Goal: Task Accomplishment & Management: Complete application form

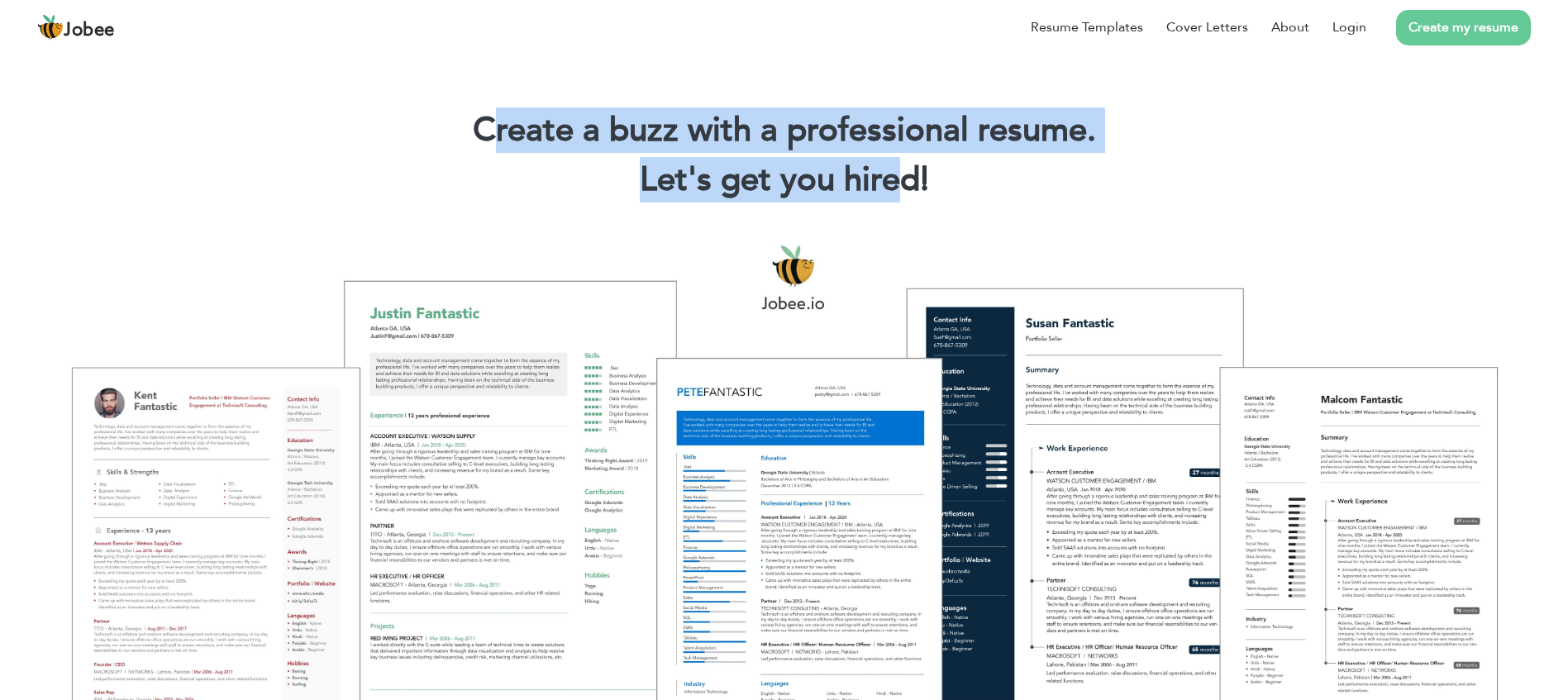
drag, startPoint x: 486, startPoint y: 123, endPoint x: 898, endPoint y: 161, distance: 413.7
click at [898, 161] on div "Create a buzz with a professional resume. Let's get you hired! |" at bounding box center [784, 158] width 1543 height 99
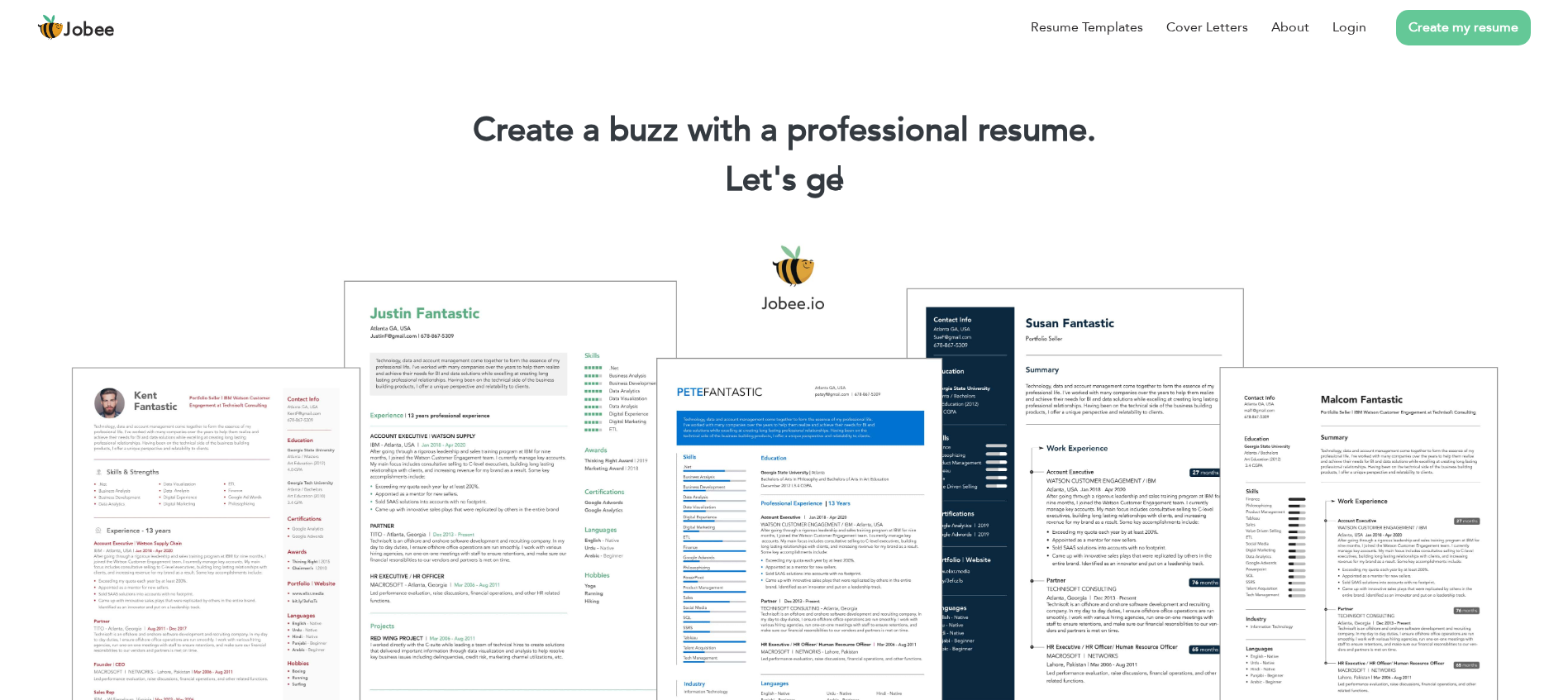
click at [898, 161] on h2 "Let's ge |" at bounding box center [784, 180] width 1518 height 43
click at [1344, 25] on link "Login" at bounding box center [1350, 27] width 34 height 20
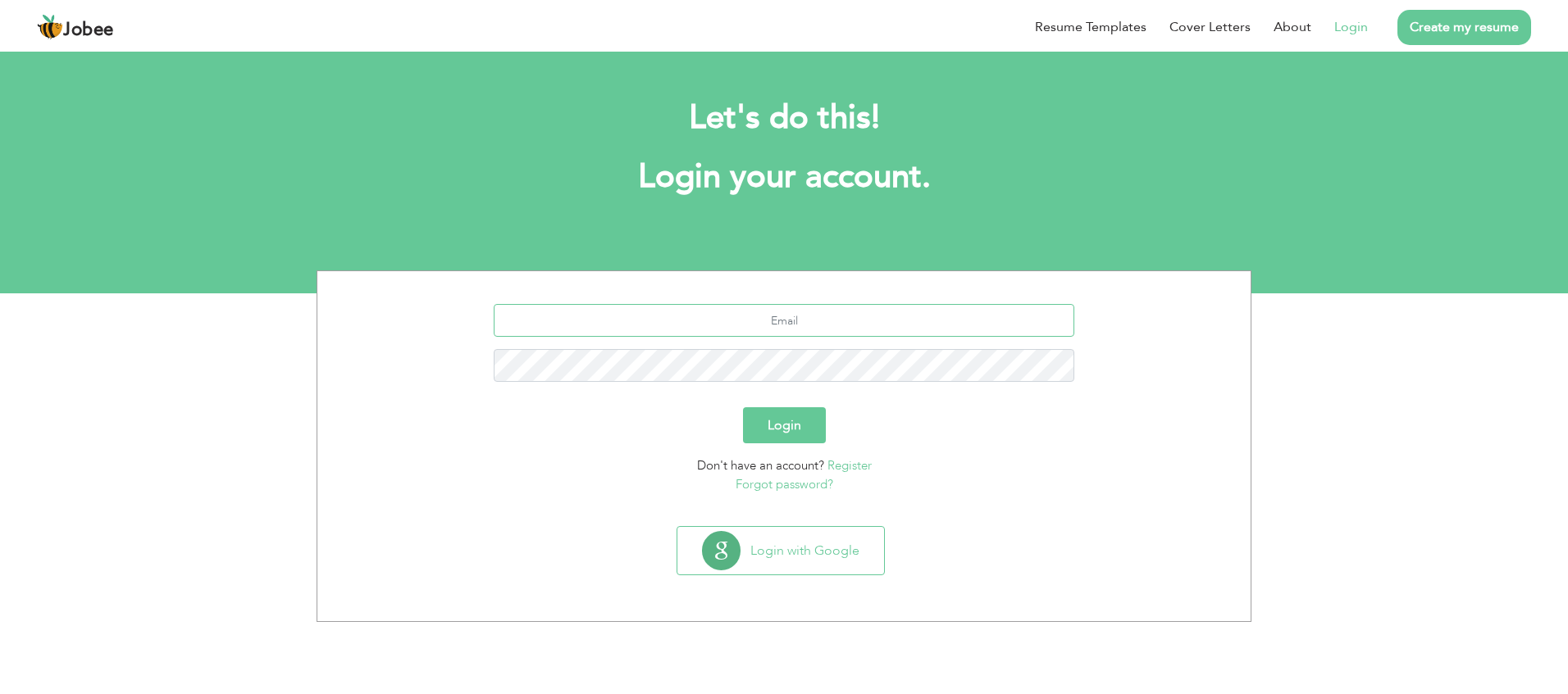
click at [805, 323] on input "text" at bounding box center [784, 320] width 581 height 33
type input "lookatme786.ar@gmail.com"
click at [687, 432] on div "Login" at bounding box center [784, 425] width 908 height 36
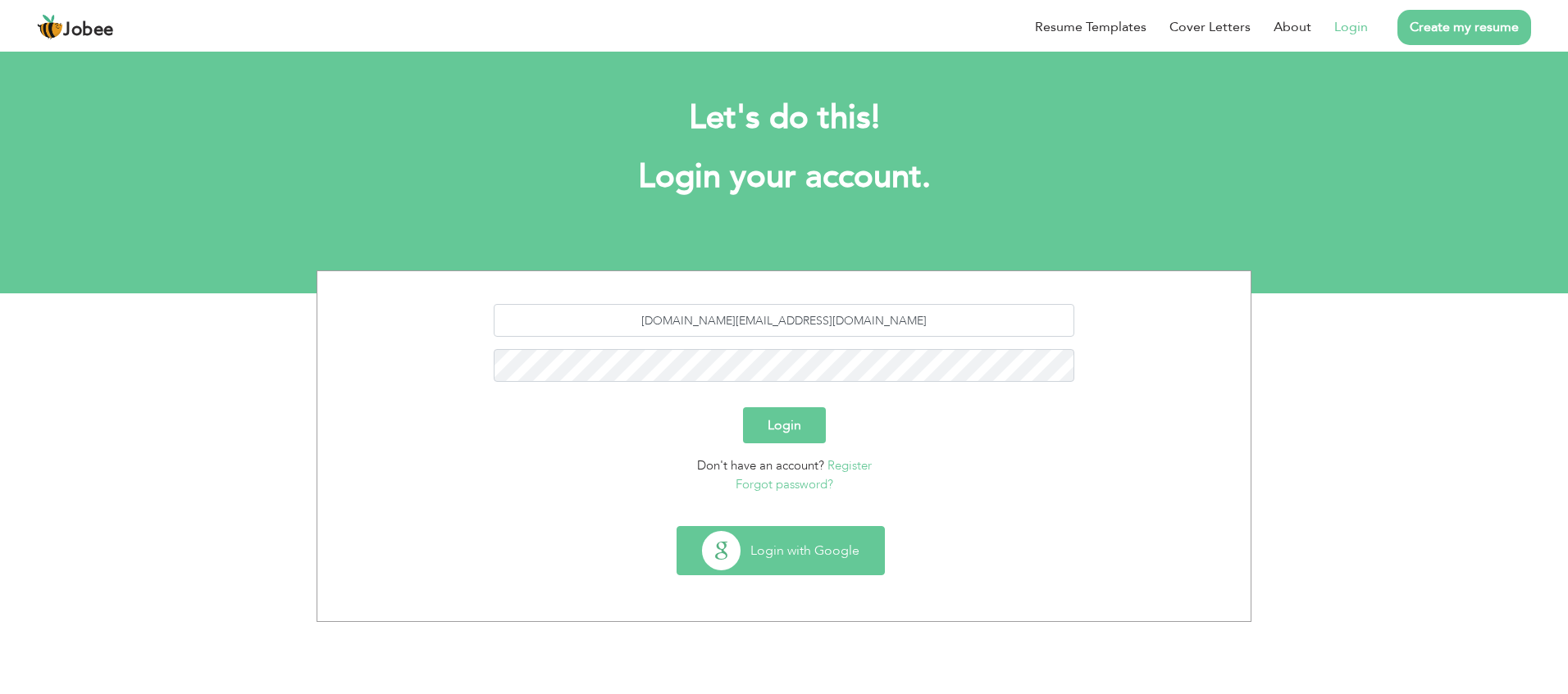
click at [769, 543] on button "Login with Google" at bounding box center [781, 551] width 207 height 48
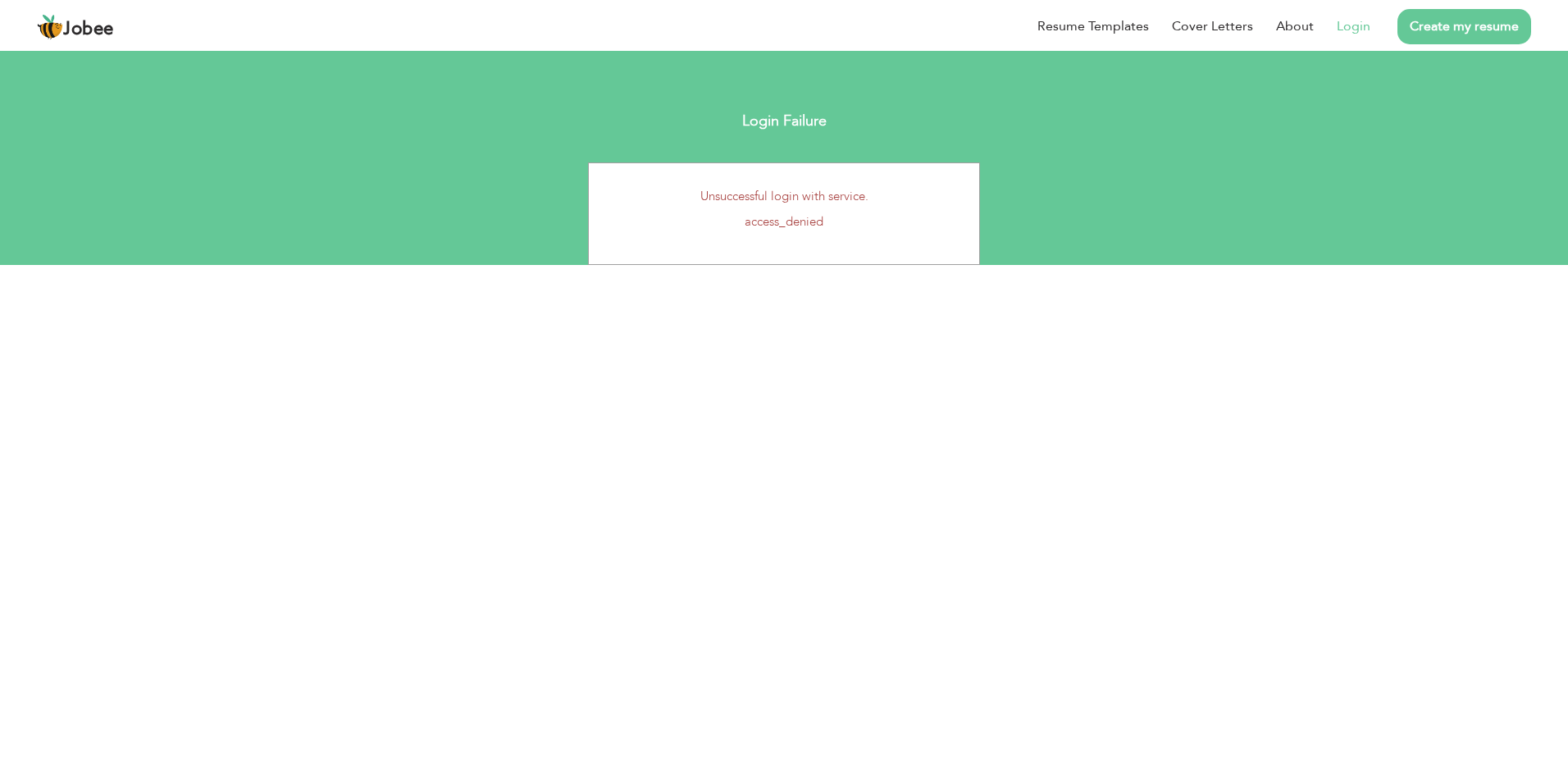
click at [876, 163] on div "Unsuccessful login with service. access_denied" at bounding box center [784, 214] width 392 height 103
click at [1349, 19] on link "Login" at bounding box center [1354, 26] width 34 height 19
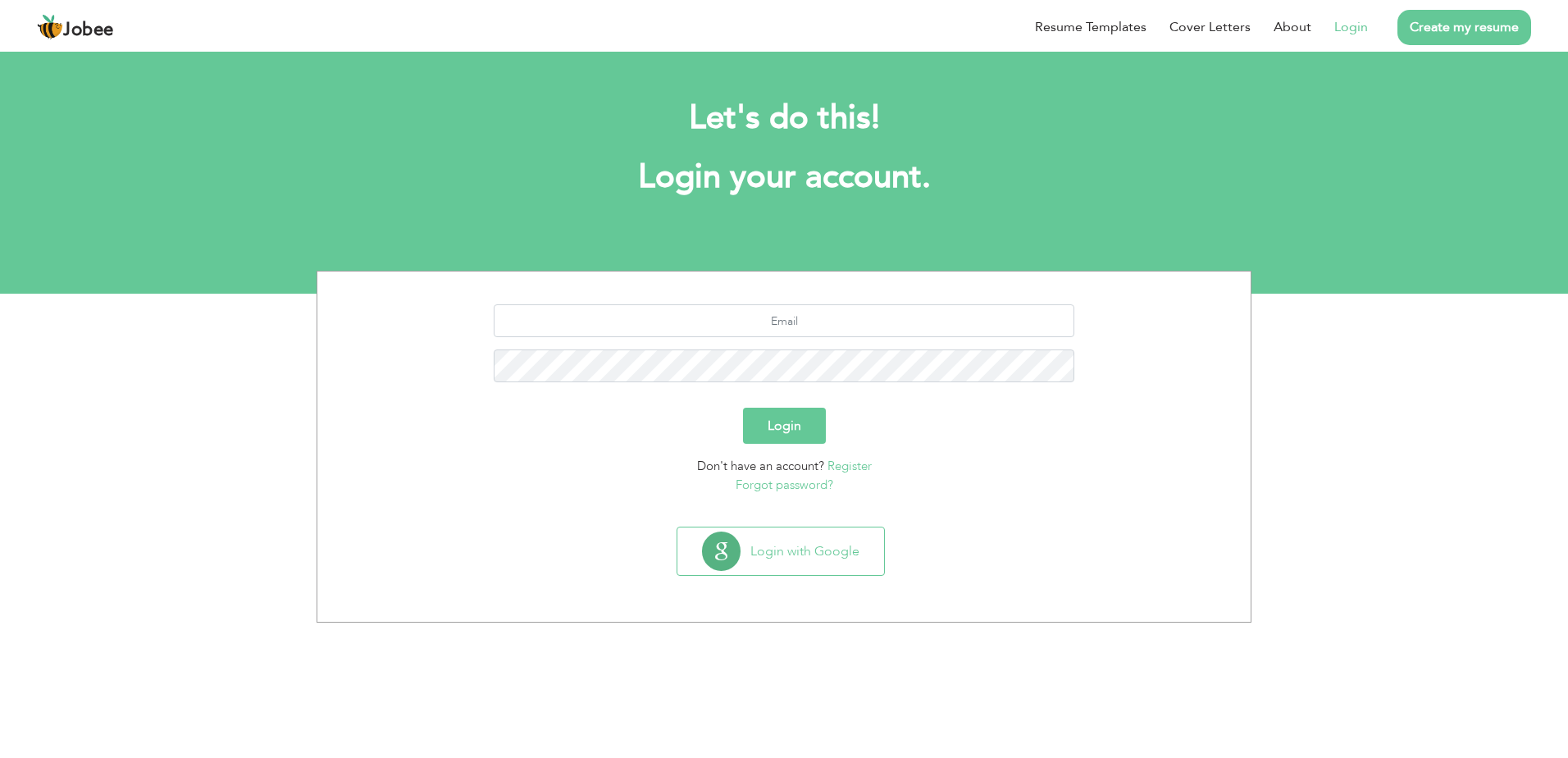
click at [1483, 30] on link "Create my resume" at bounding box center [1464, 27] width 134 height 35
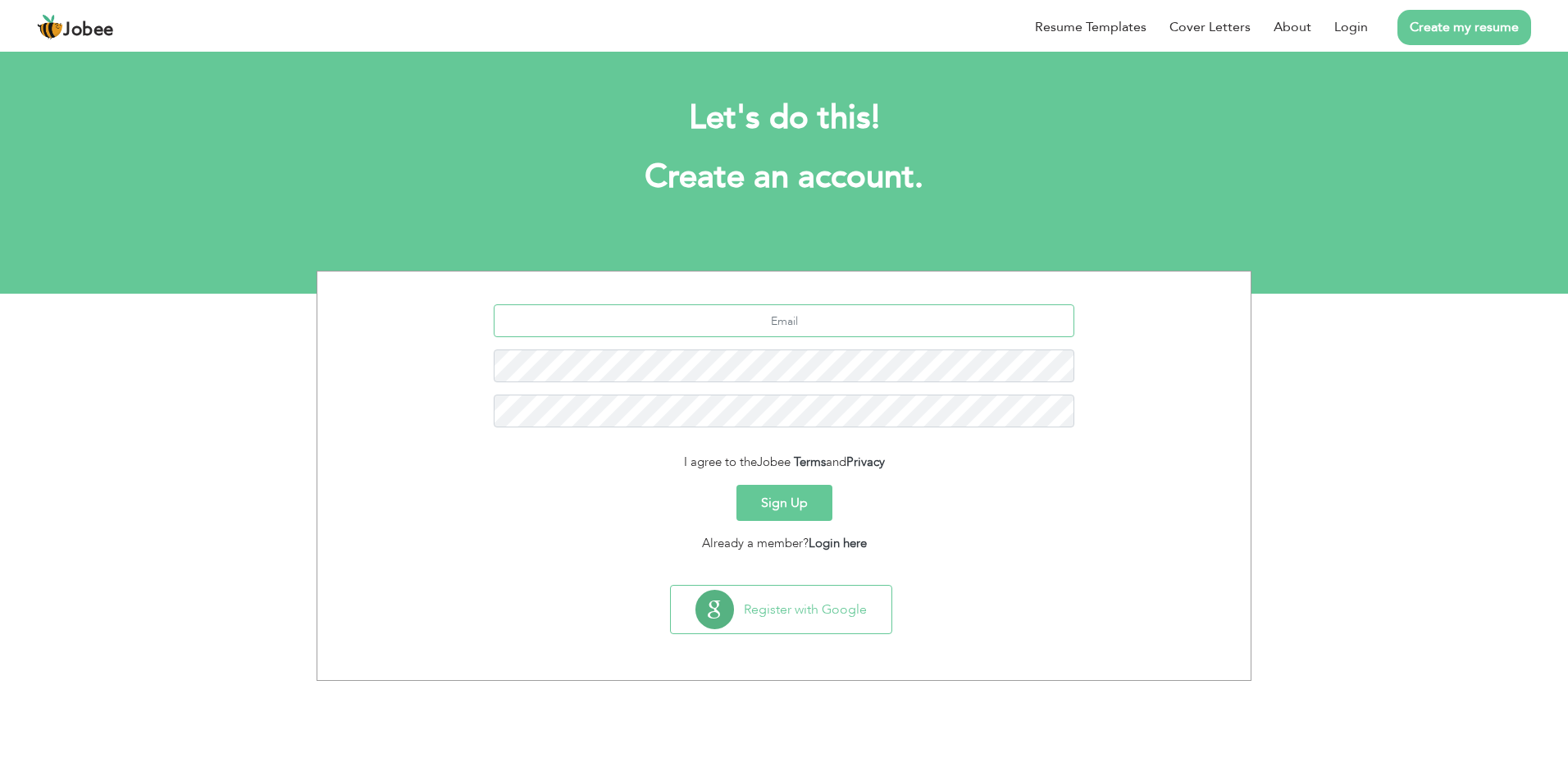
click at [788, 322] on input "text" at bounding box center [784, 320] width 581 height 33
click at [773, 318] on input "text" at bounding box center [784, 320] width 581 height 33
click at [770, 318] on input "junaidsabri96@gmail.com" at bounding box center [784, 320] width 581 height 33
click at [778, 318] on input "junaidsabri96@gmail.com" at bounding box center [784, 320] width 581 height 33
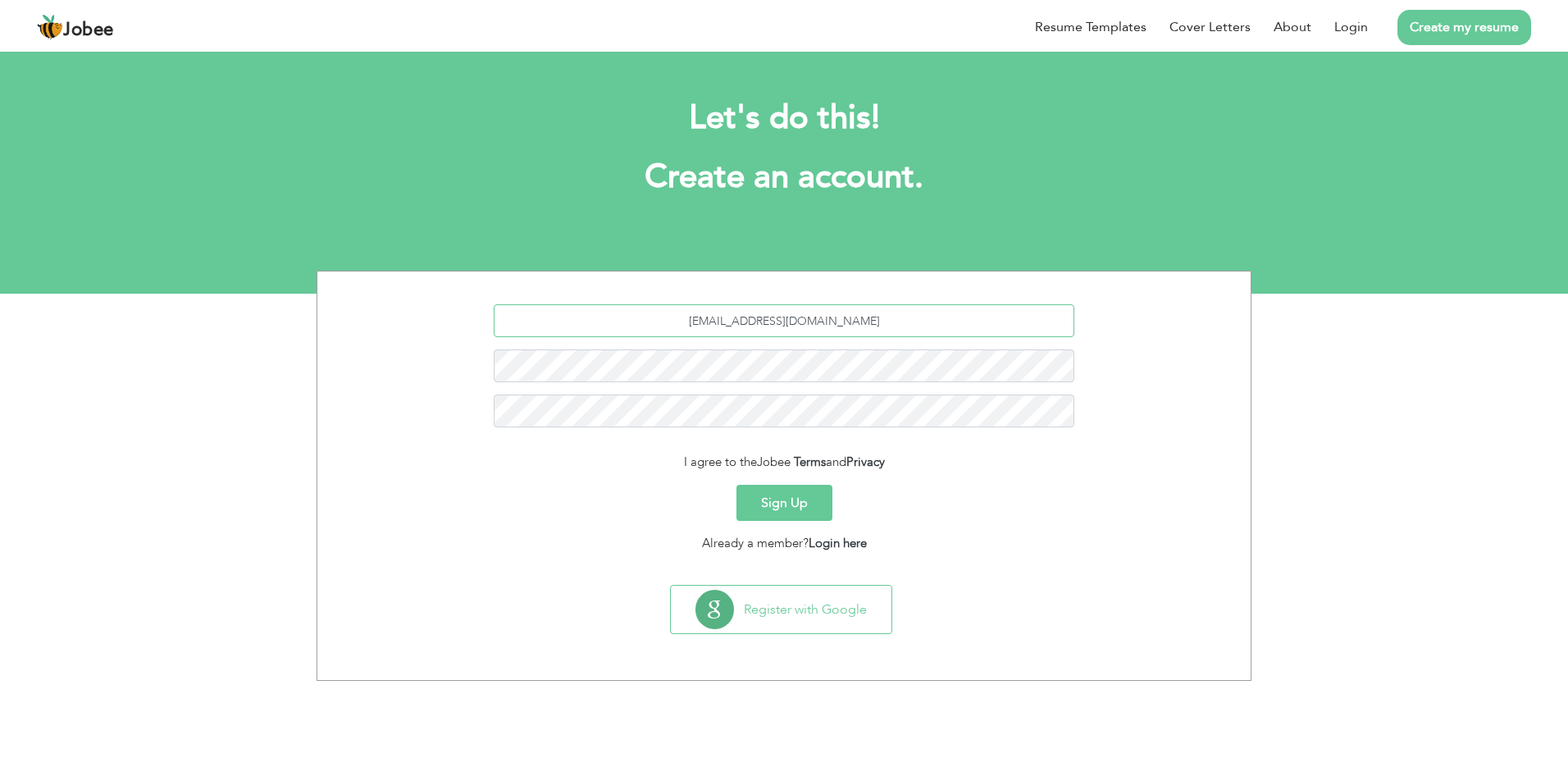
type input "[EMAIL_ADDRESS][DOMAIN_NAME]"
click at [806, 496] on button "Sign Up" at bounding box center [784, 502] width 96 height 36
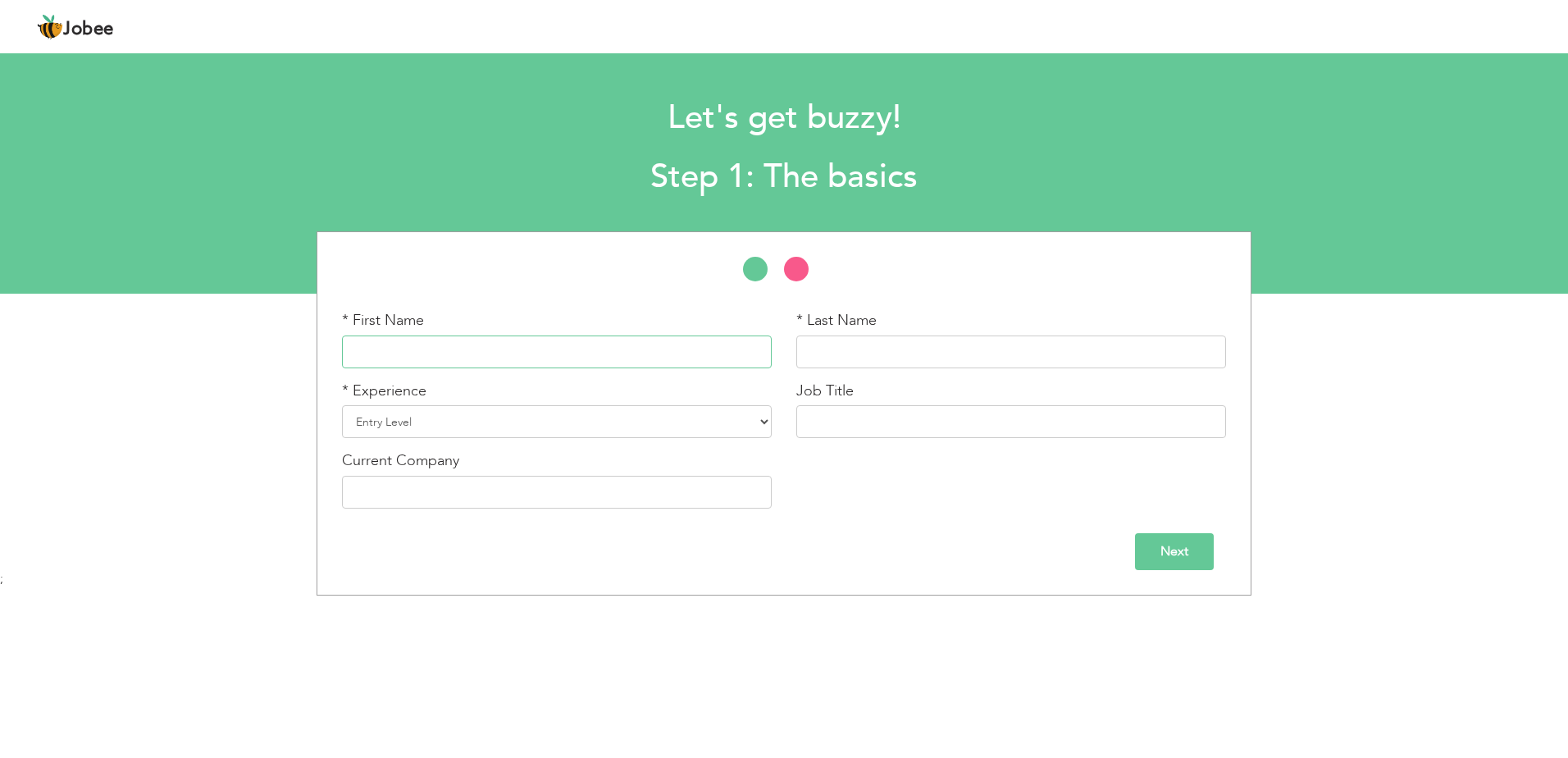
click at [648, 367] on input "text" at bounding box center [557, 351] width 430 height 33
type input "Junaid"
type input "Sabri"
click at [923, 491] on div "* First Name Junaid * Last Name Sabri * Experience Entry Level Less than 1 Year…" at bounding box center [784, 416] width 908 height 211
click at [1152, 549] on input "Next" at bounding box center [1174, 552] width 79 height 37
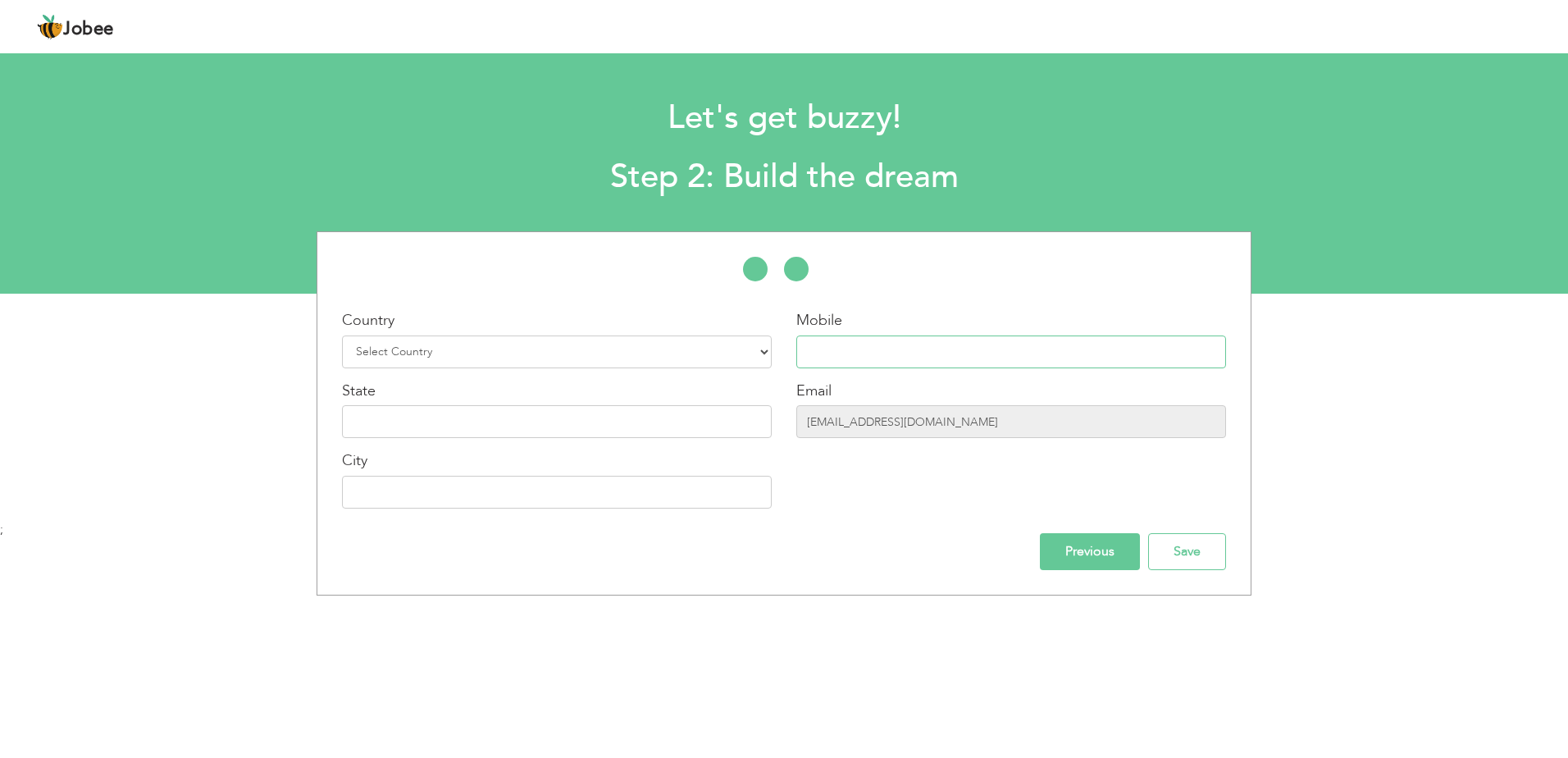
click at [891, 338] on input "text" at bounding box center [1011, 351] width 430 height 33
type input "03245055382"
click at [647, 417] on input "text" at bounding box center [557, 421] width 430 height 33
type input "[GEOGRAPHIC_DATA]"
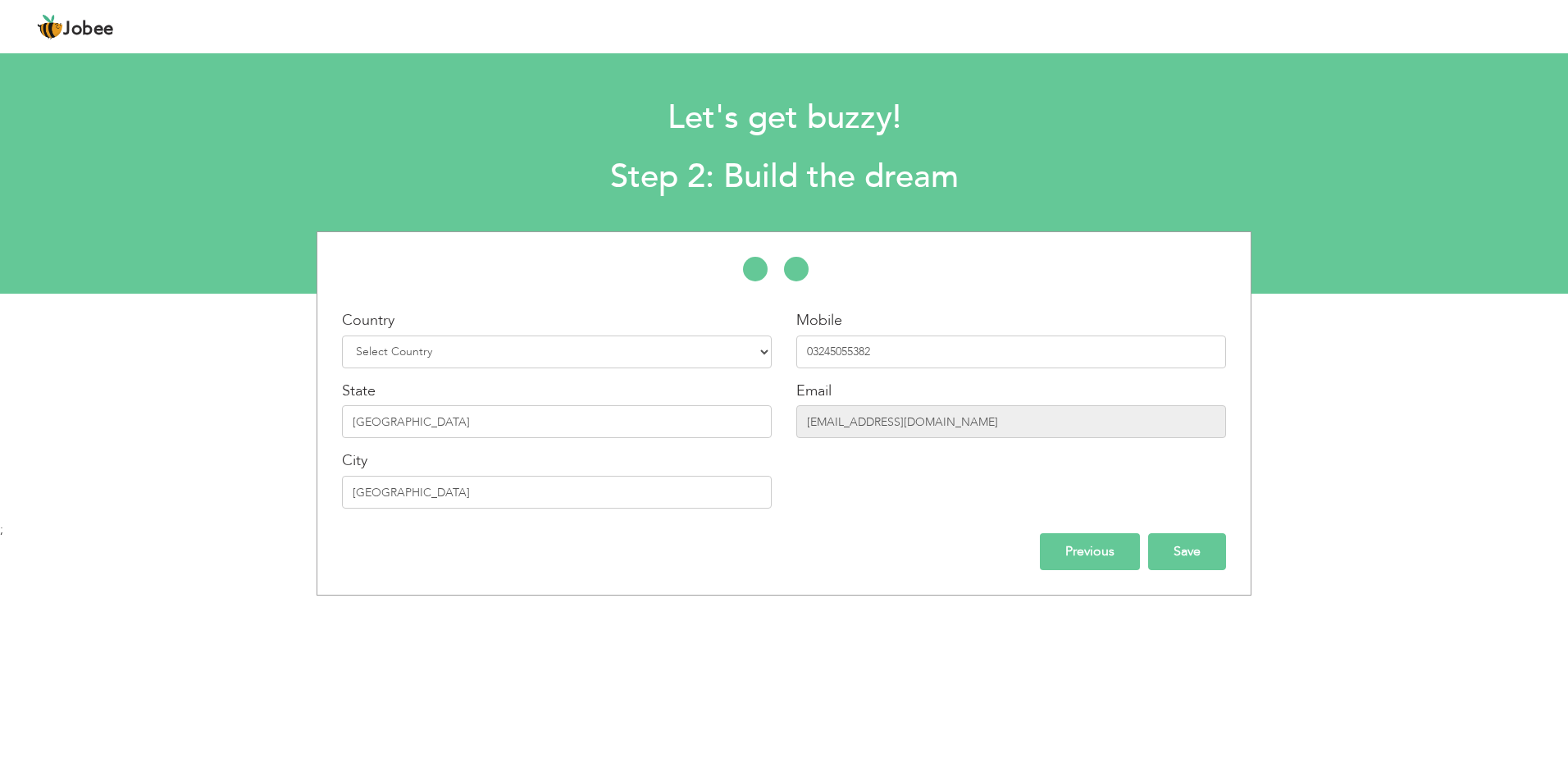
click at [1189, 546] on input "Save" at bounding box center [1187, 552] width 78 height 37
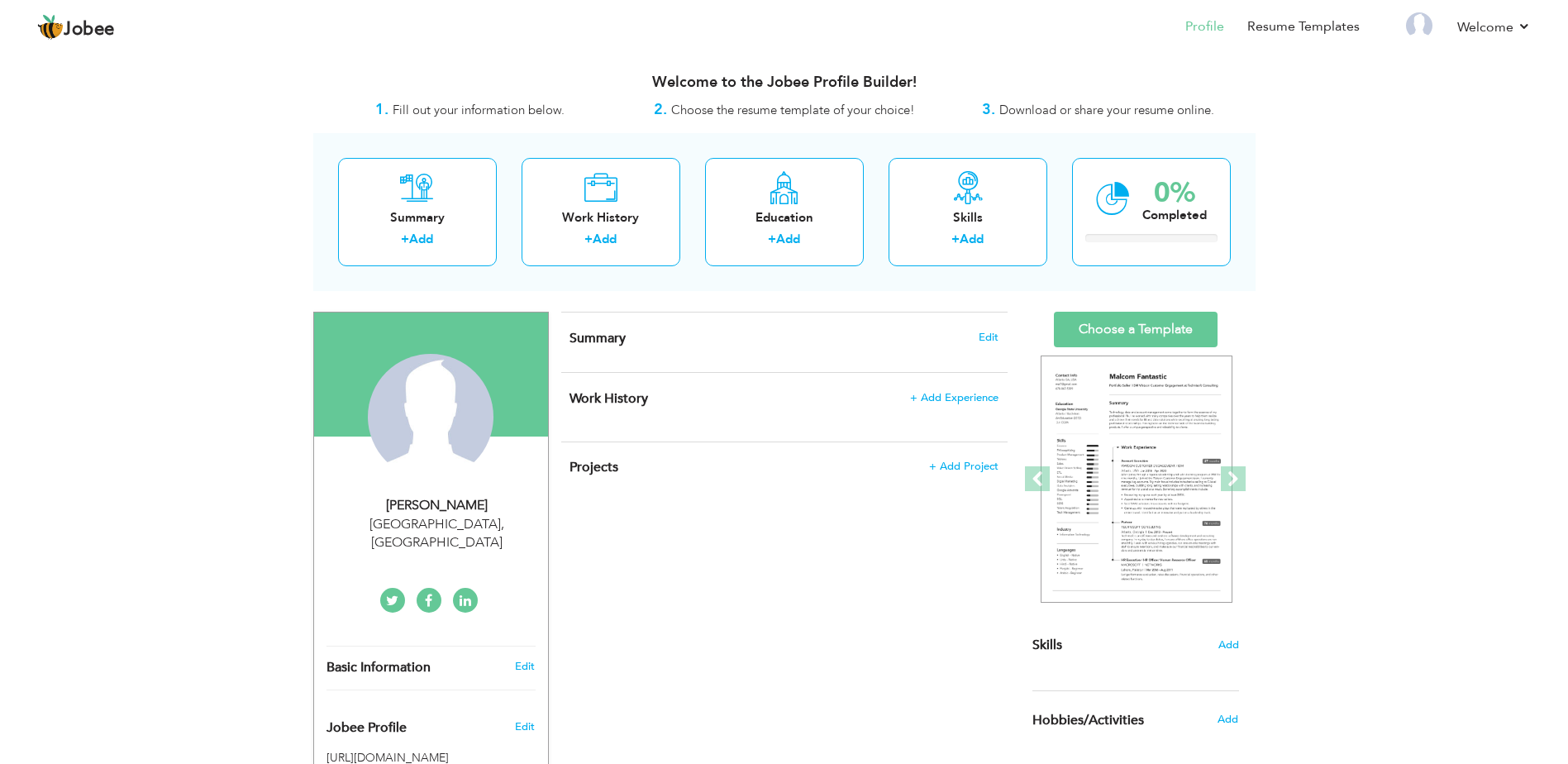
click at [238, 294] on div "View Resume Export PDF Profile Summary Public Link Experience Education Awards …" at bounding box center [784, 590] width 1568 height 1080
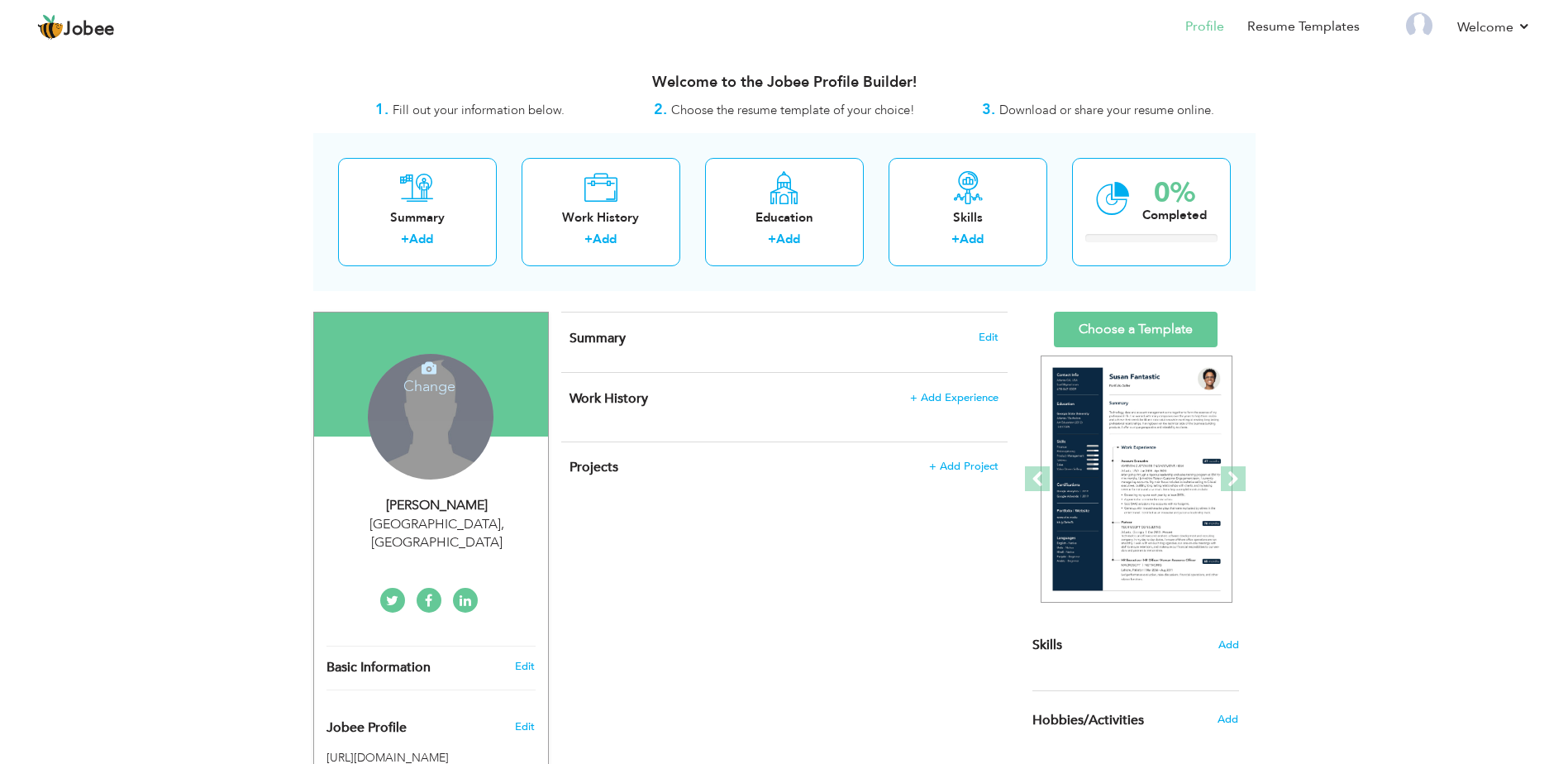
click at [423, 393] on div "Change Remove" at bounding box center [431, 416] width 126 height 126
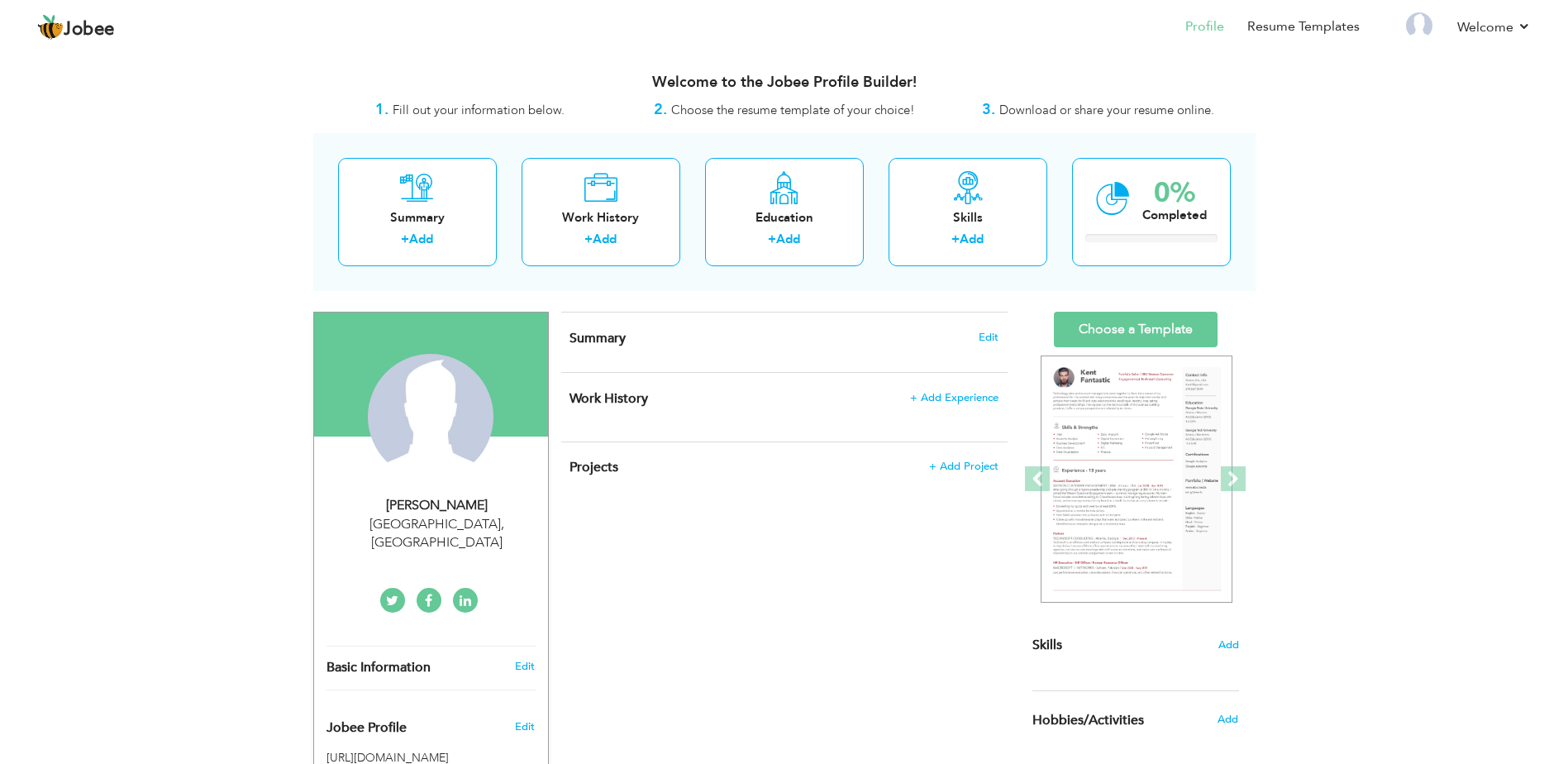
click at [880, 586] on div "CV Import Profile Strength 0% Select an Item from right menu Work History * Job…" at bounding box center [784, 698] width 472 height 773
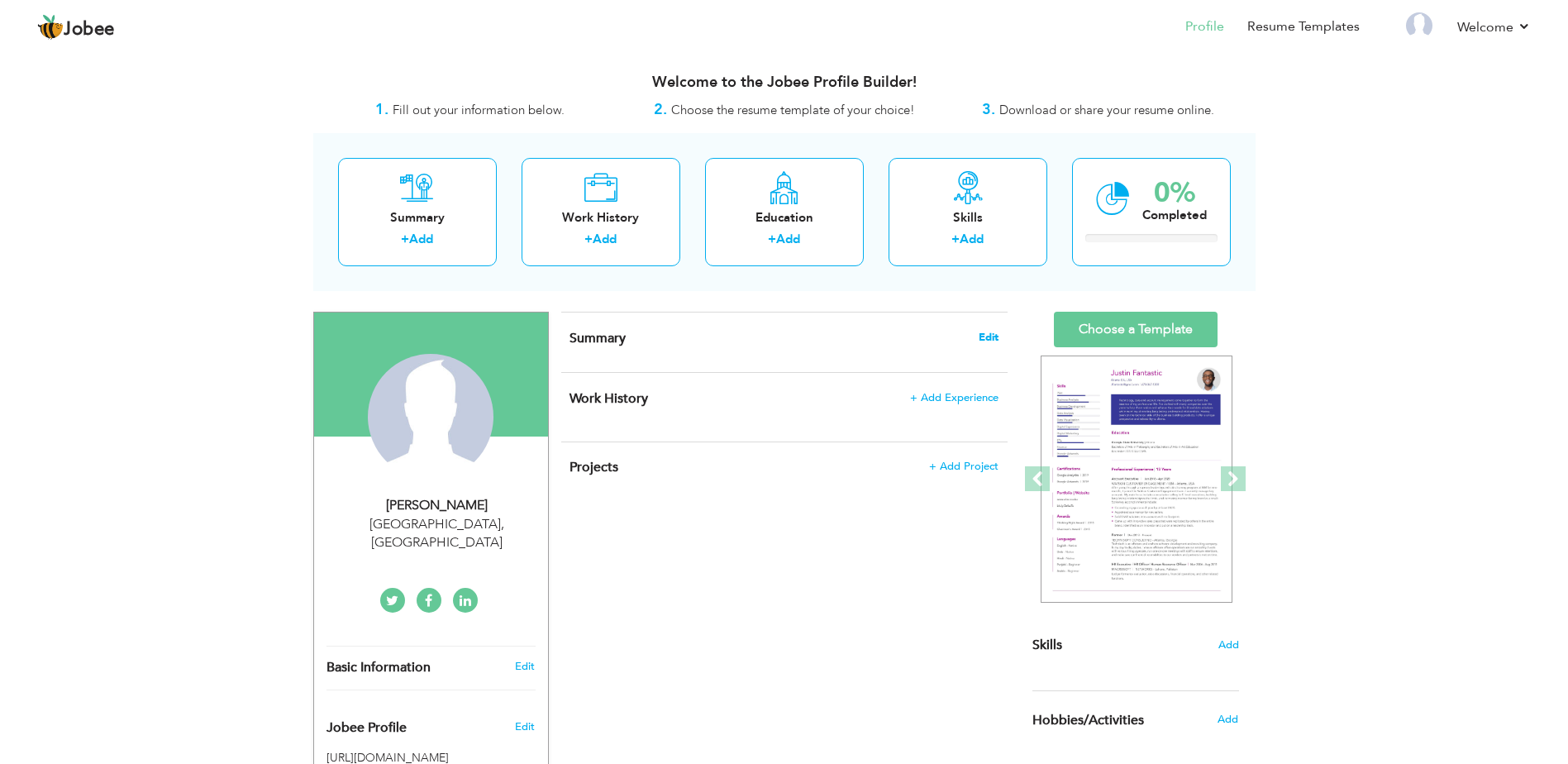
click at [984, 335] on span "Edit" at bounding box center [989, 337] width 20 height 12
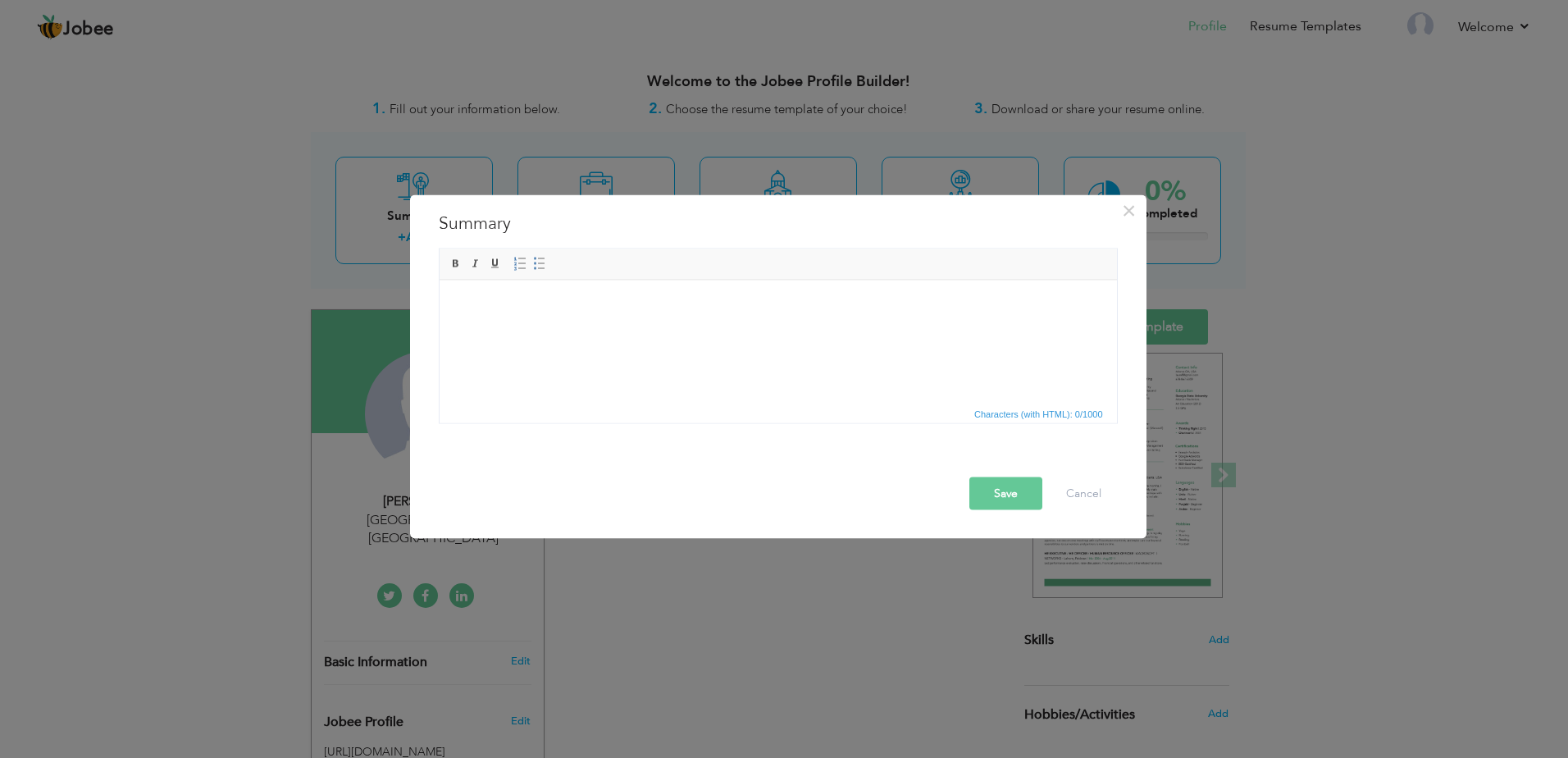
click at [727, 325] on html at bounding box center [777, 304] width 677 height 50
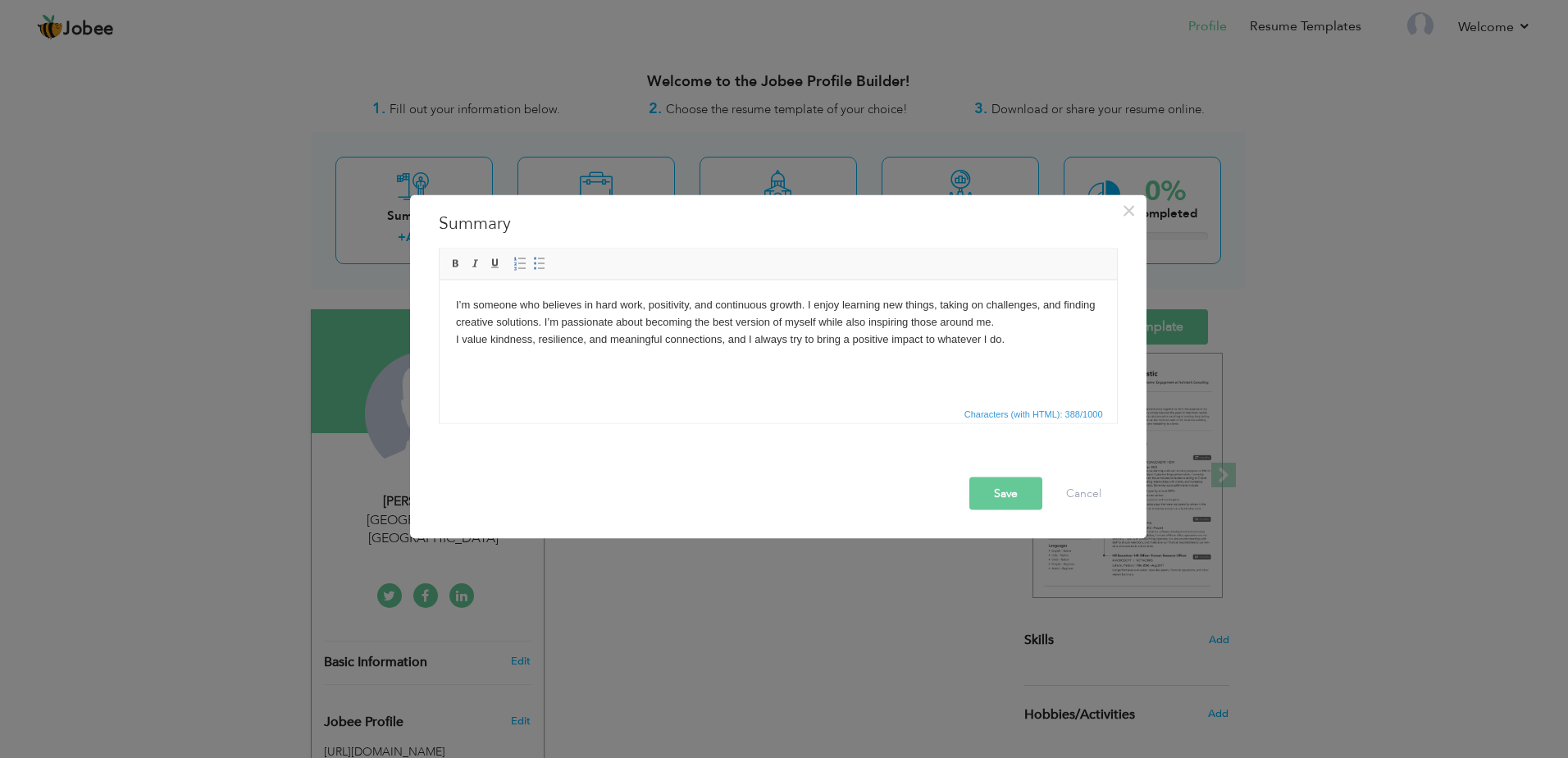
click at [971, 483] on button "Save" at bounding box center [1006, 494] width 73 height 33
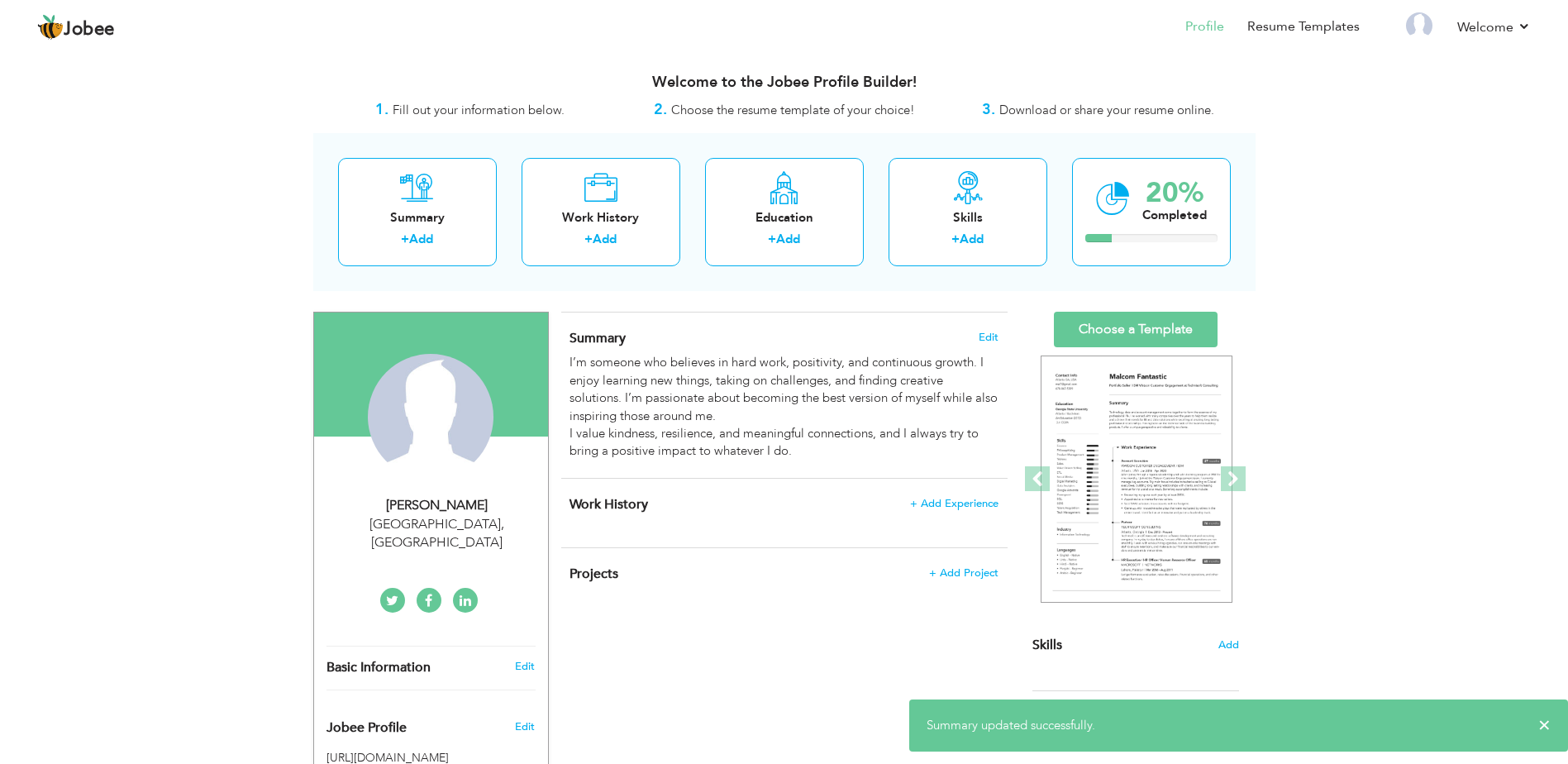
click at [1552, 340] on div "View Resume Export PDF Profile Summary Public Link Experience Education Awards …" at bounding box center [784, 590] width 1568 height 1080
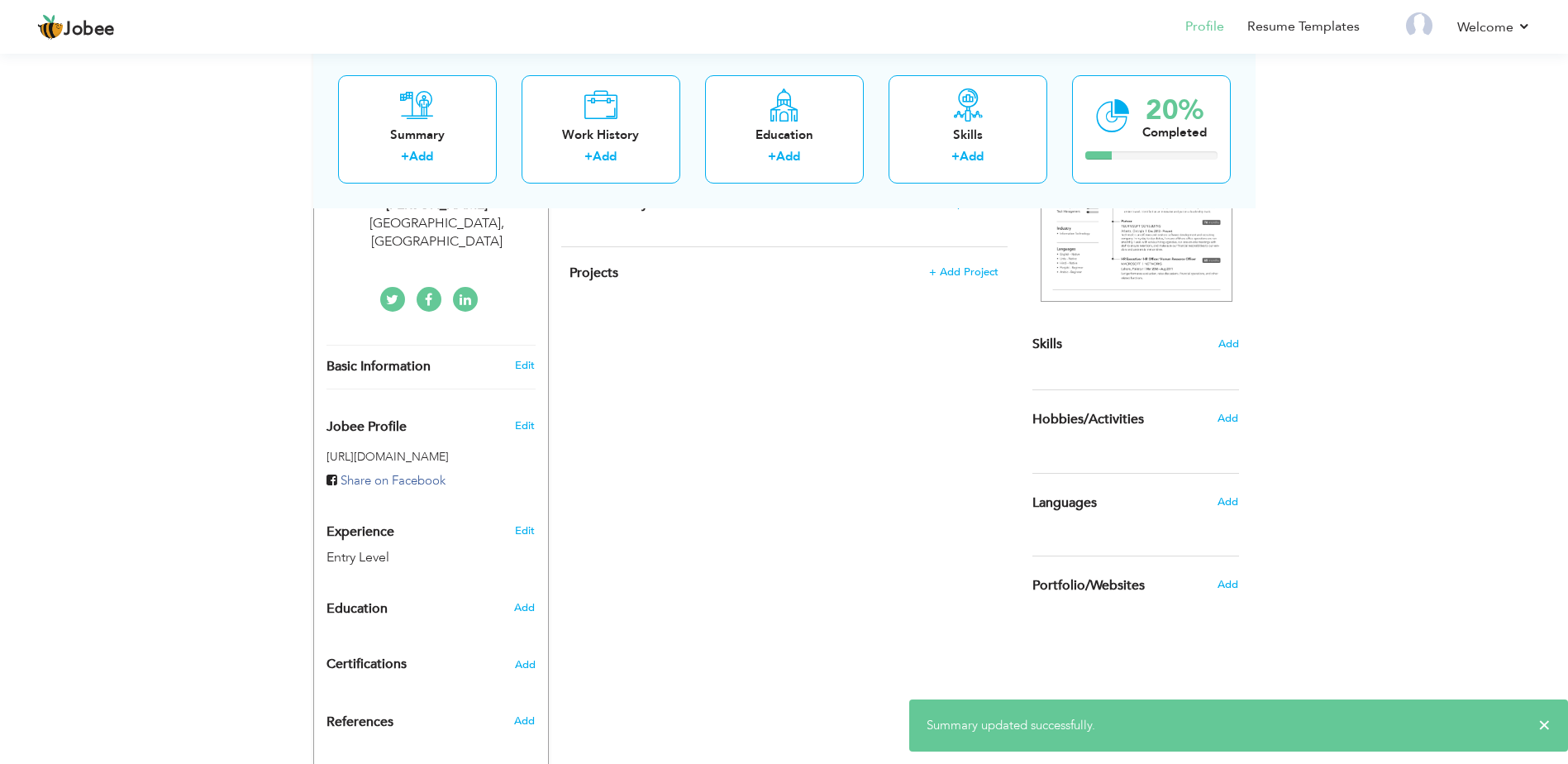
scroll to position [366, 0]
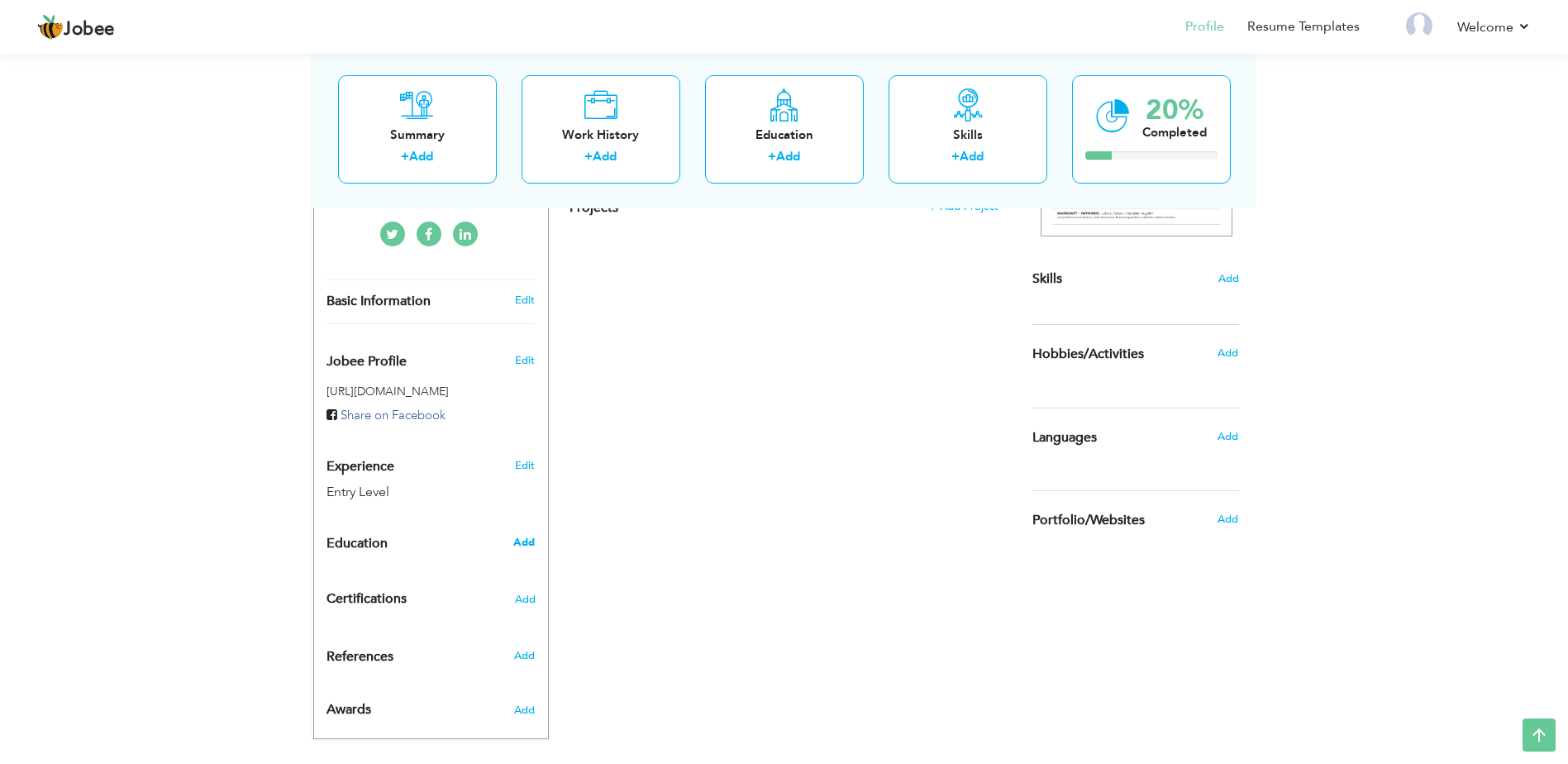
click at [523, 535] on span "Add" at bounding box center [524, 542] width 21 height 15
radio input "true"
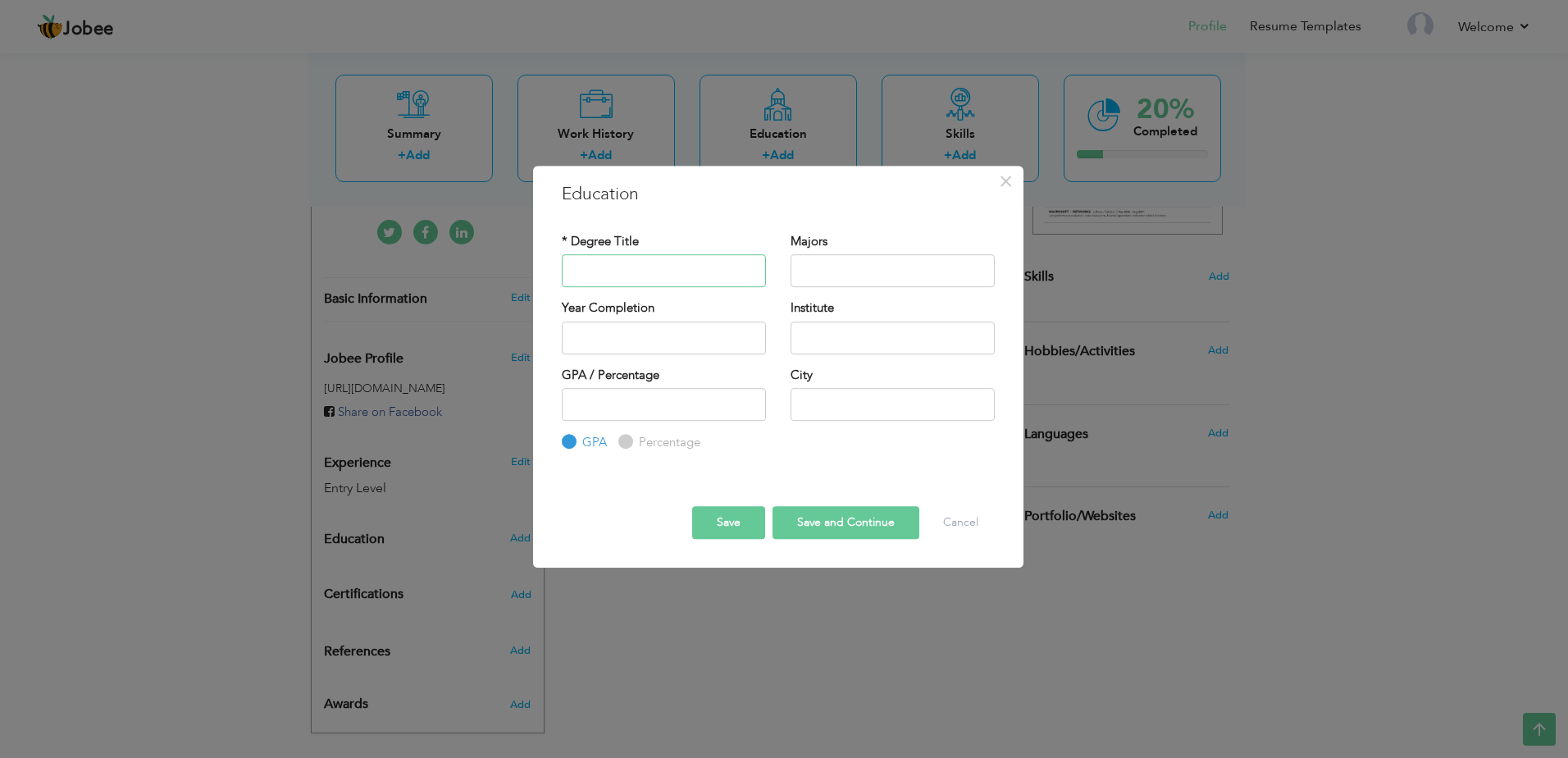
click at [713, 272] on input "text" at bounding box center [663, 270] width 204 height 33
type input "Matric"
type input "C"
type input "Arts"
click at [552, 350] on div "Year Completion 2025" at bounding box center [663, 332] width 229 height 66
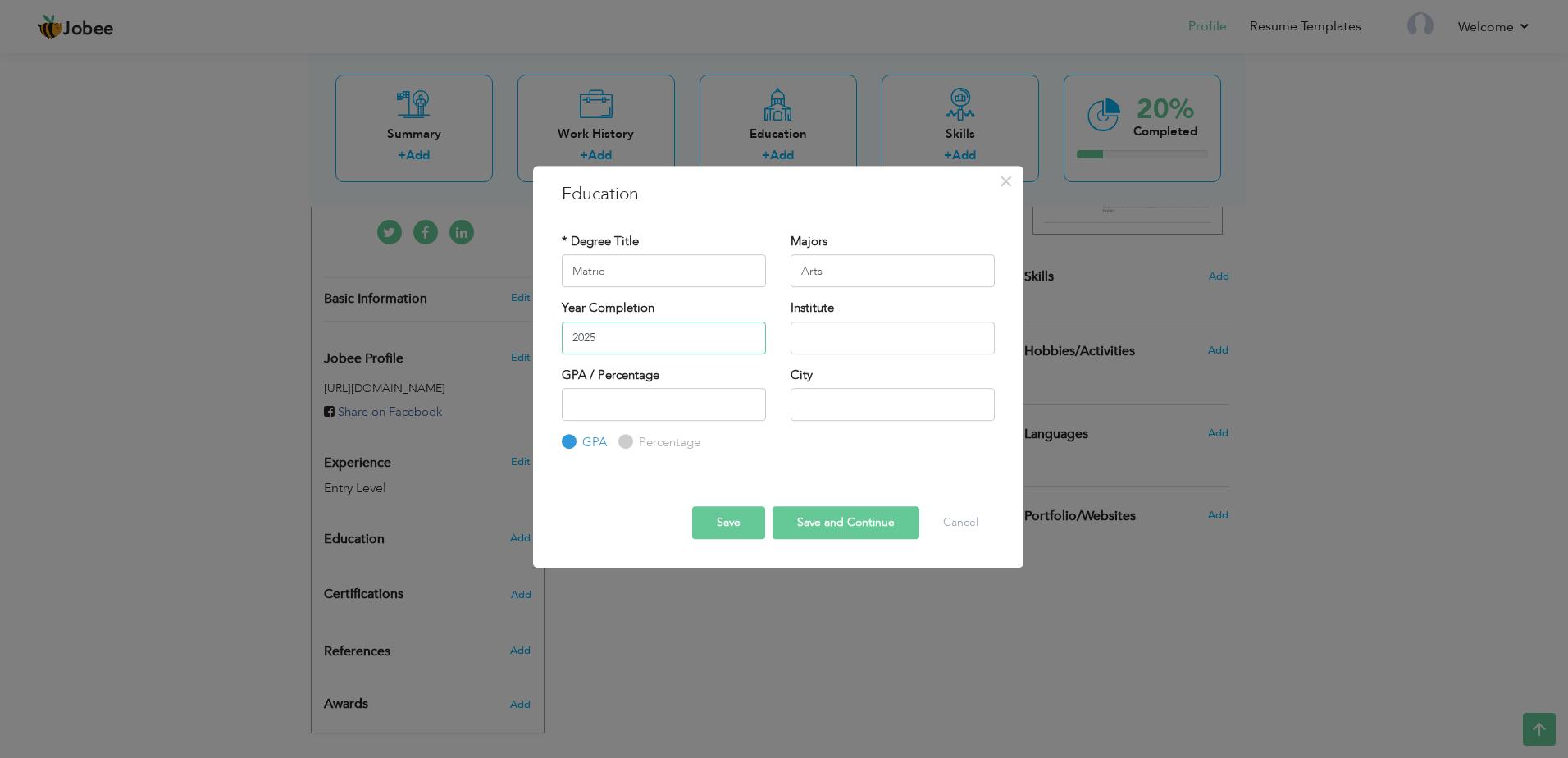
click at [639, 342] on input "2025" at bounding box center [663, 338] width 204 height 33
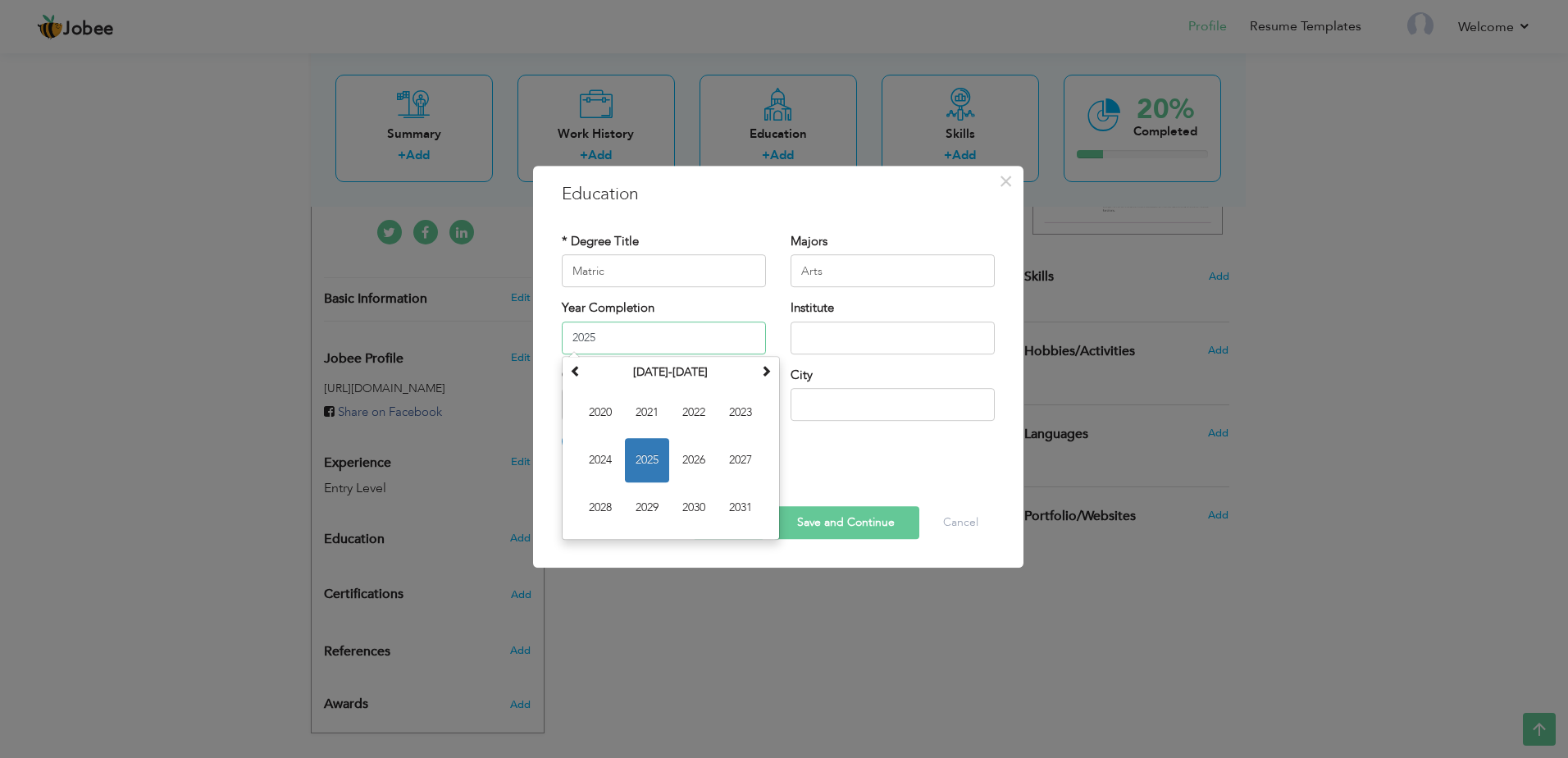
click at [639, 342] on input "2025" at bounding box center [663, 338] width 204 height 33
type input "2024"
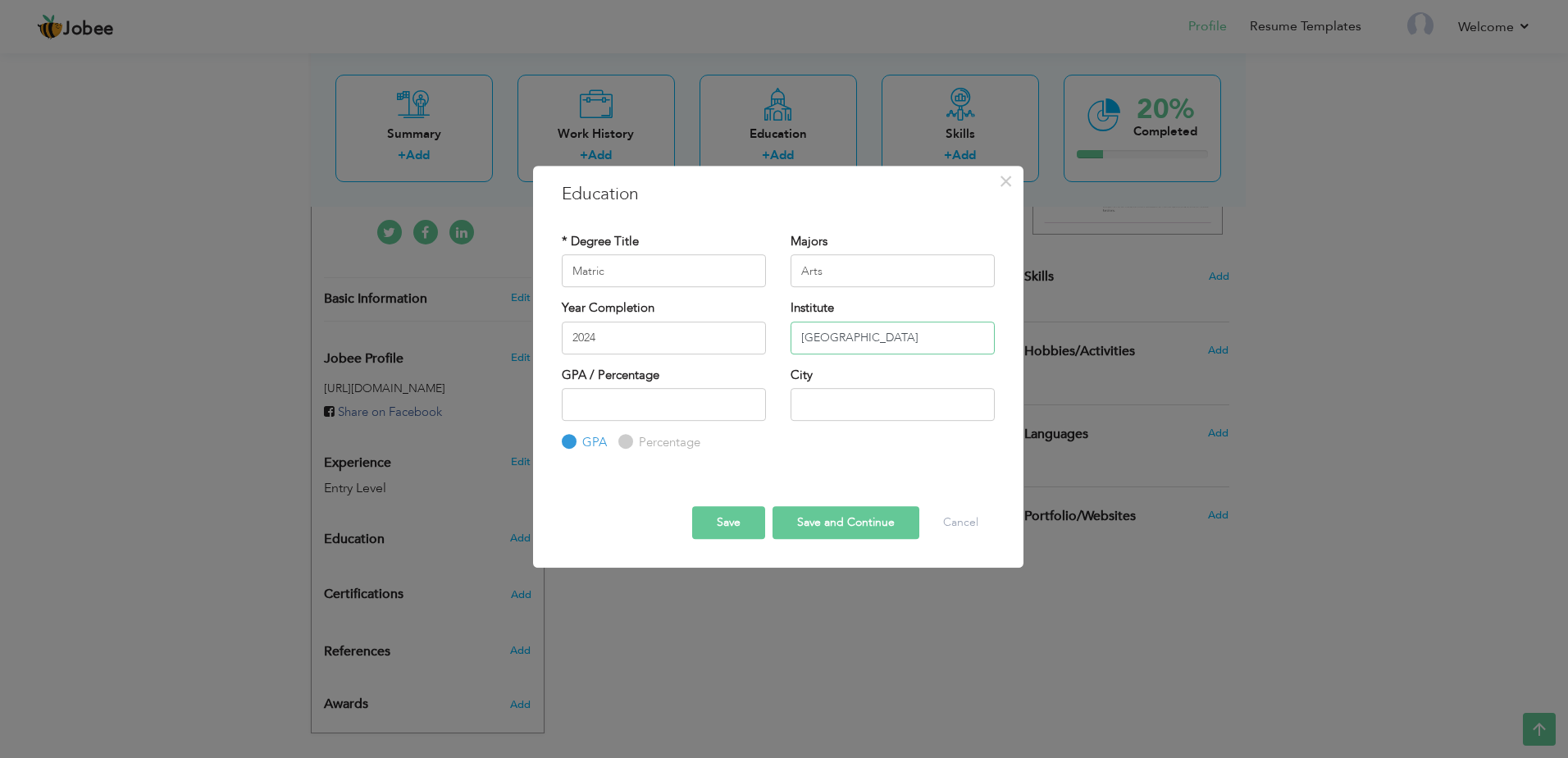
type input "[GEOGRAPHIC_DATA]"
type input "578"
click at [600, 411] on input "578" at bounding box center [663, 404] width 204 height 33
click at [642, 438] on label "Percentage" at bounding box center [668, 442] width 65 height 17
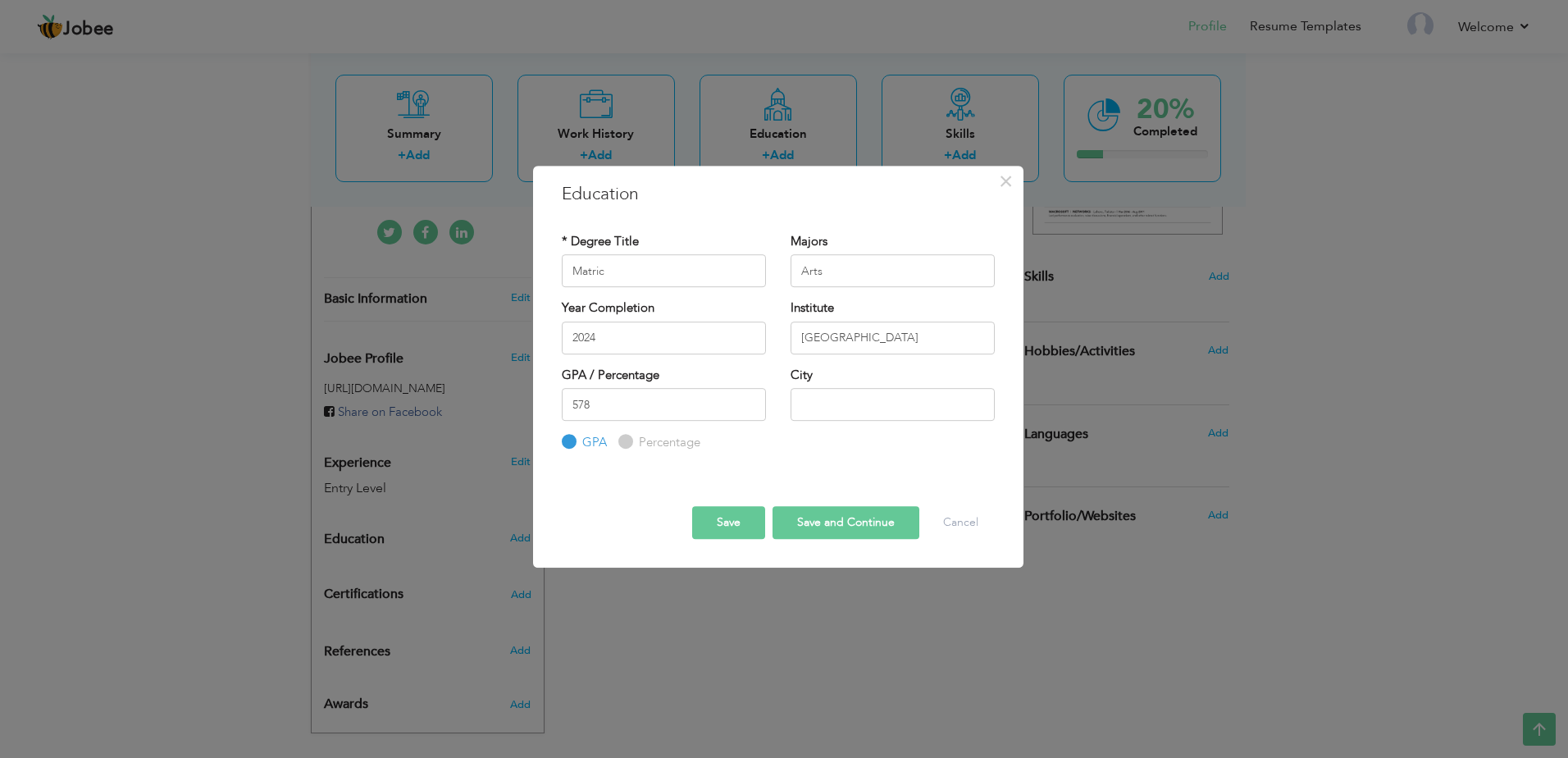
click at [629, 438] on input "Percentage" at bounding box center [623, 442] width 11 height 11
radio input "true"
click at [687, 405] on input "578" at bounding box center [663, 404] width 204 height 33
click at [593, 399] on input "578" at bounding box center [663, 404] width 204 height 33
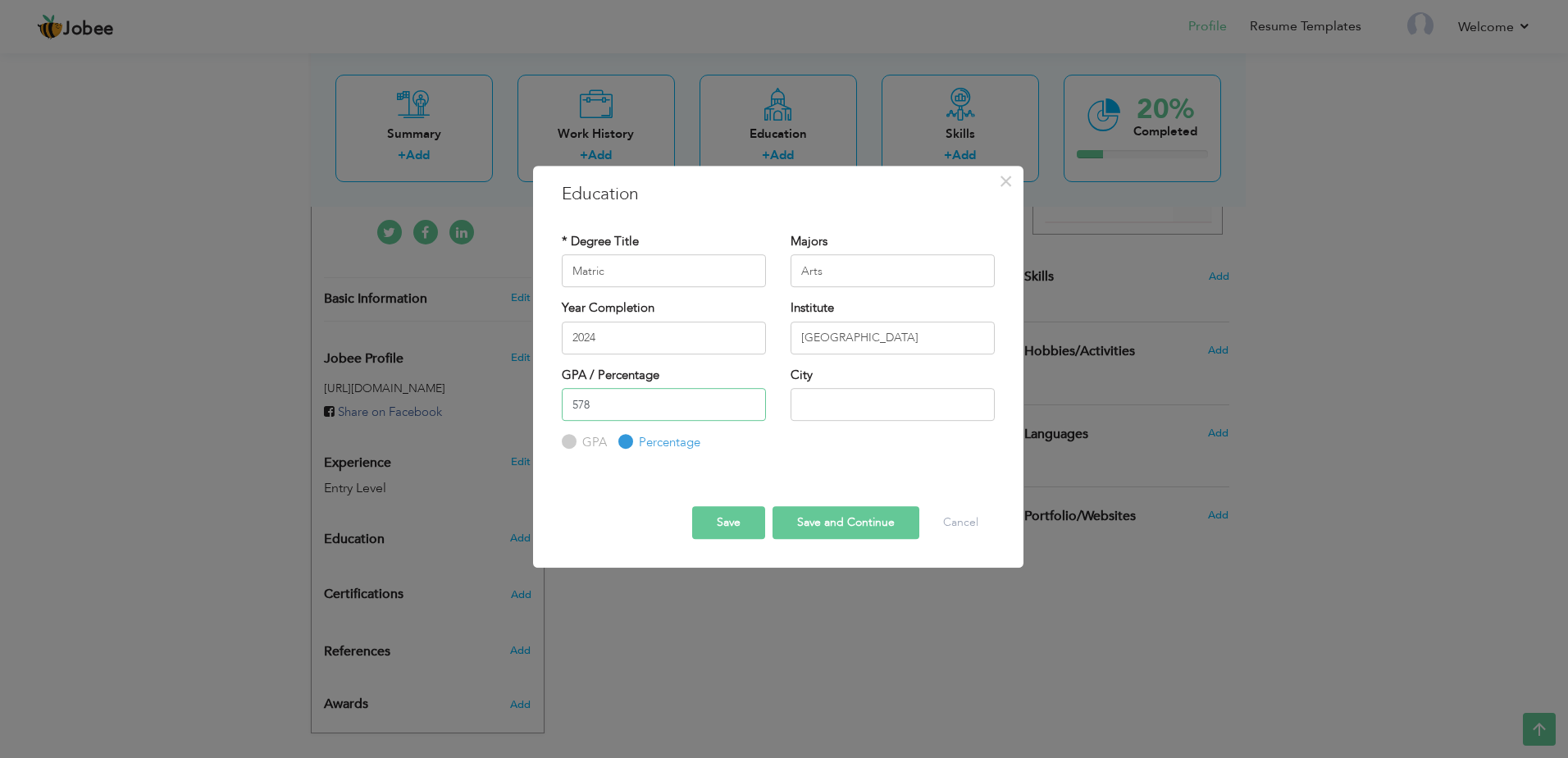
click at [593, 399] on input "578" at bounding box center [663, 404] width 204 height 33
click at [616, 405] on input "578" at bounding box center [663, 404] width 204 height 33
paste input "2.4"
type input "52.4"
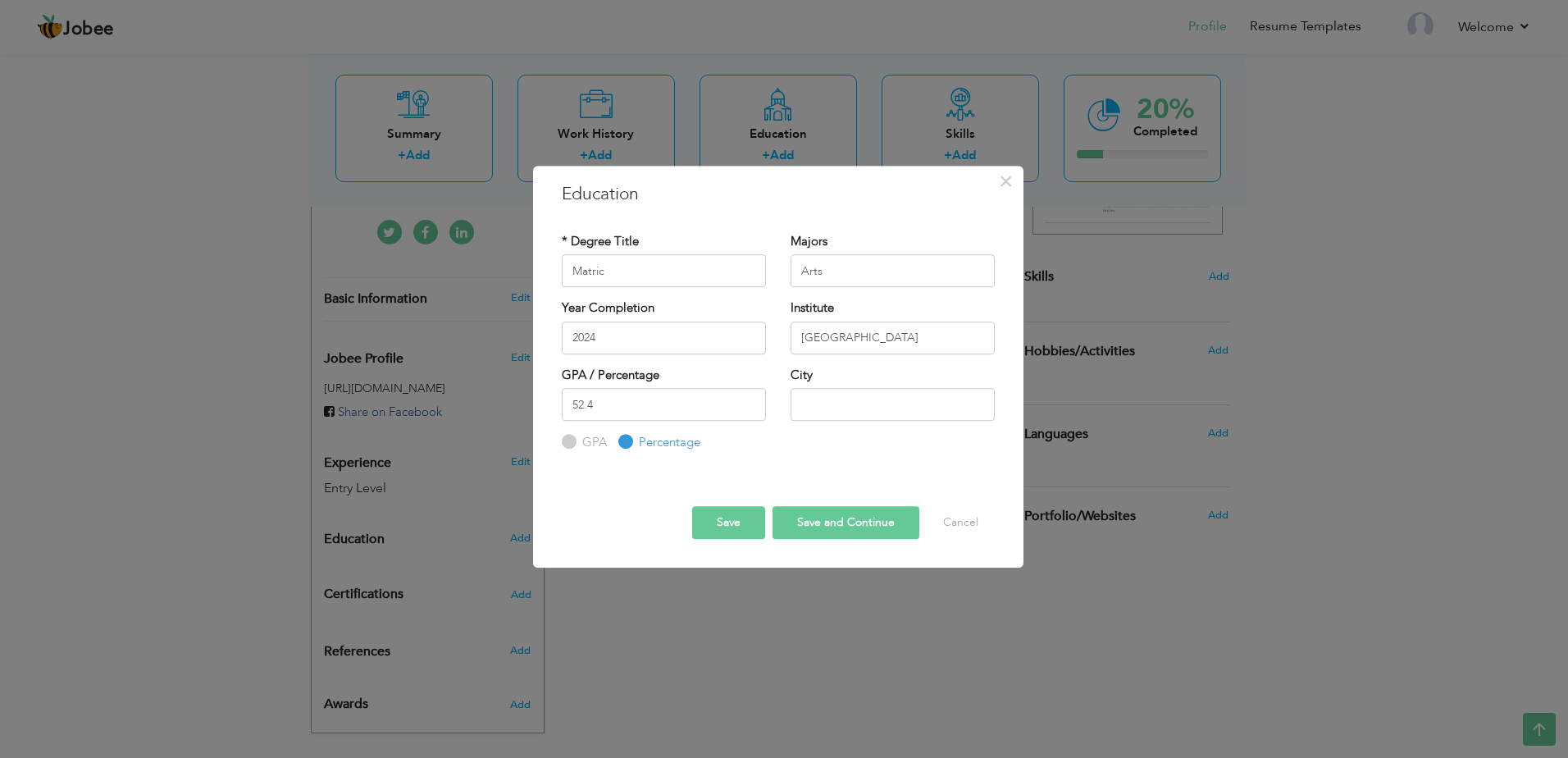
click at [610, 491] on div at bounding box center [777, 492] width 457 height 28
click at [929, 391] on input "text" at bounding box center [892, 404] width 204 height 33
type input "[GEOGRAPHIC_DATA]"
click at [741, 520] on button "Save" at bounding box center [729, 522] width 73 height 33
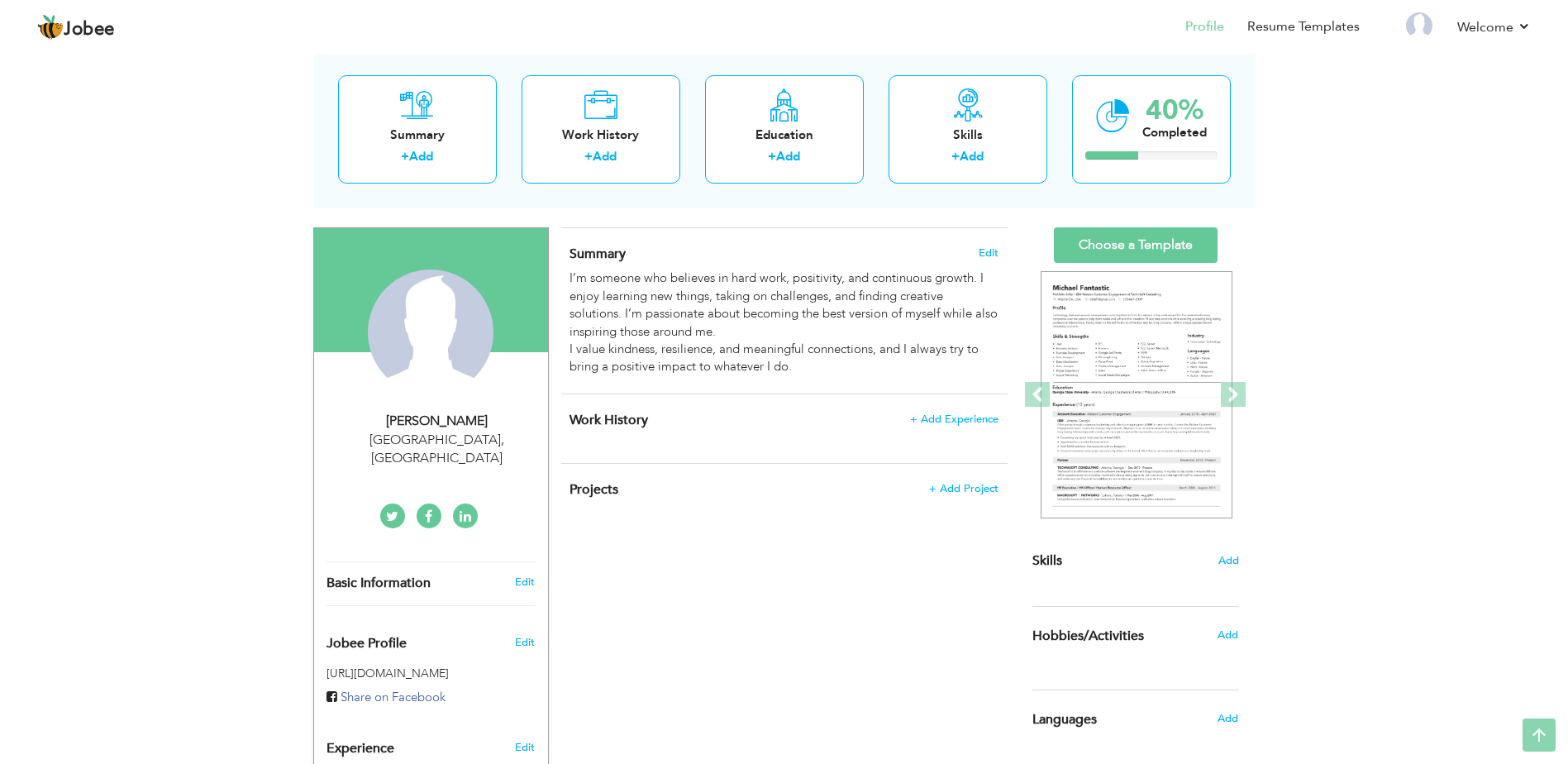
scroll to position [0, 0]
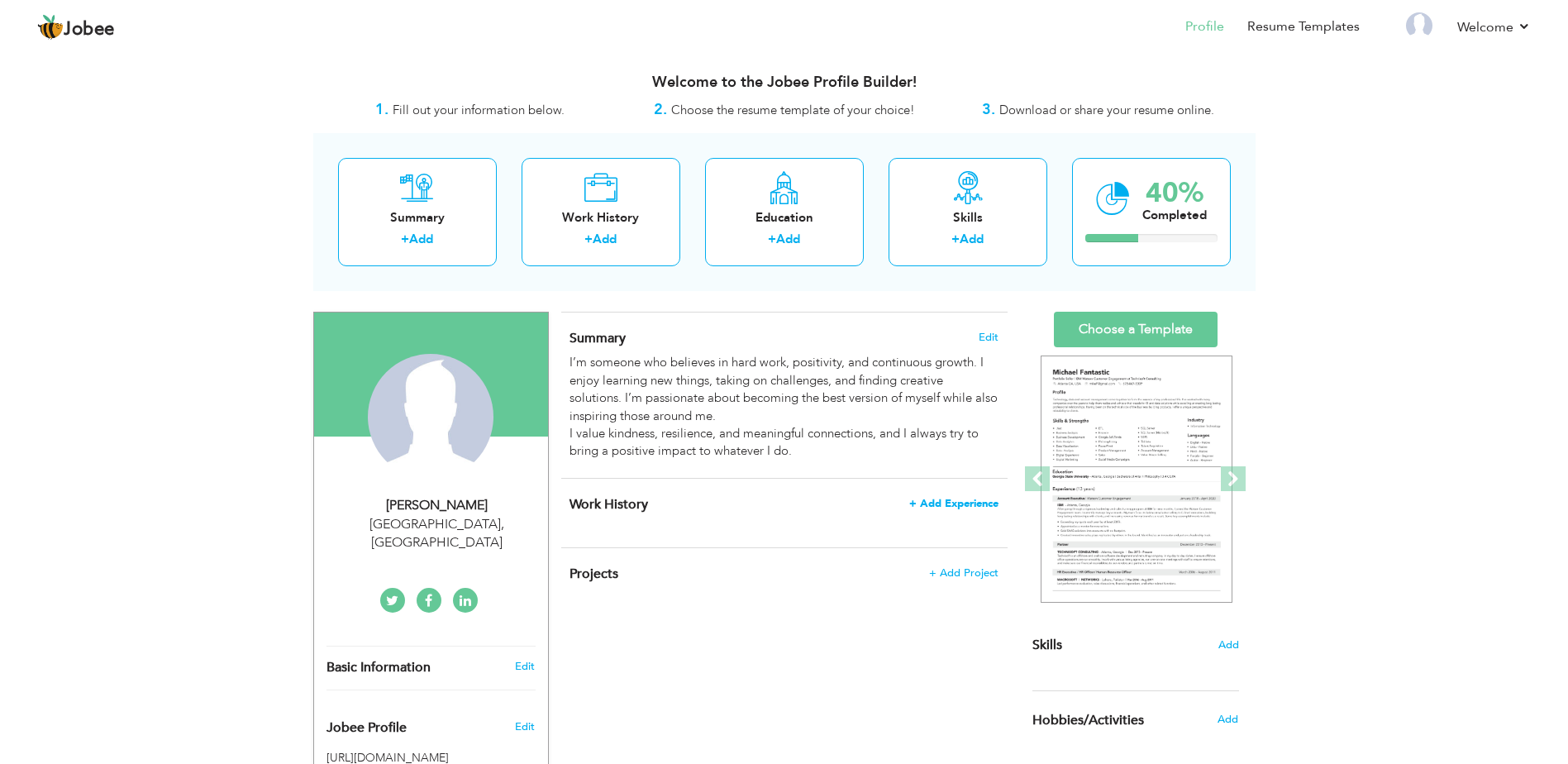
click at [995, 502] on span "+ Add Experience" at bounding box center [954, 503] width 89 height 12
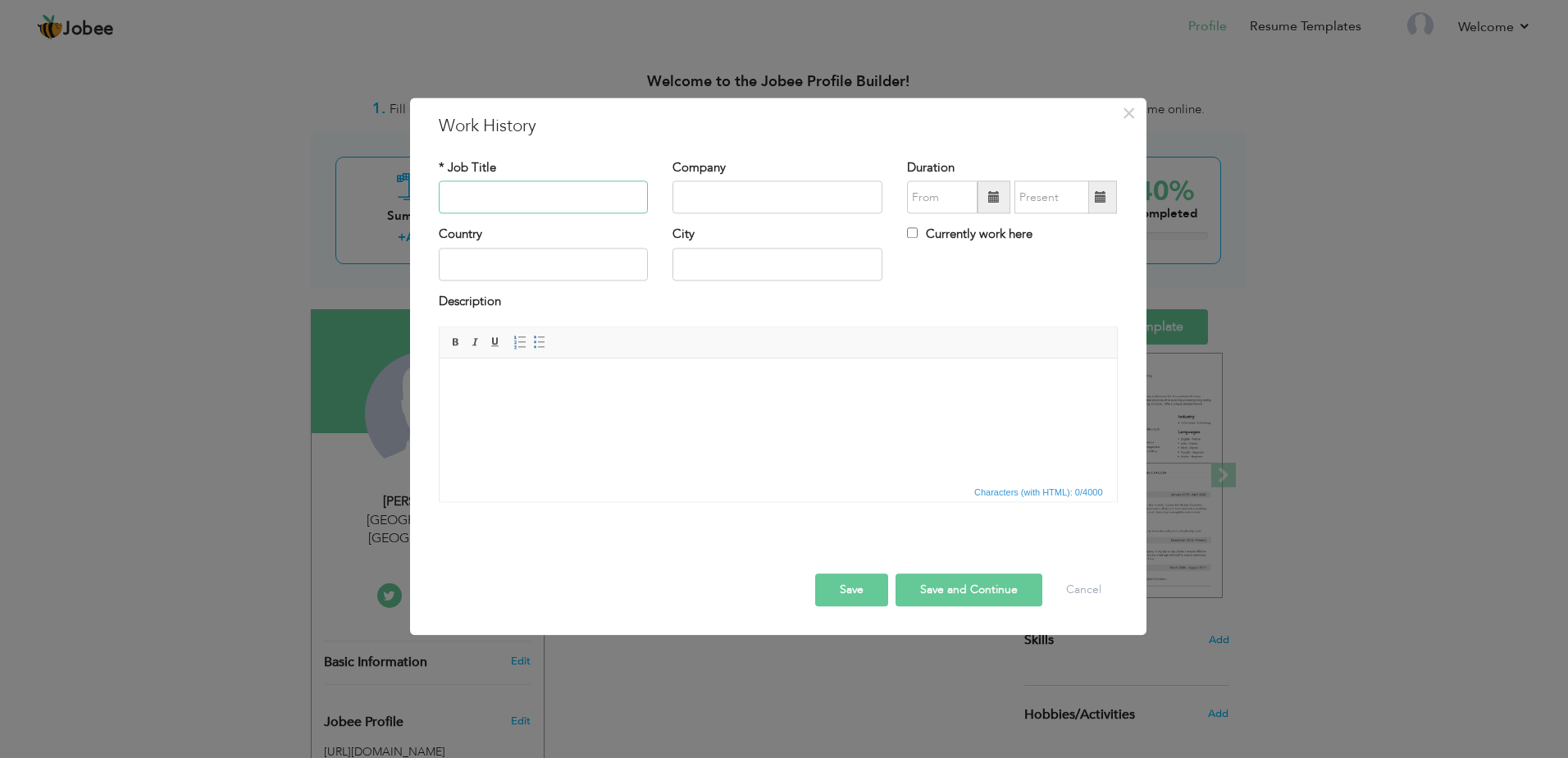
click at [570, 207] on input "text" at bounding box center [543, 197] width 210 height 33
click at [586, 497] on span "Characters (with HTML): 0/4000" at bounding box center [778, 492] width 677 height 19
click at [153, 332] on div "× Work History * Job Title Company Duration Currently work here Country" at bounding box center [784, 379] width 1568 height 758
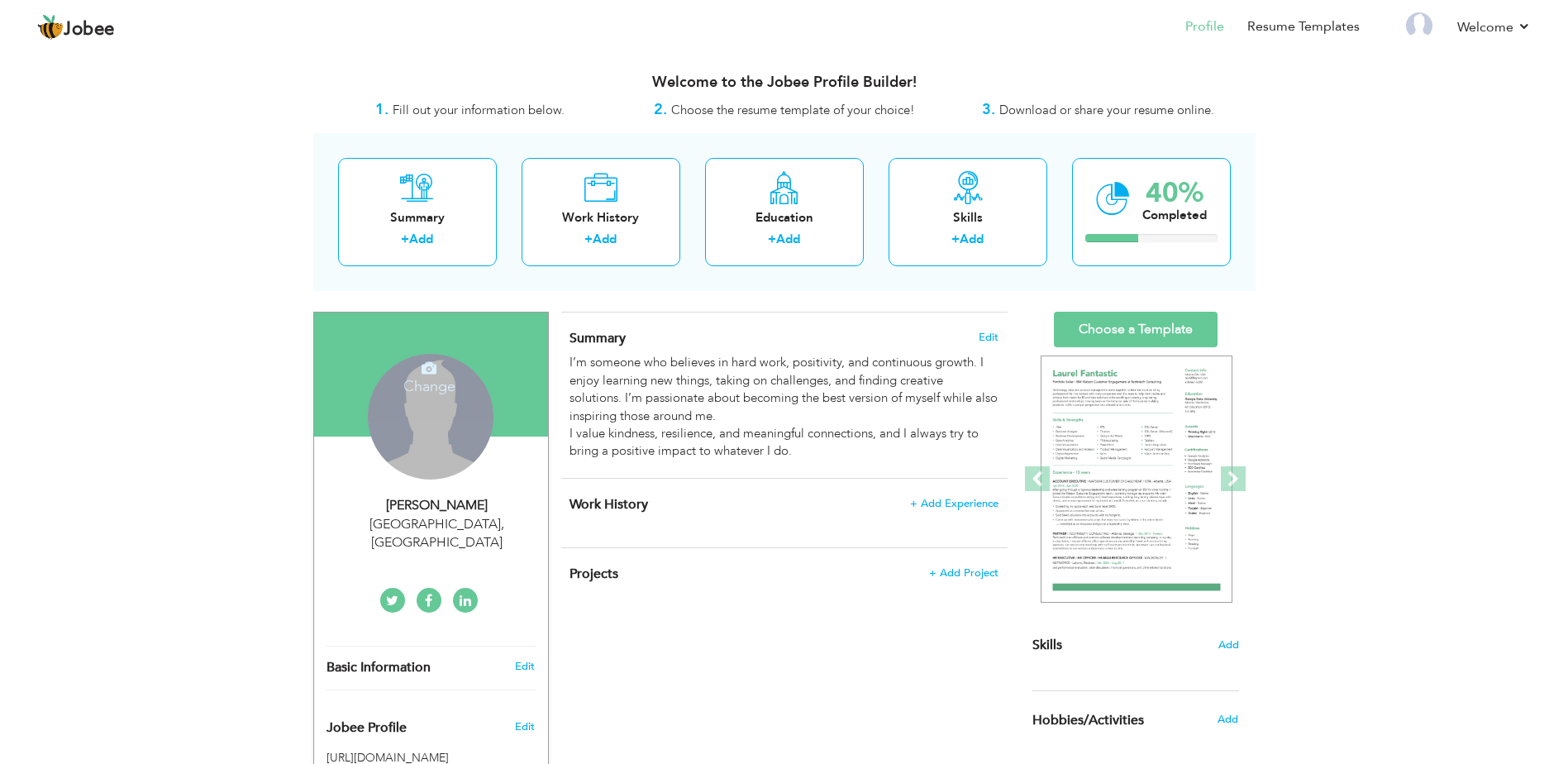
click at [380, 411] on div "Change Remove" at bounding box center [431, 416] width 126 height 126
click at [435, 383] on h4 "Change" at bounding box center [429, 375] width 119 height 40
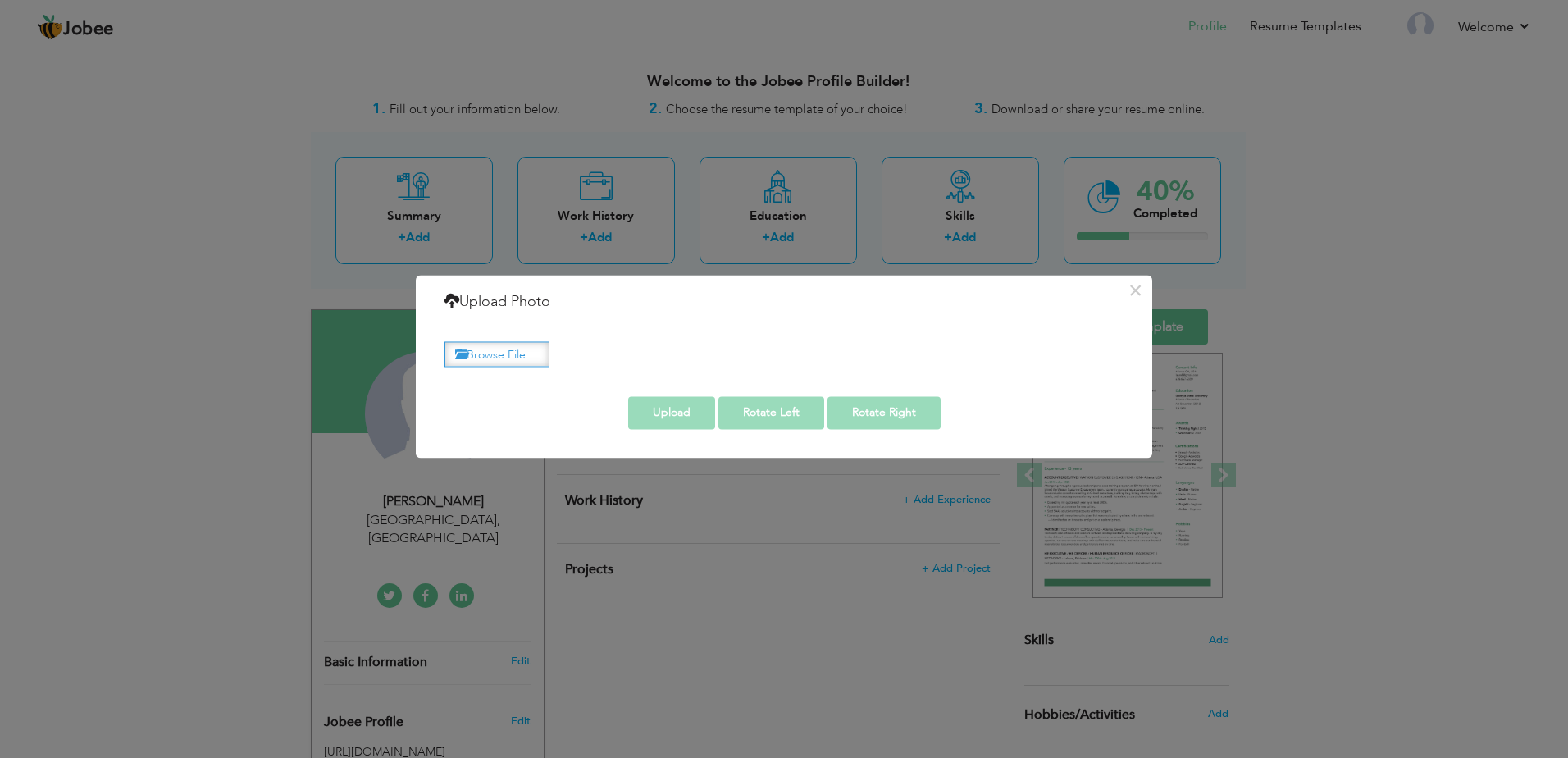
click at [471, 341] on label "Browse File ..." at bounding box center [497, 354] width 105 height 26
click at [0, 0] on input "Browse File ..." at bounding box center [0, 0] width 0 height 0
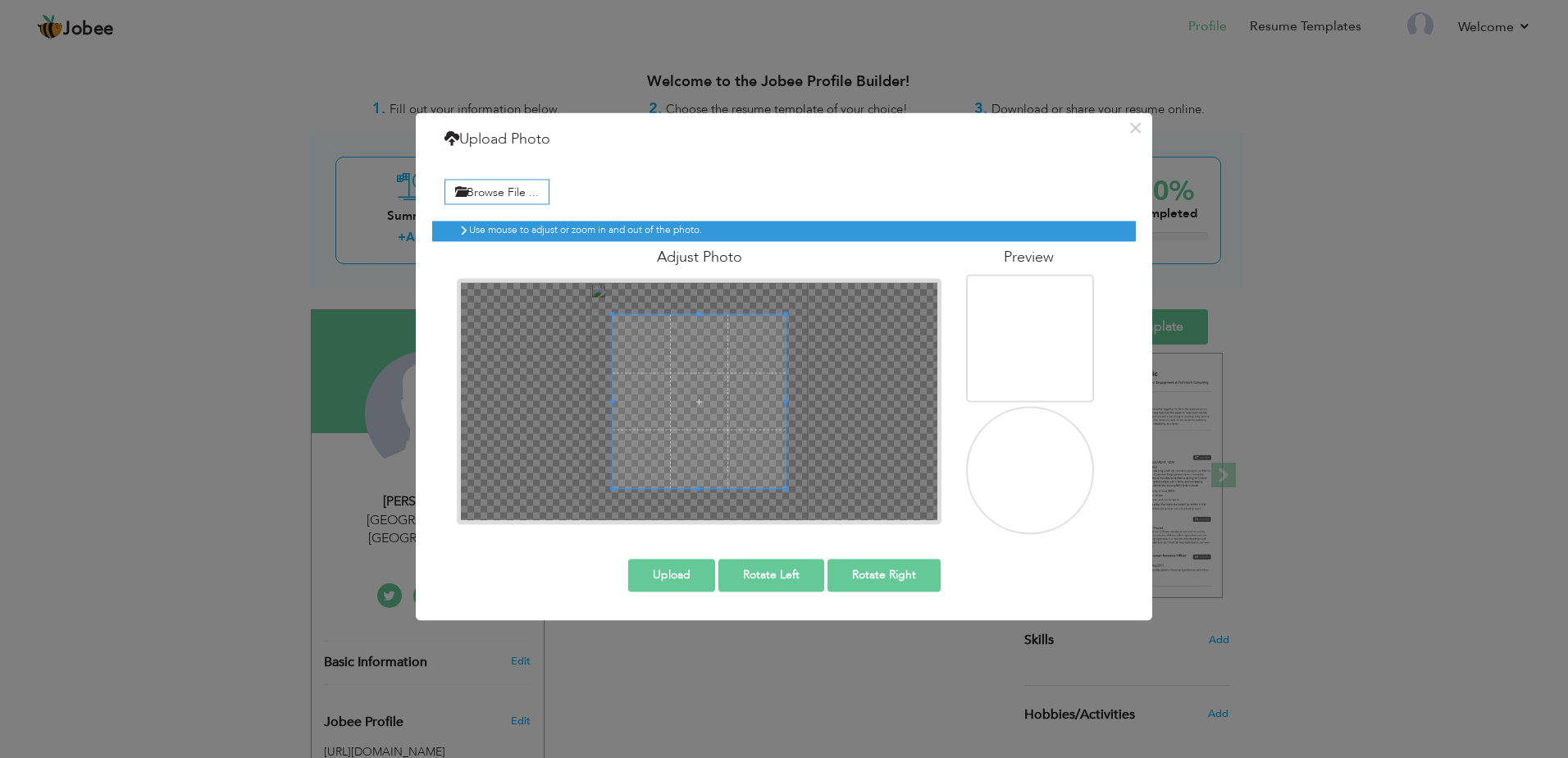
click at [674, 576] on button "Upload" at bounding box center [671, 575] width 87 height 33
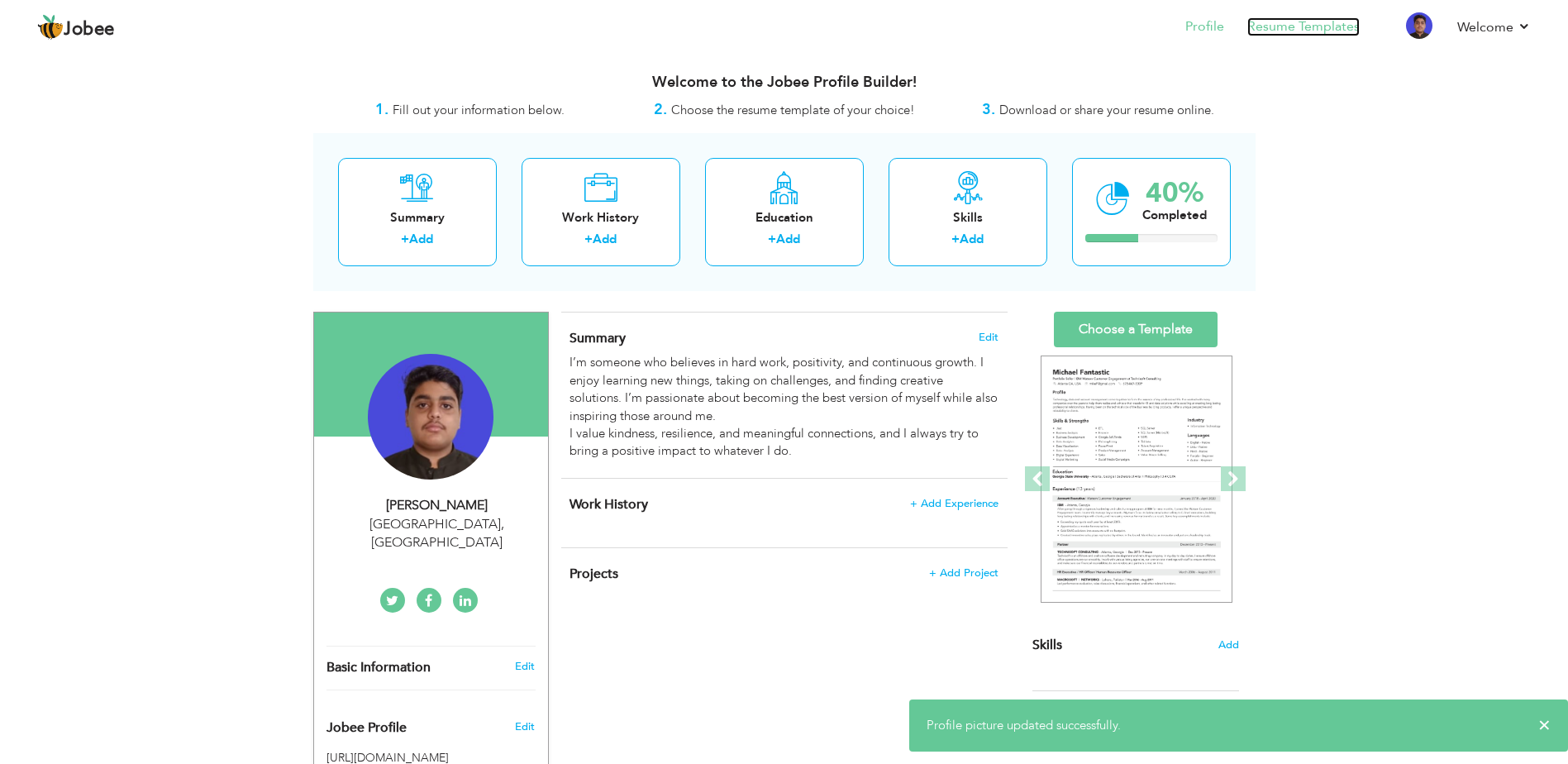
click at [1307, 29] on link "Resume Templates" at bounding box center [1303, 26] width 112 height 19
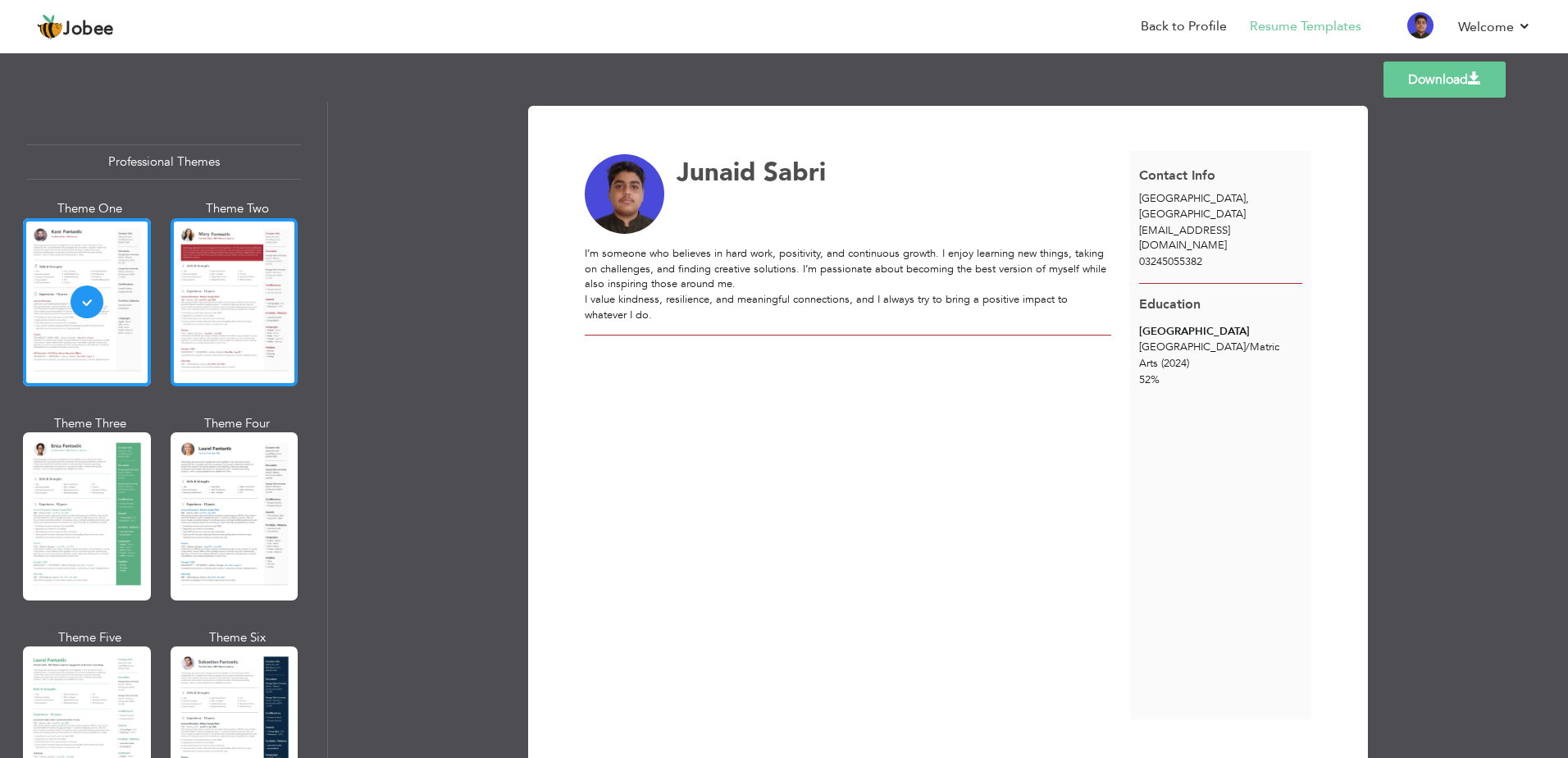
click at [183, 302] on div at bounding box center [234, 302] width 128 height 168
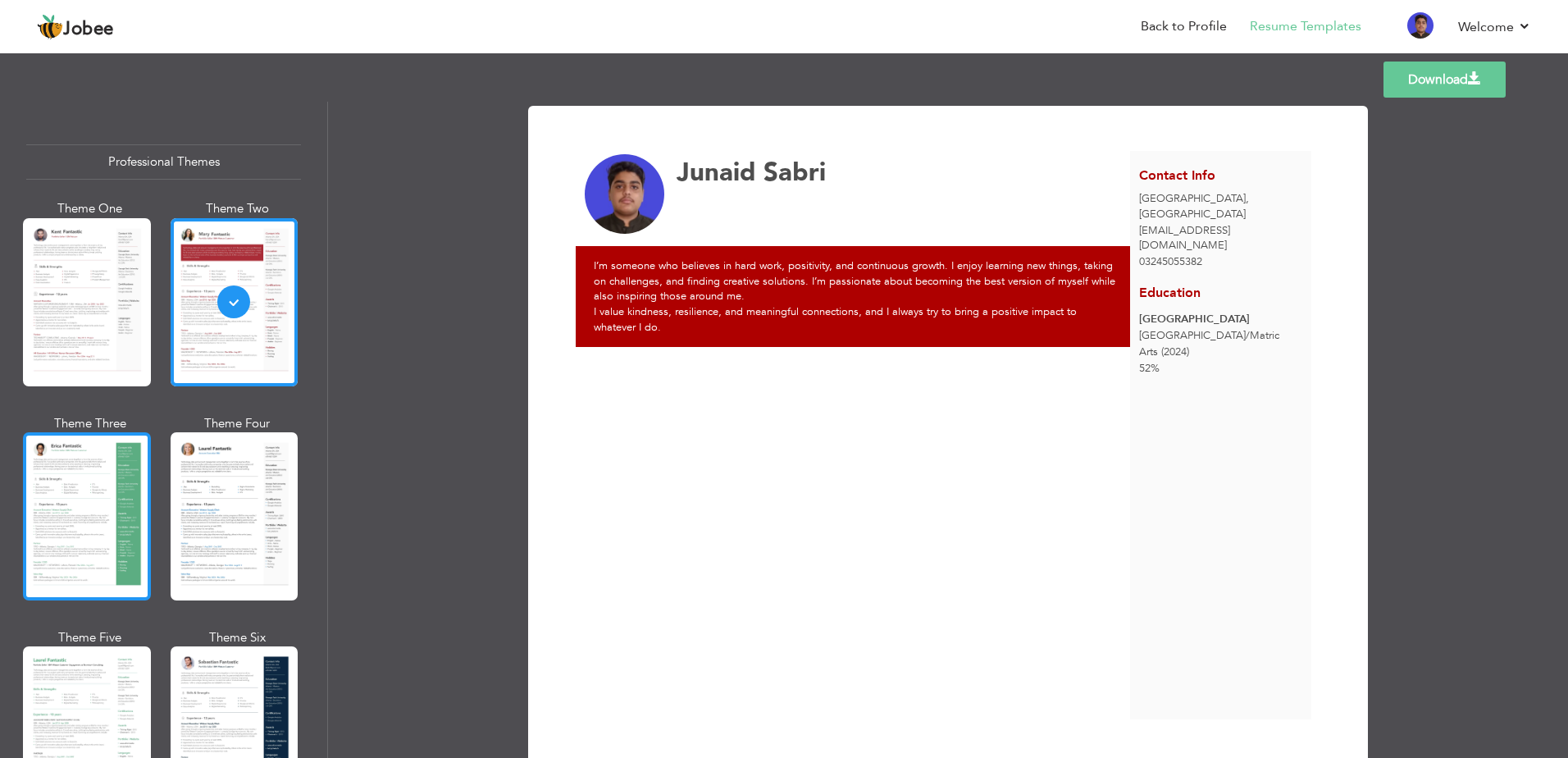
click at [119, 529] on div at bounding box center [87, 517] width 128 height 168
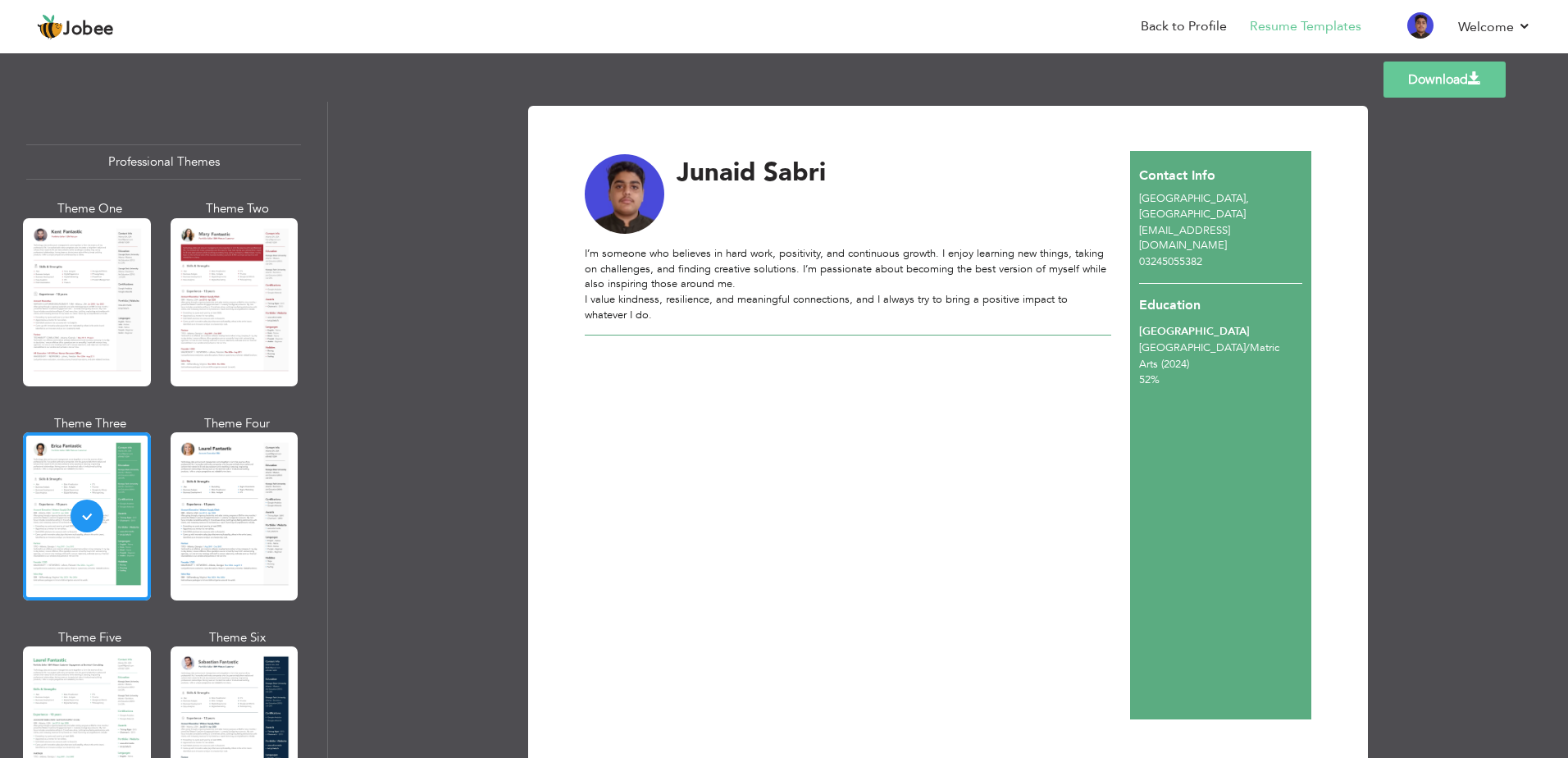
click at [195, 558] on div at bounding box center [234, 517] width 128 height 168
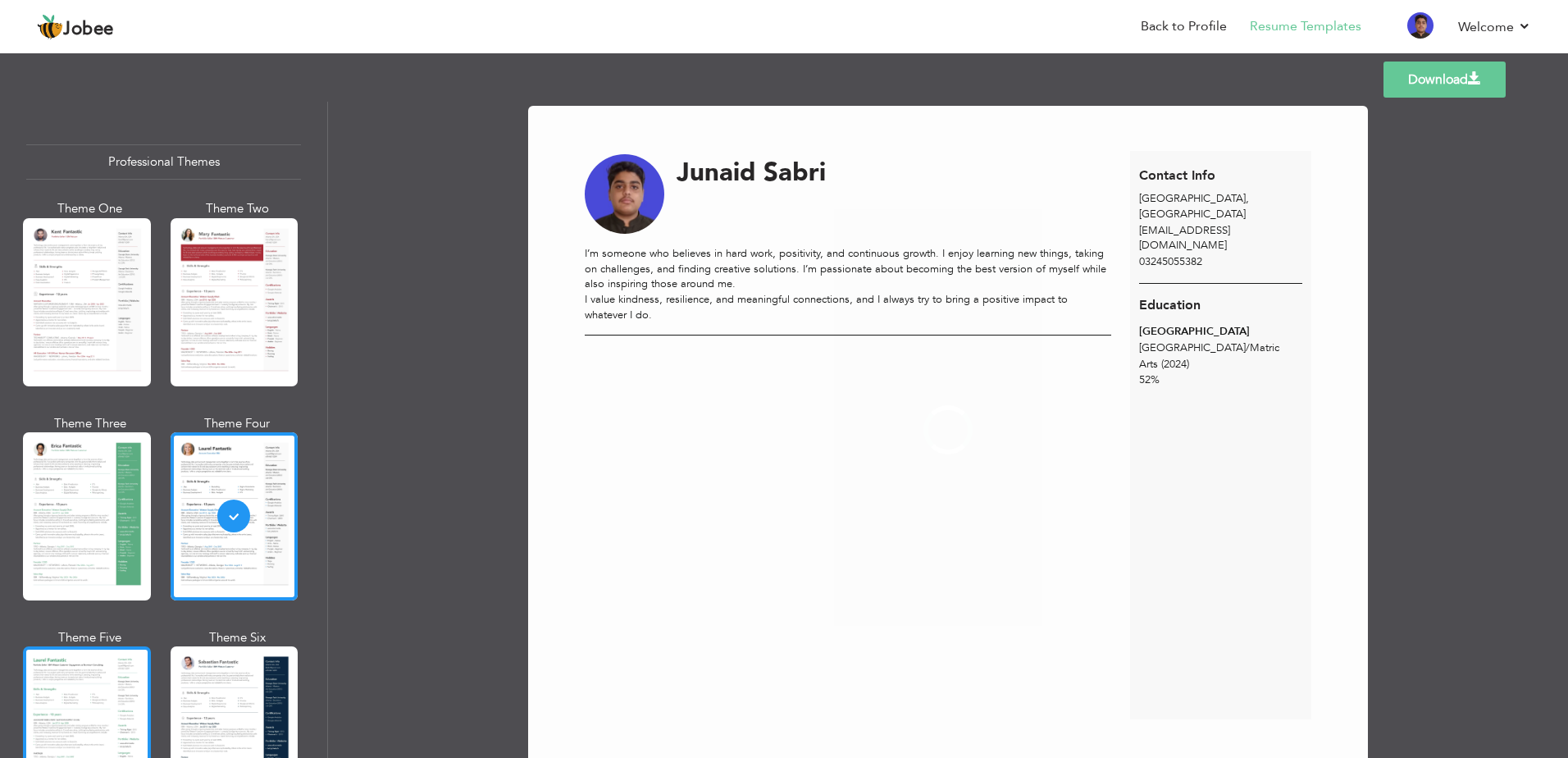
click at [75, 662] on div at bounding box center [87, 731] width 128 height 168
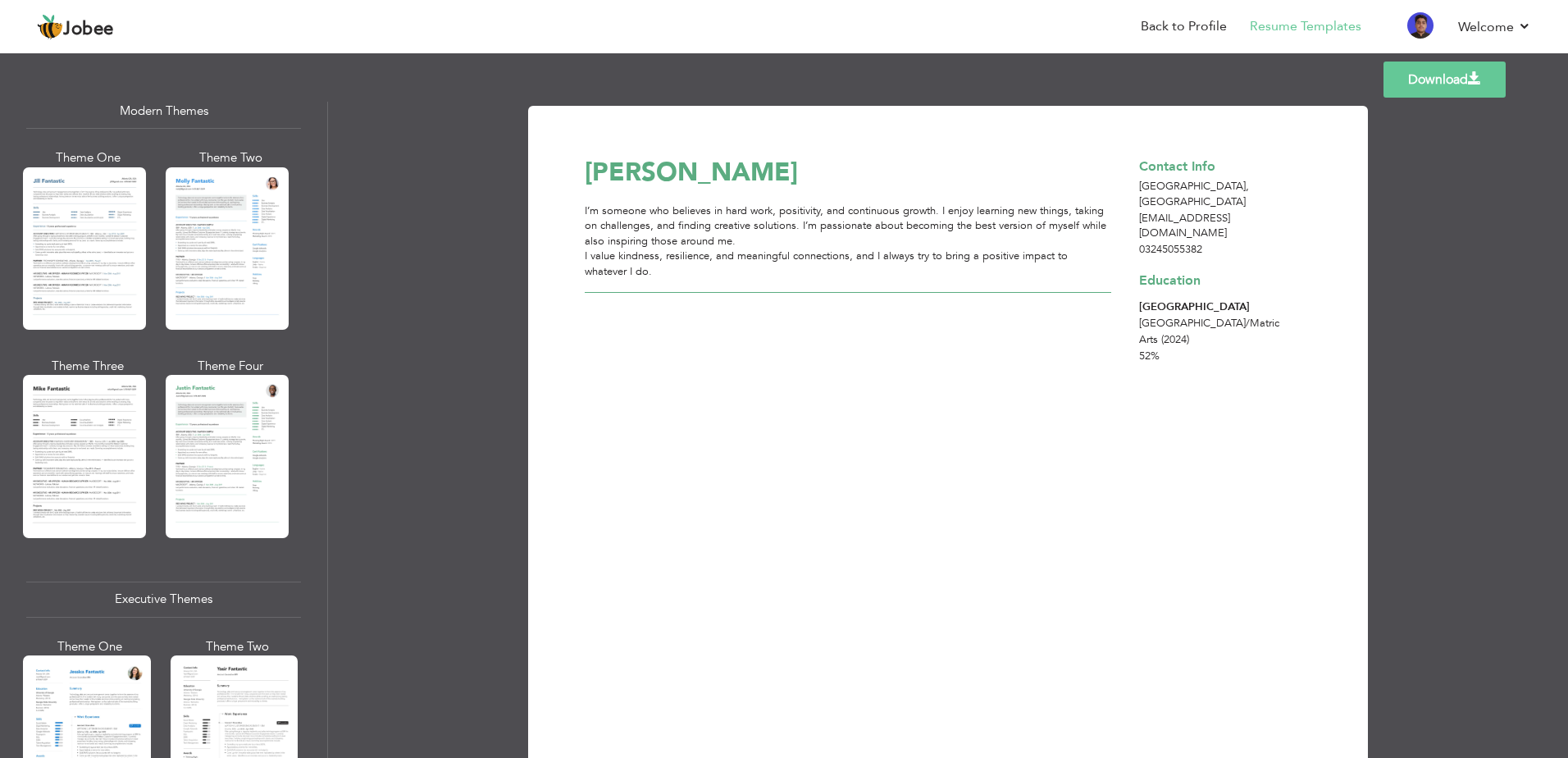
scroll to position [739, 0]
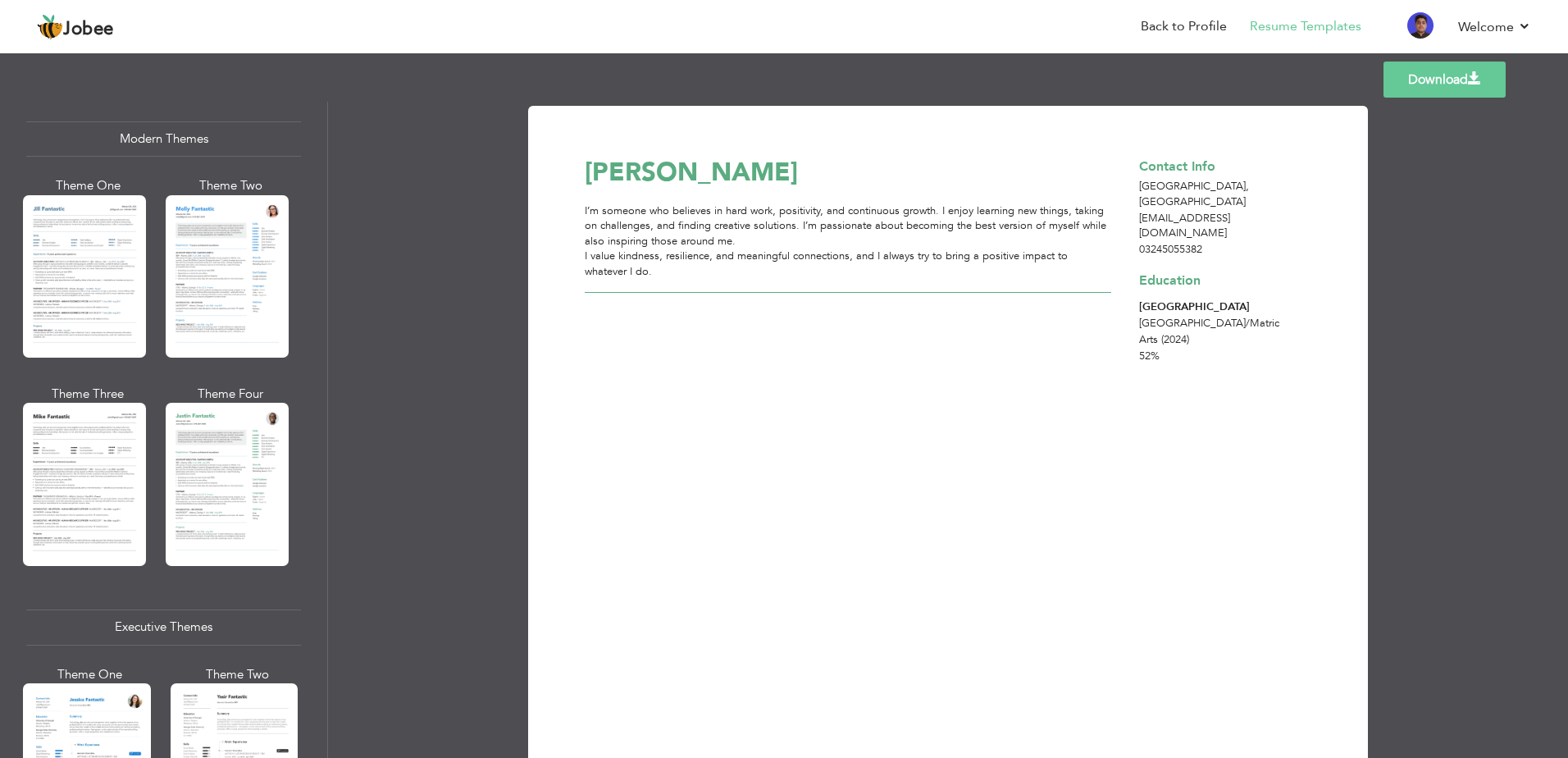
click at [210, 466] on div at bounding box center [226, 484] width 123 height 163
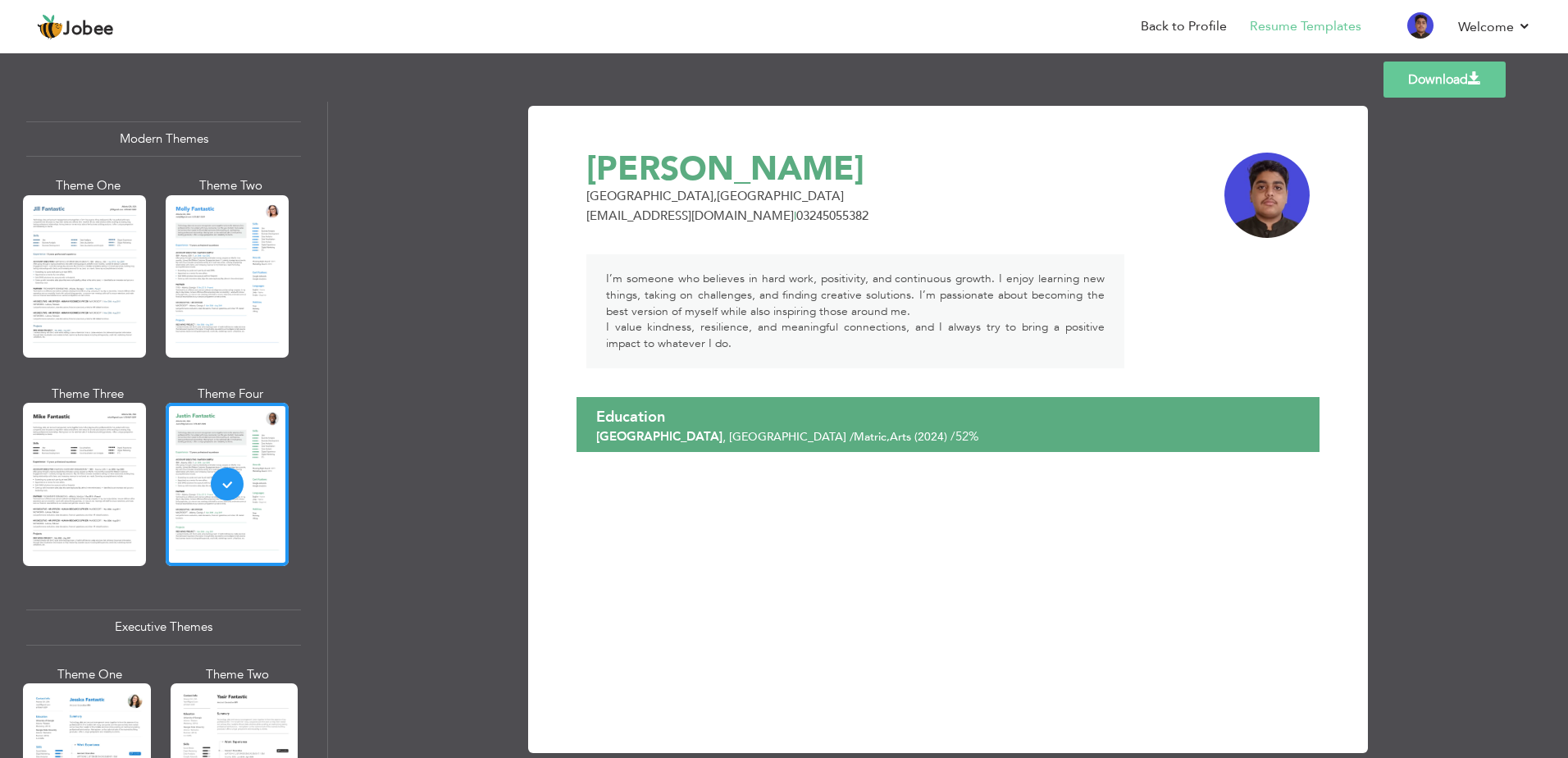
click at [1472, 81] on span at bounding box center [1474, 79] width 13 height 13
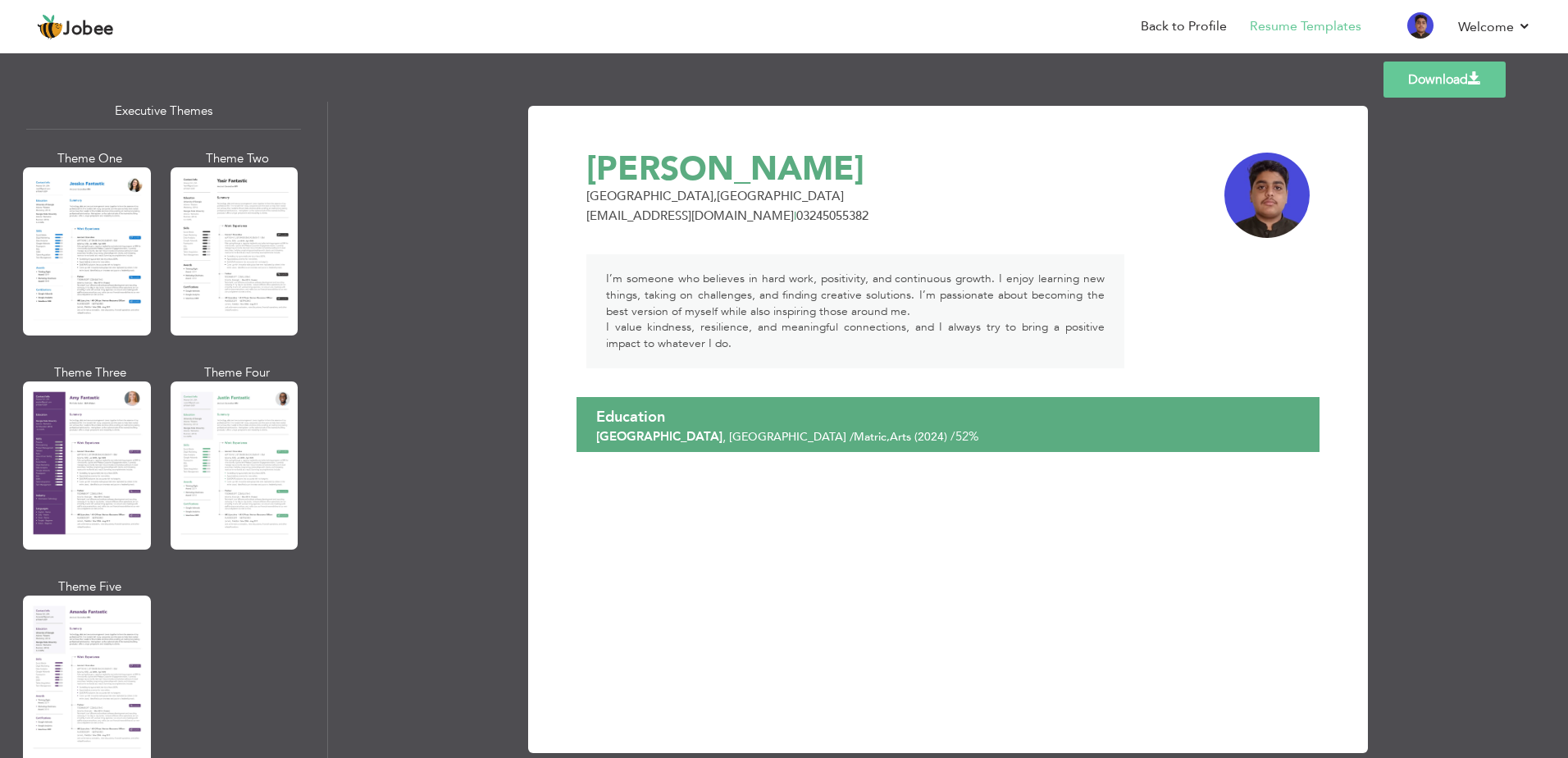
scroll to position [1230, 0]
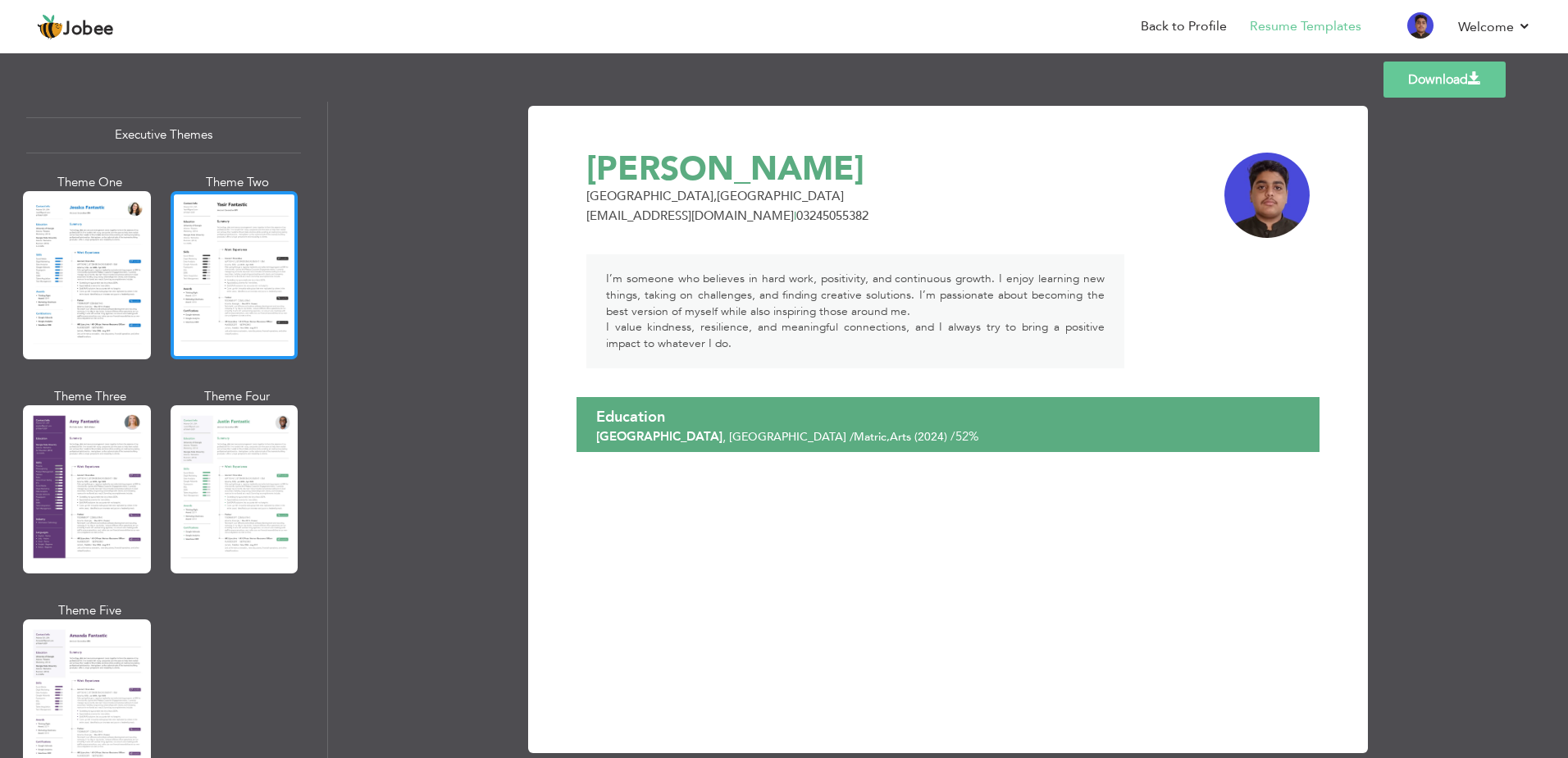
click at [271, 282] on div at bounding box center [234, 275] width 128 height 168
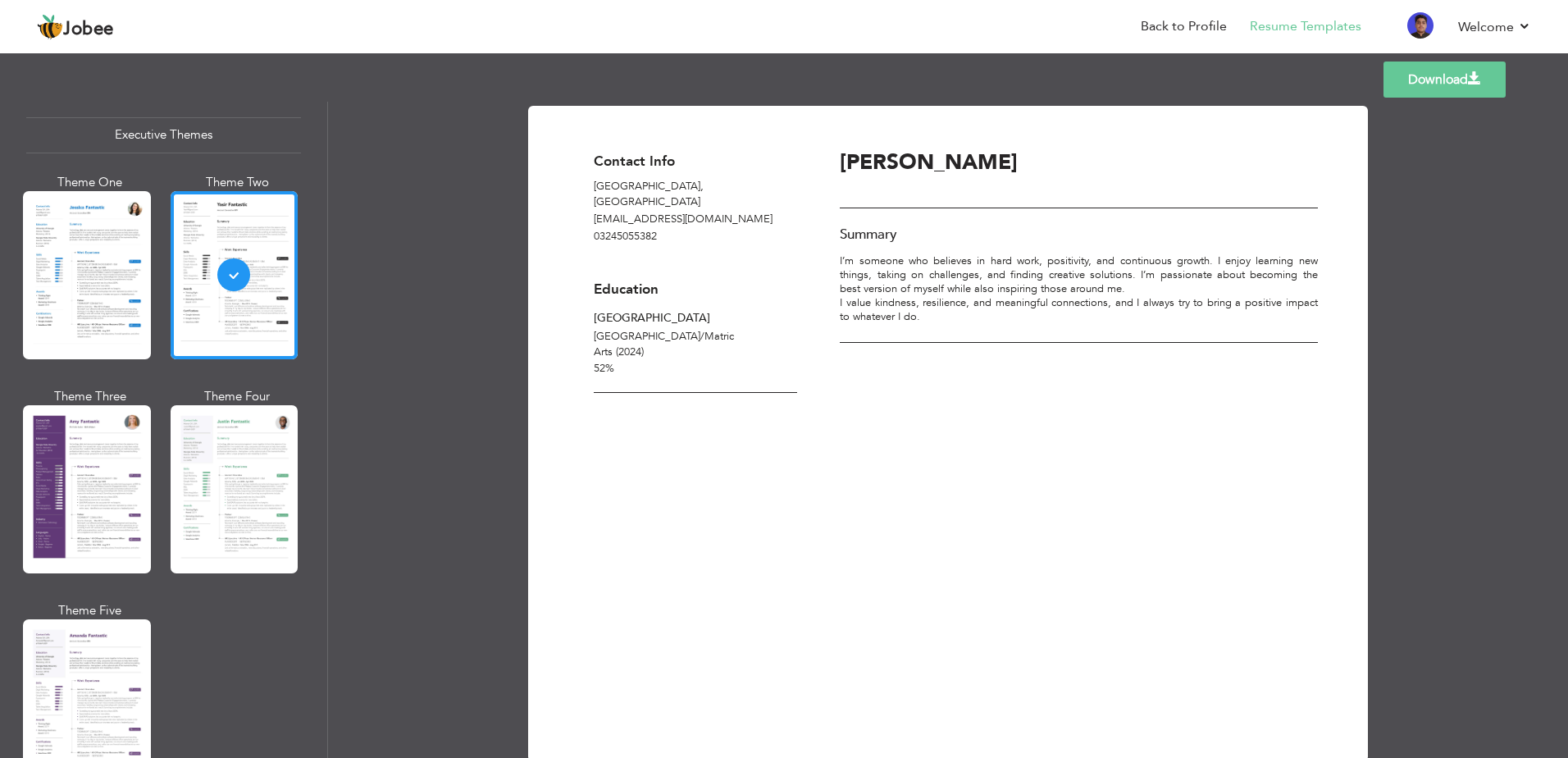
click at [161, 501] on div "Theme One Theme Two Theme Three Theme Four" at bounding box center [164, 495] width 275 height 642
click at [107, 629] on div at bounding box center [87, 703] width 128 height 168
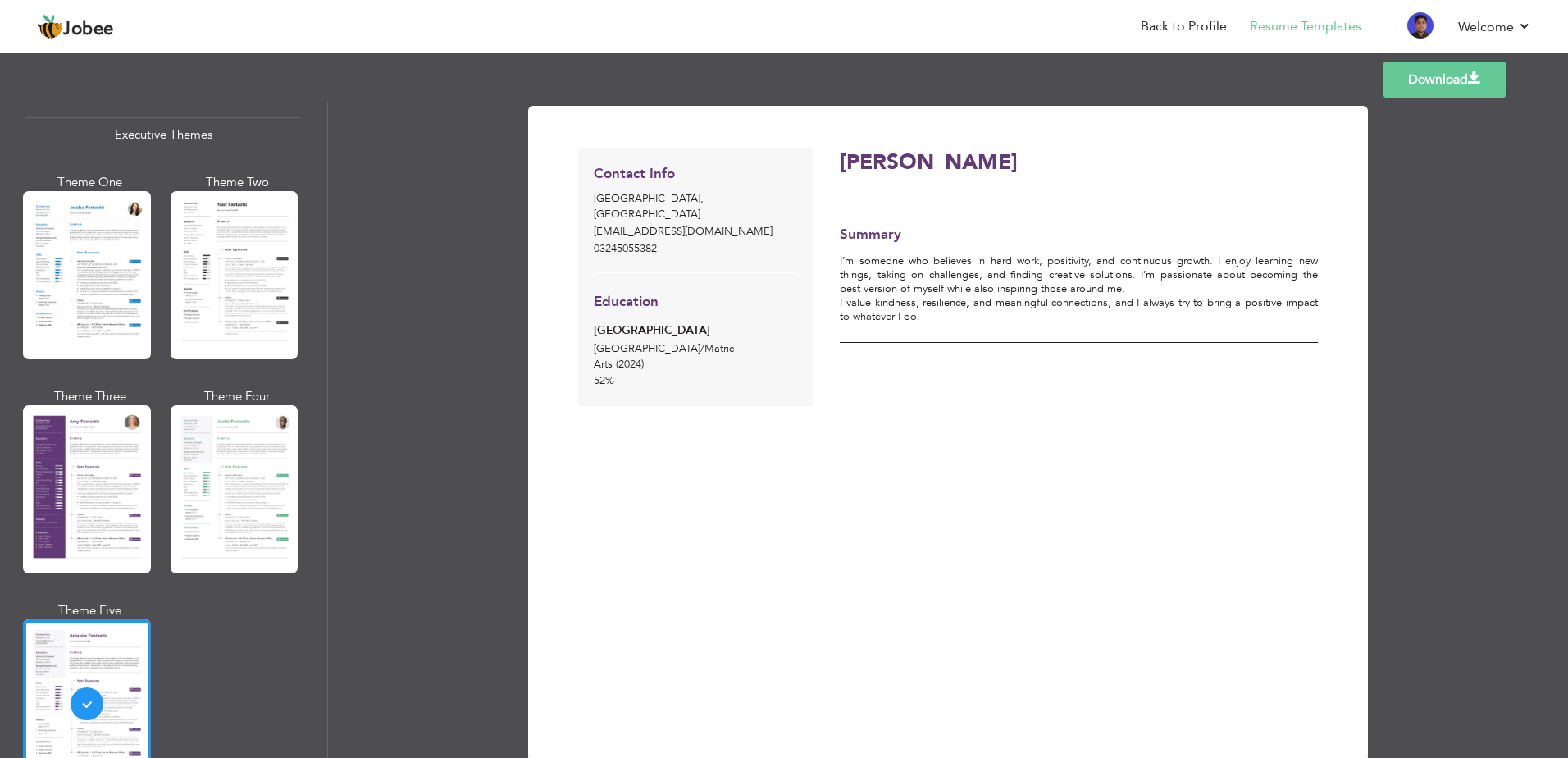
click at [880, 615] on div "[PERSON_NAME] Summary I’m someone who believes in hard work, positivity, and co…" at bounding box center [1074, 432] width 505 height 569
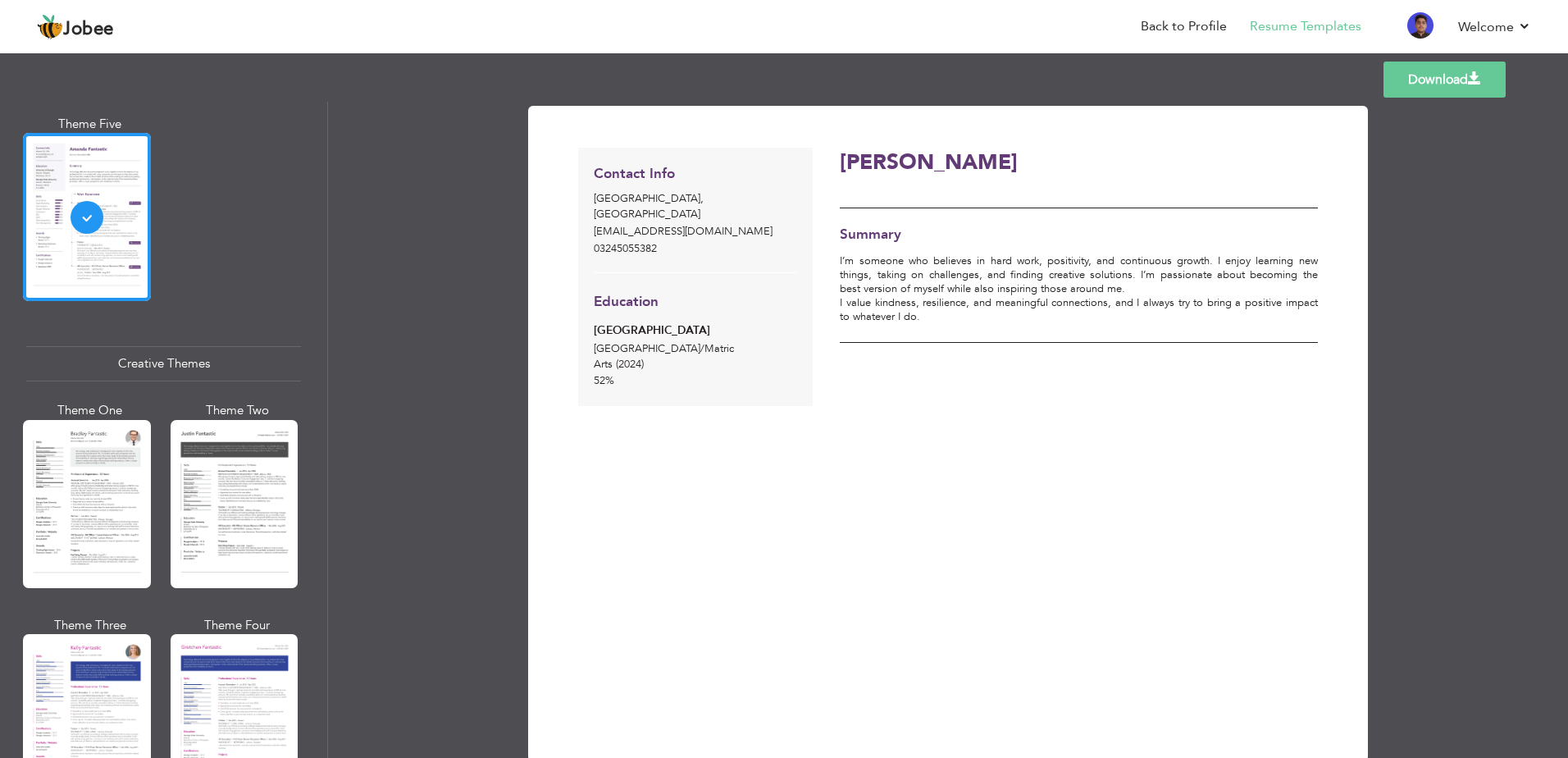
scroll to position [1887, 0]
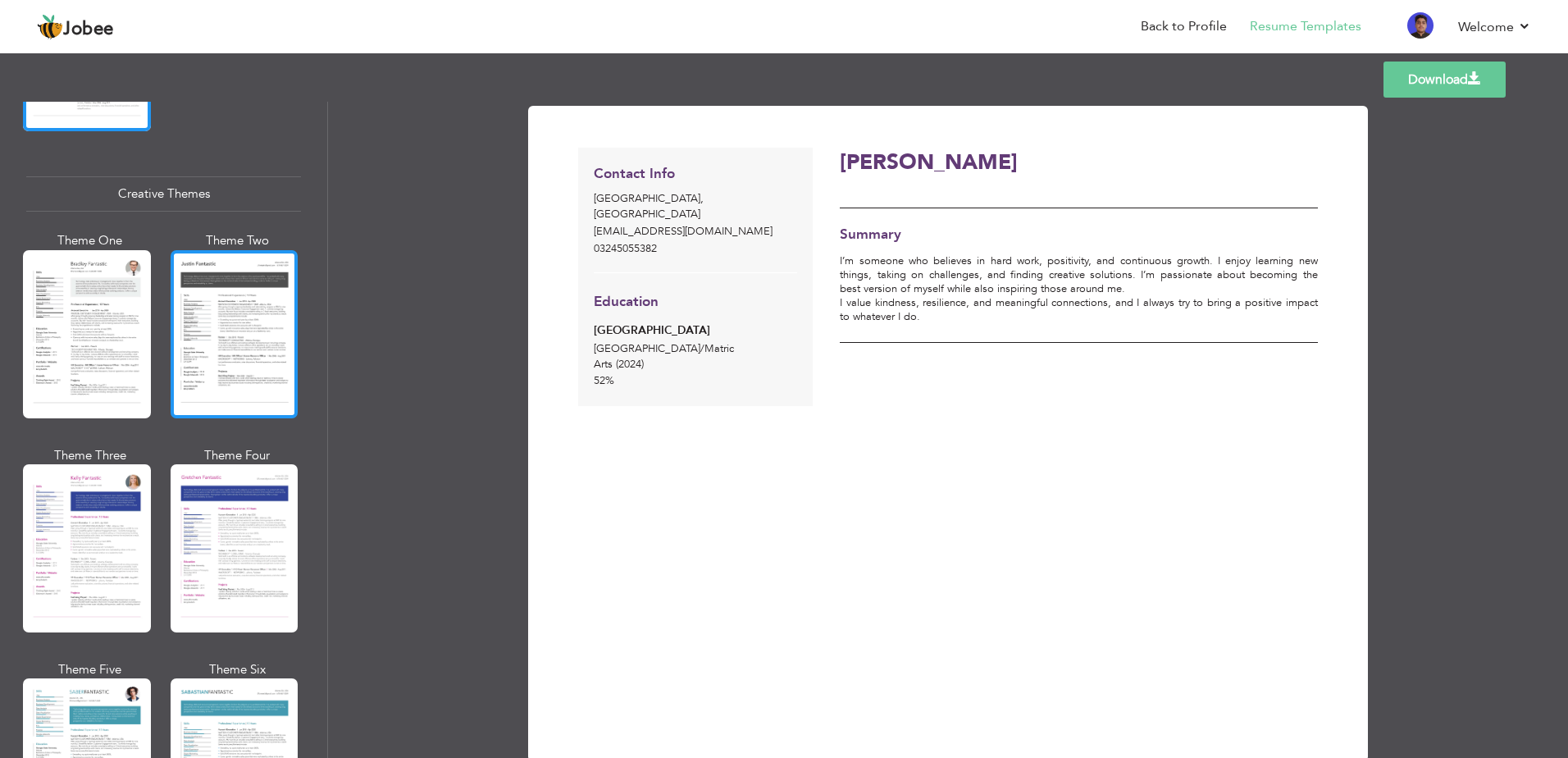
click at [272, 302] on div at bounding box center [234, 334] width 128 height 168
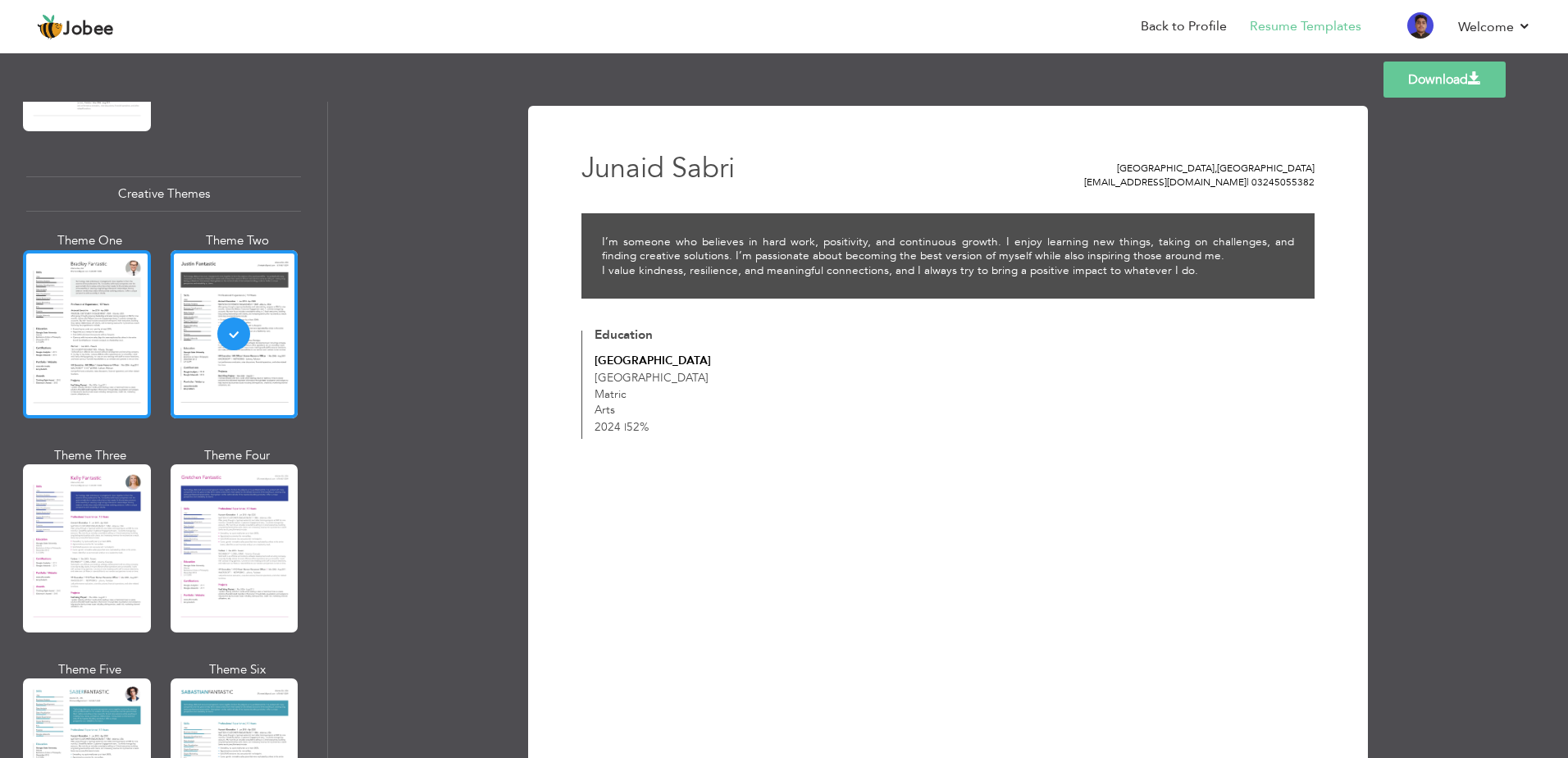
click at [90, 292] on div at bounding box center [87, 334] width 128 height 168
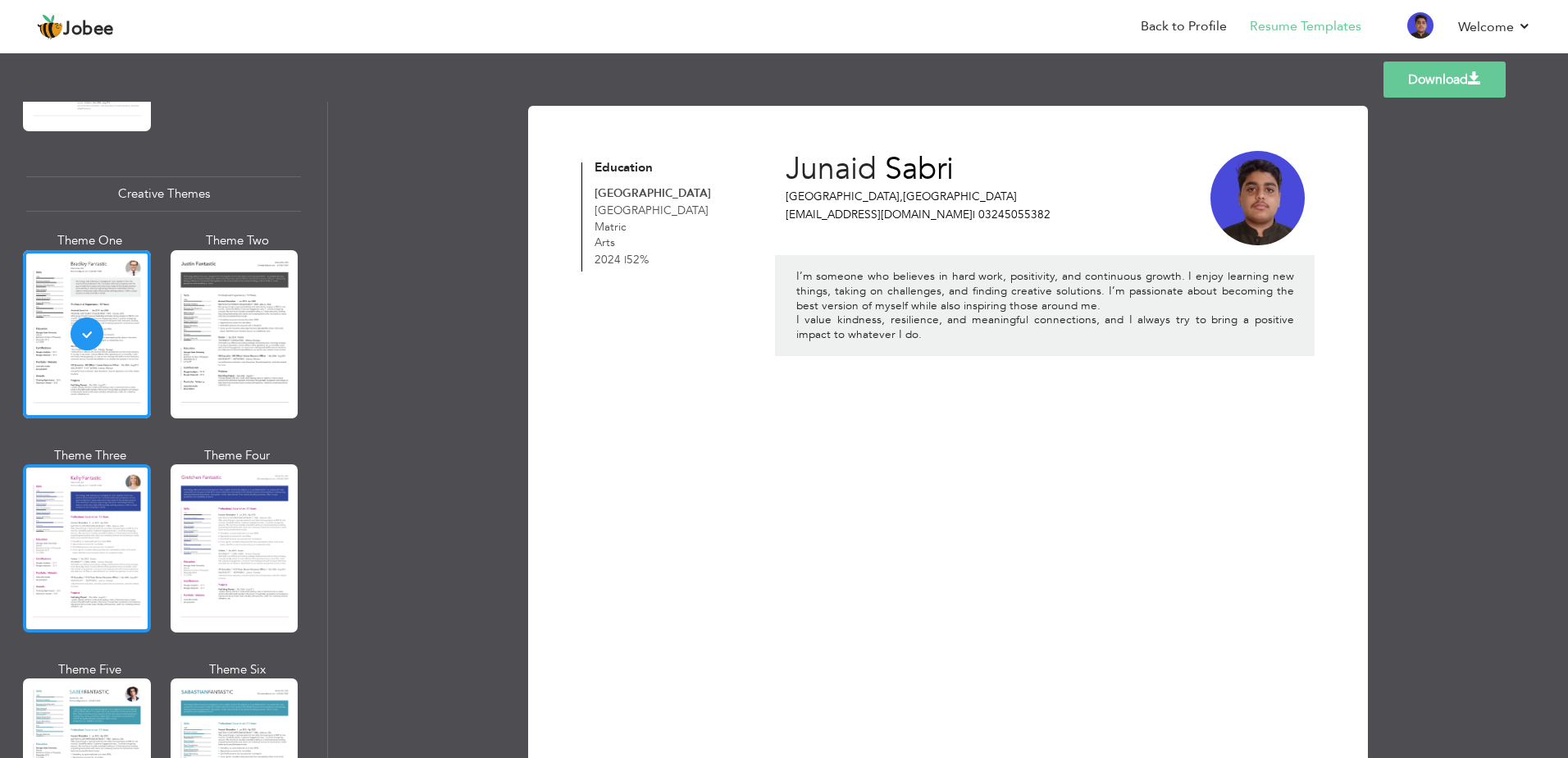
click at [110, 464] on div at bounding box center [87, 548] width 128 height 168
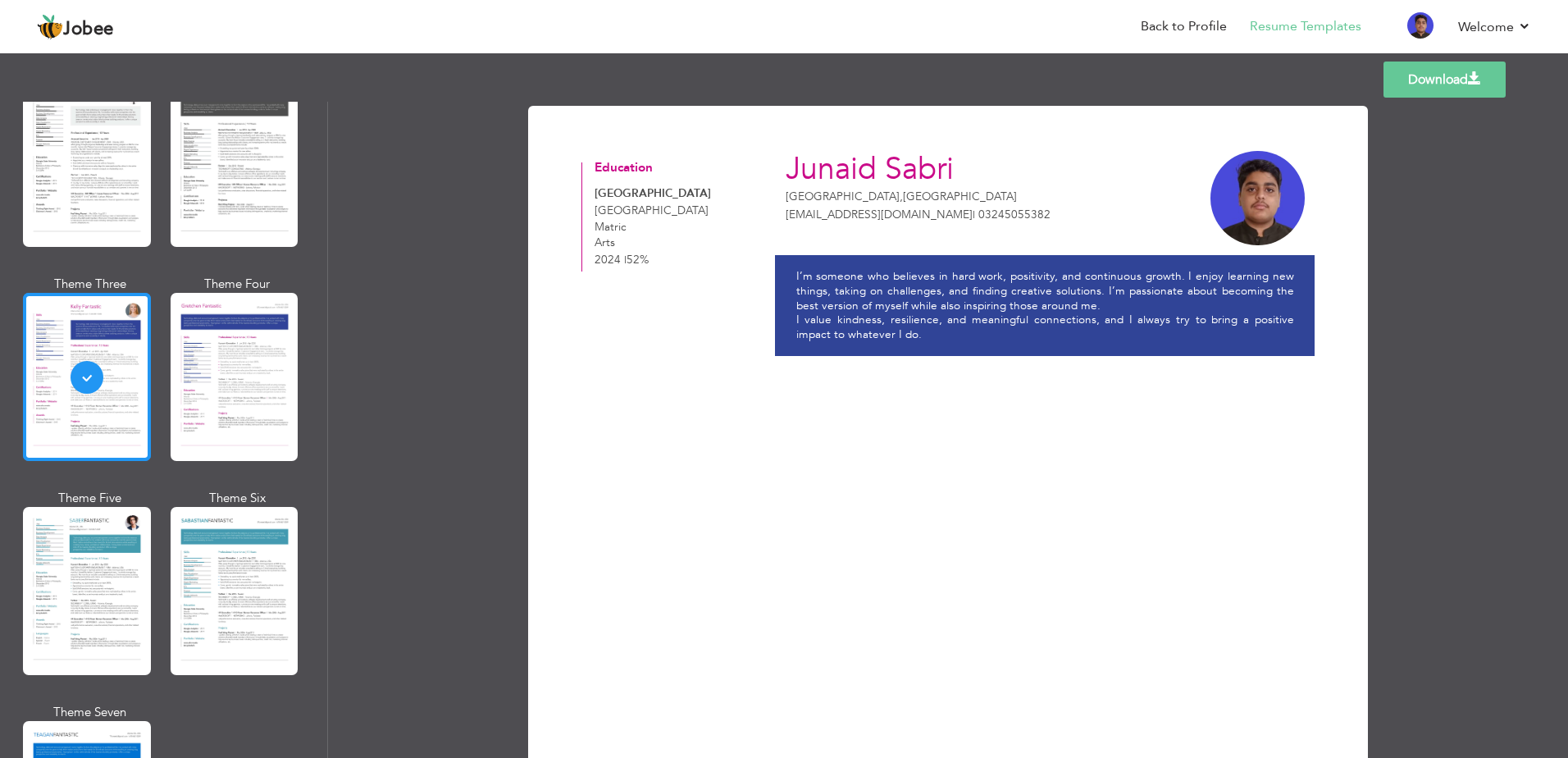
scroll to position [2215, 0]
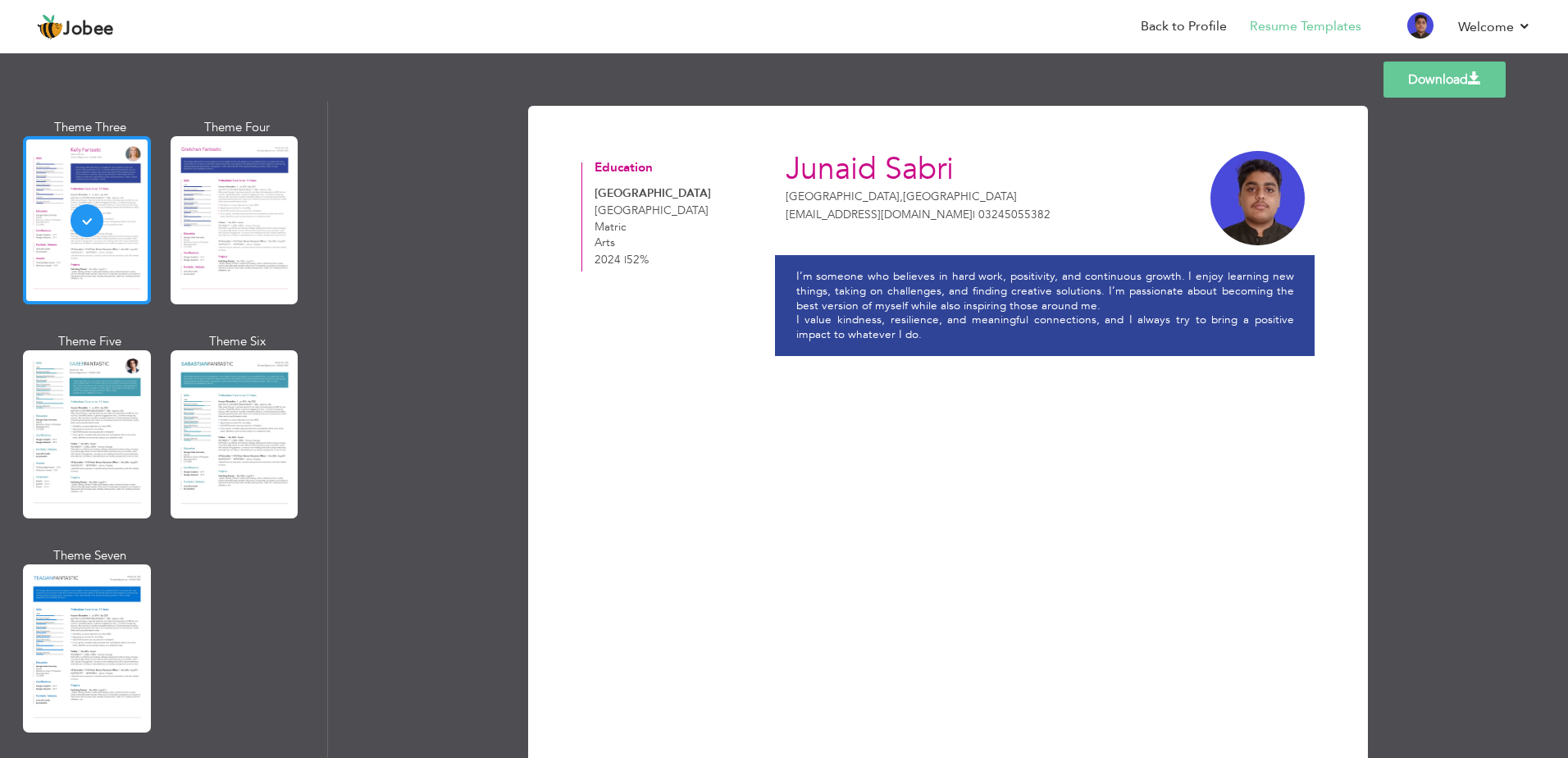
click at [110, 460] on div at bounding box center [87, 434] width 128 height 168
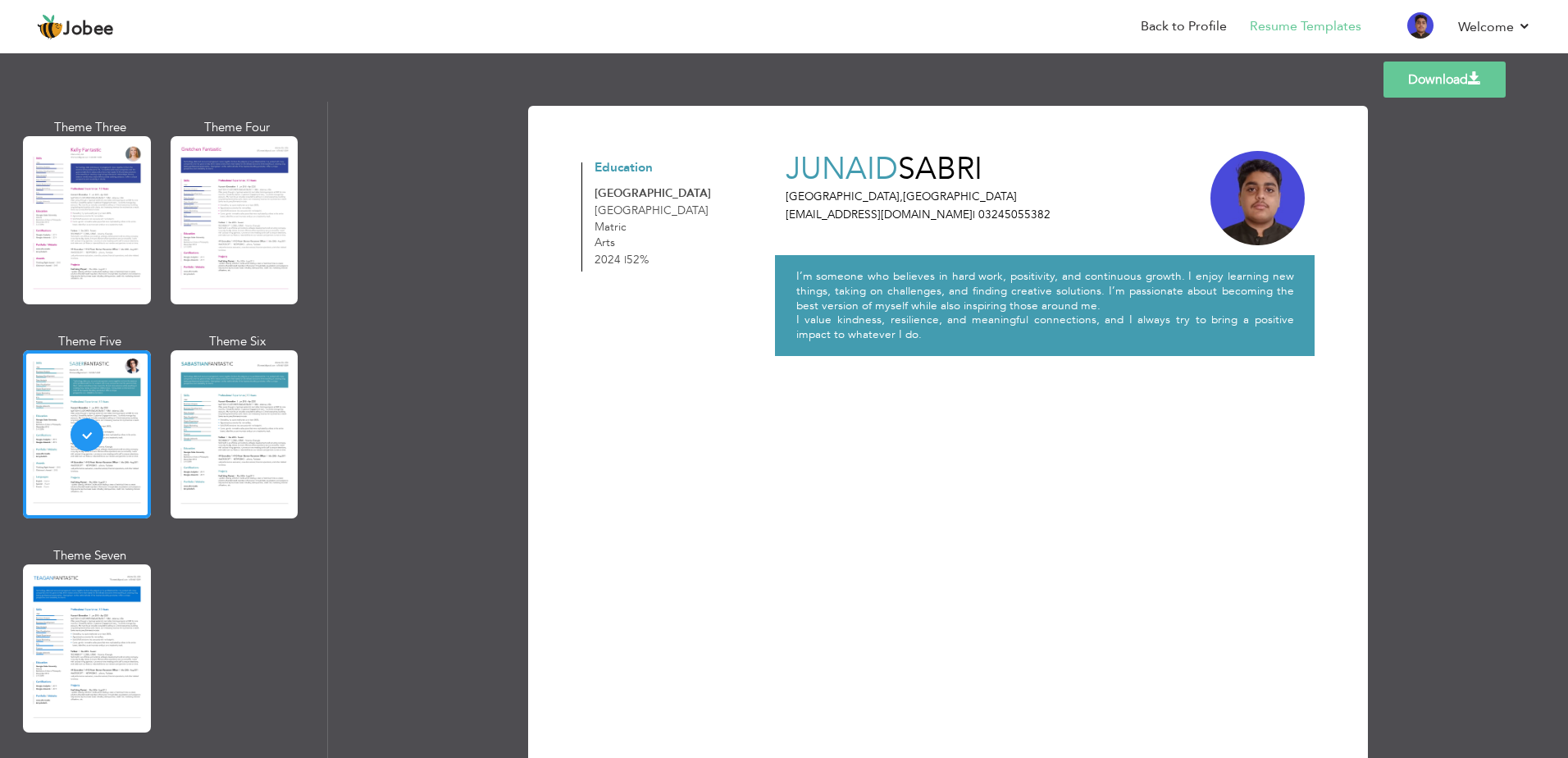
click at [254, 425] on div at bounding box center [234, 434] width 128 height 168
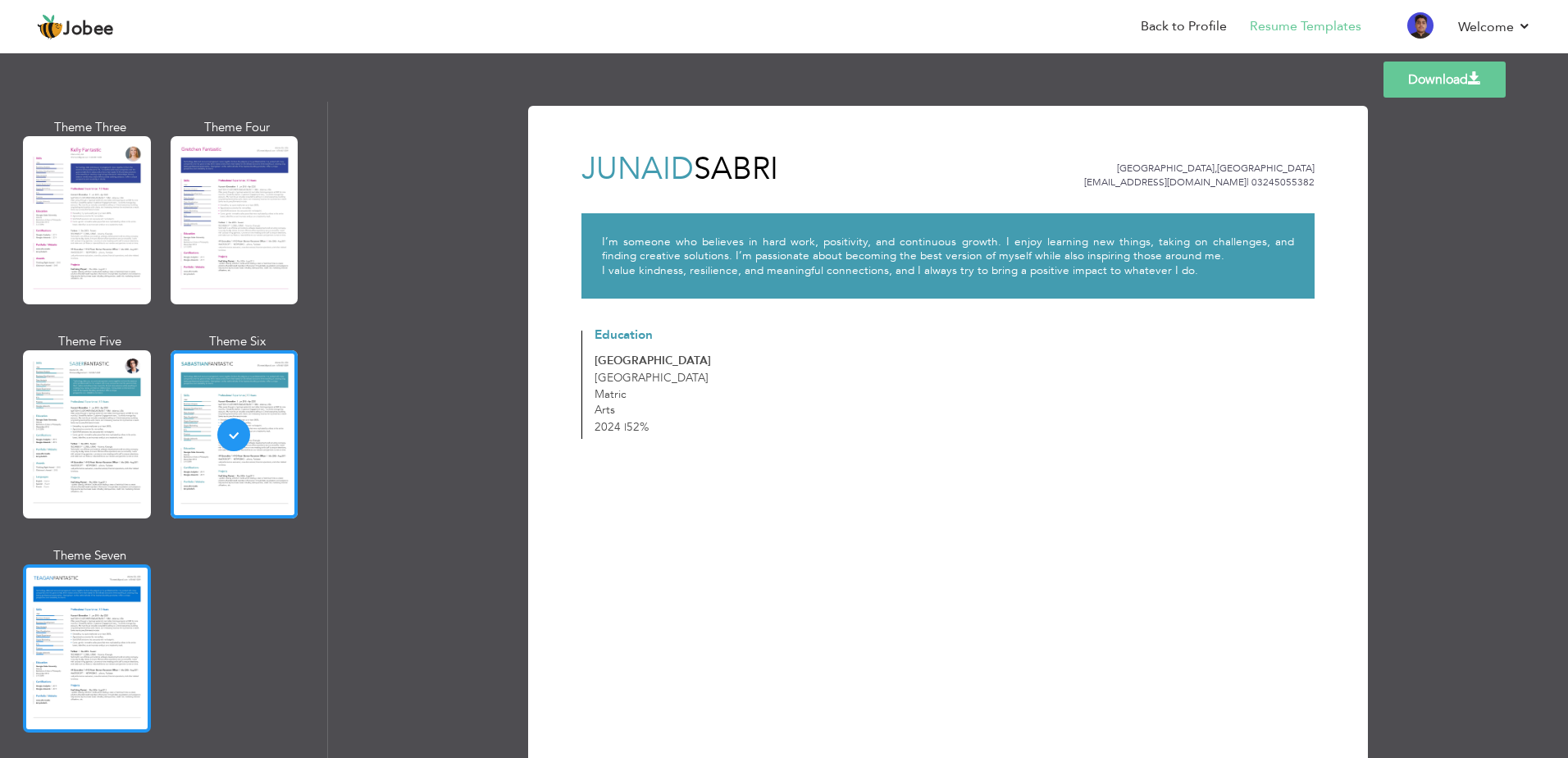
click at [135, 622] on div at bounding box center [87, 648] width 128 height 168
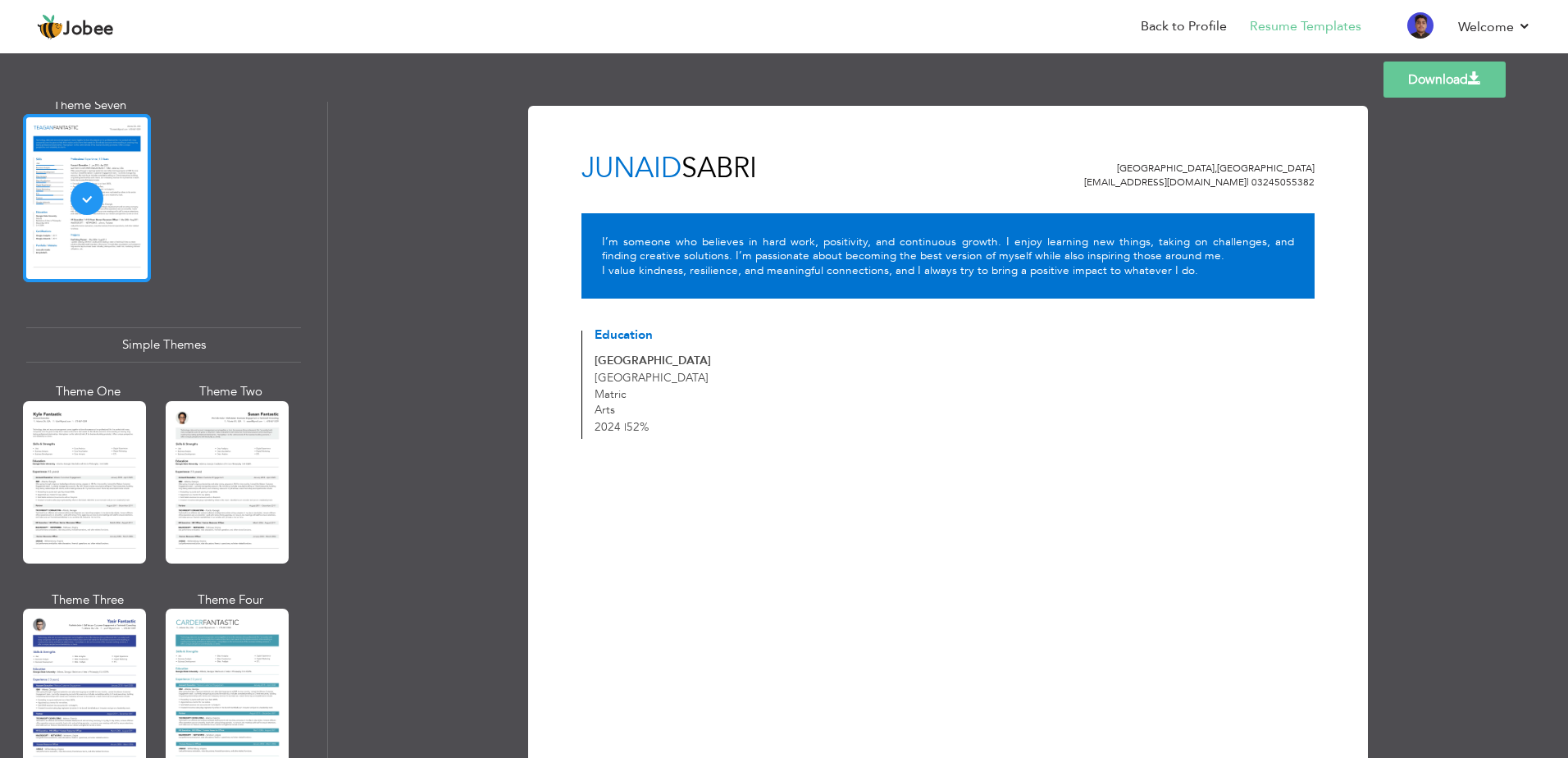
scroll to position [2688, 0]
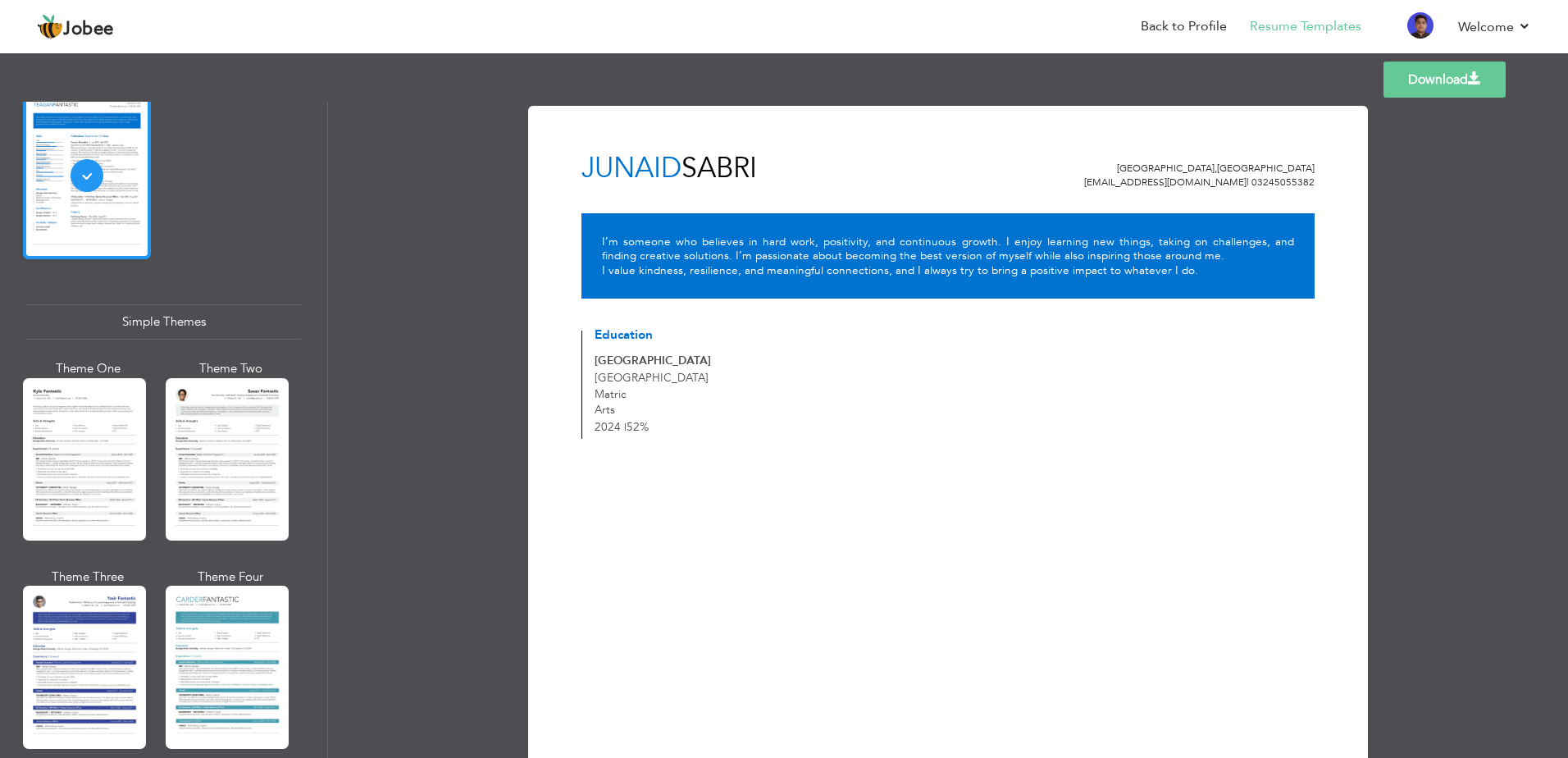
click at [135, 622] on div at bounding box center [84, 667] width 123 height 163
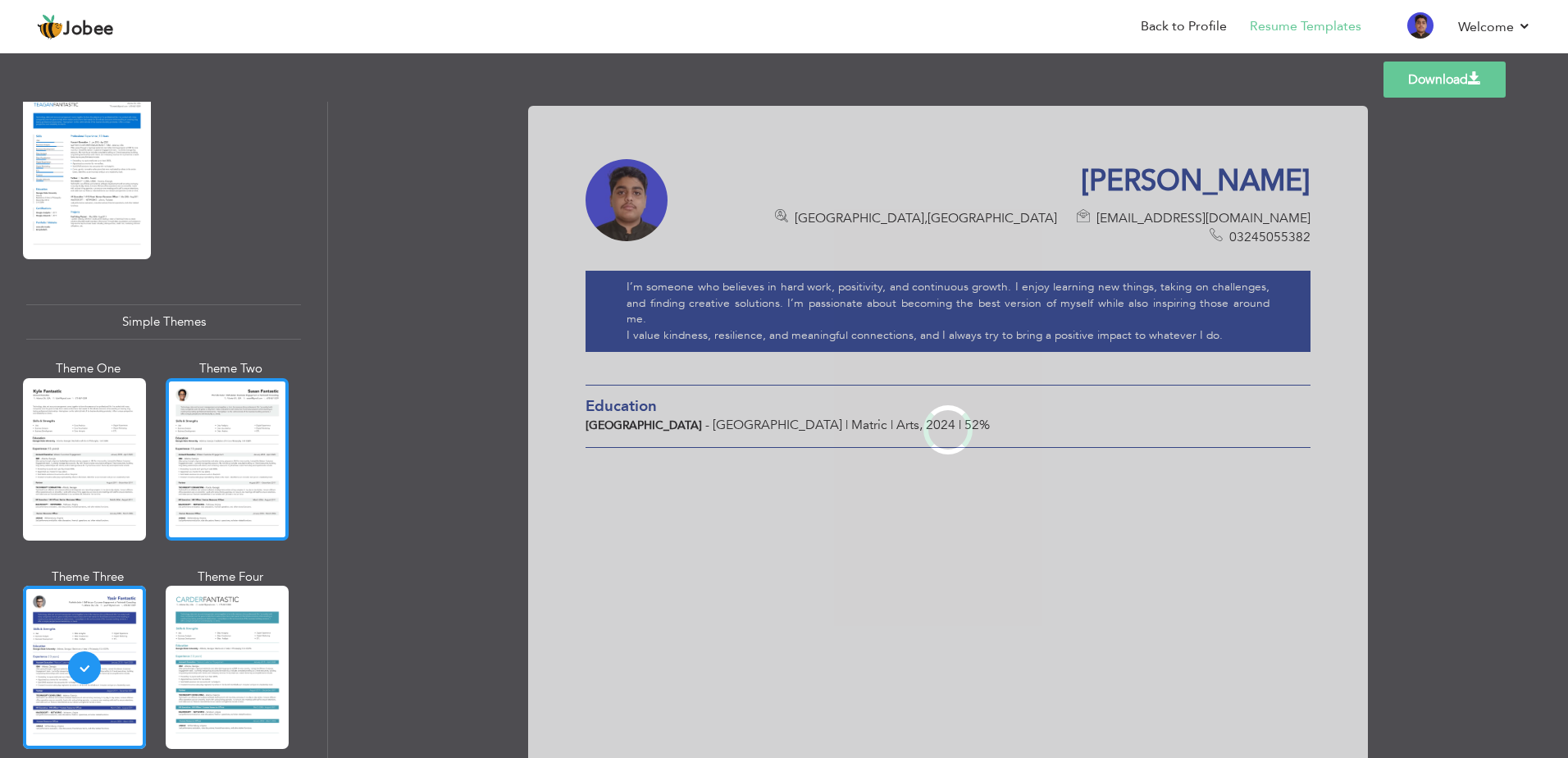
click at [230, 459] on div at bounding box center [226, 459] width 123 height 163
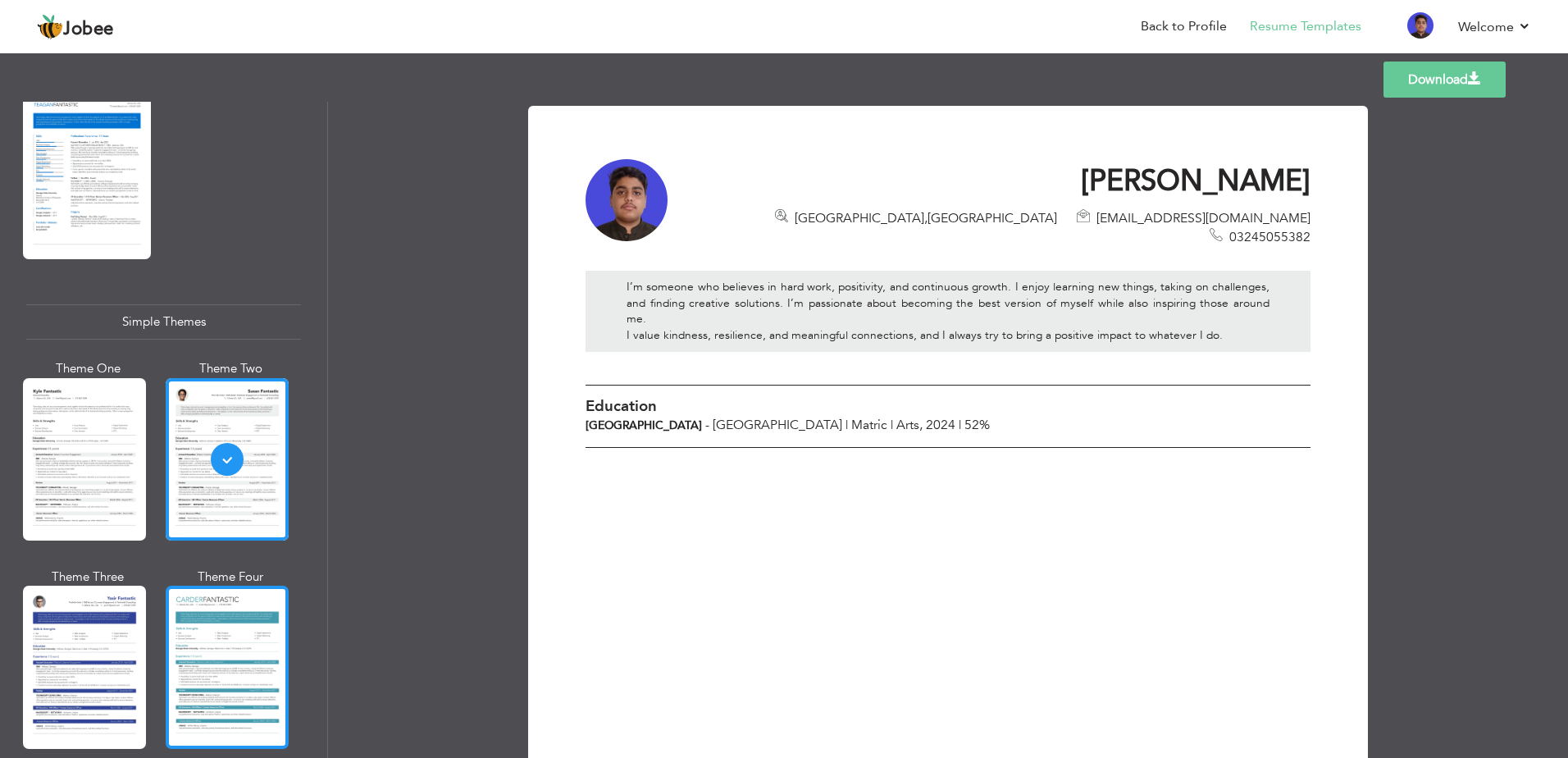
click at [199, 649] on div at bounding box center [226, 667] width 123 height 163
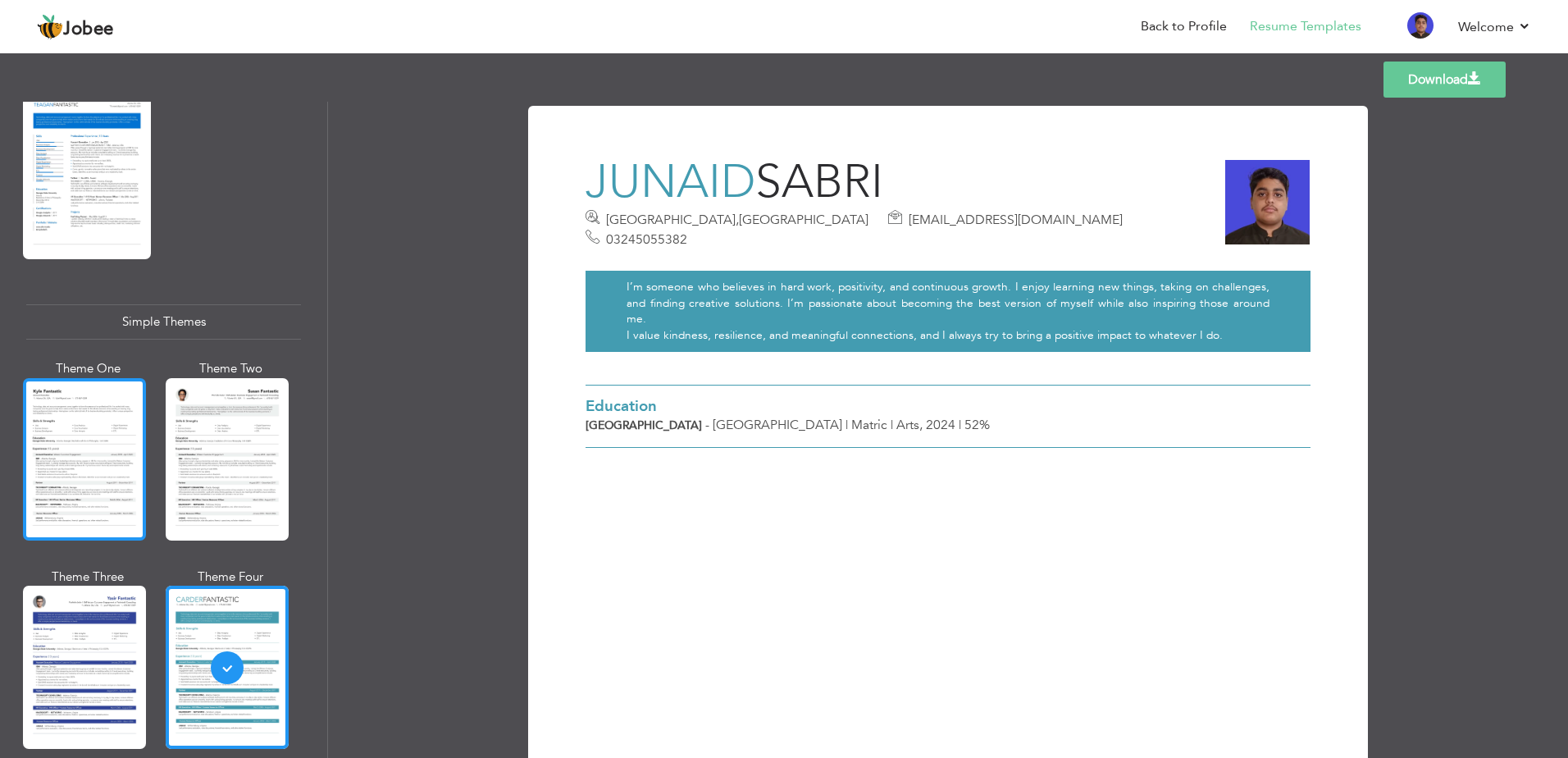
click at [110, 438] on div at bounding box center [84, 459] width 123 height 163
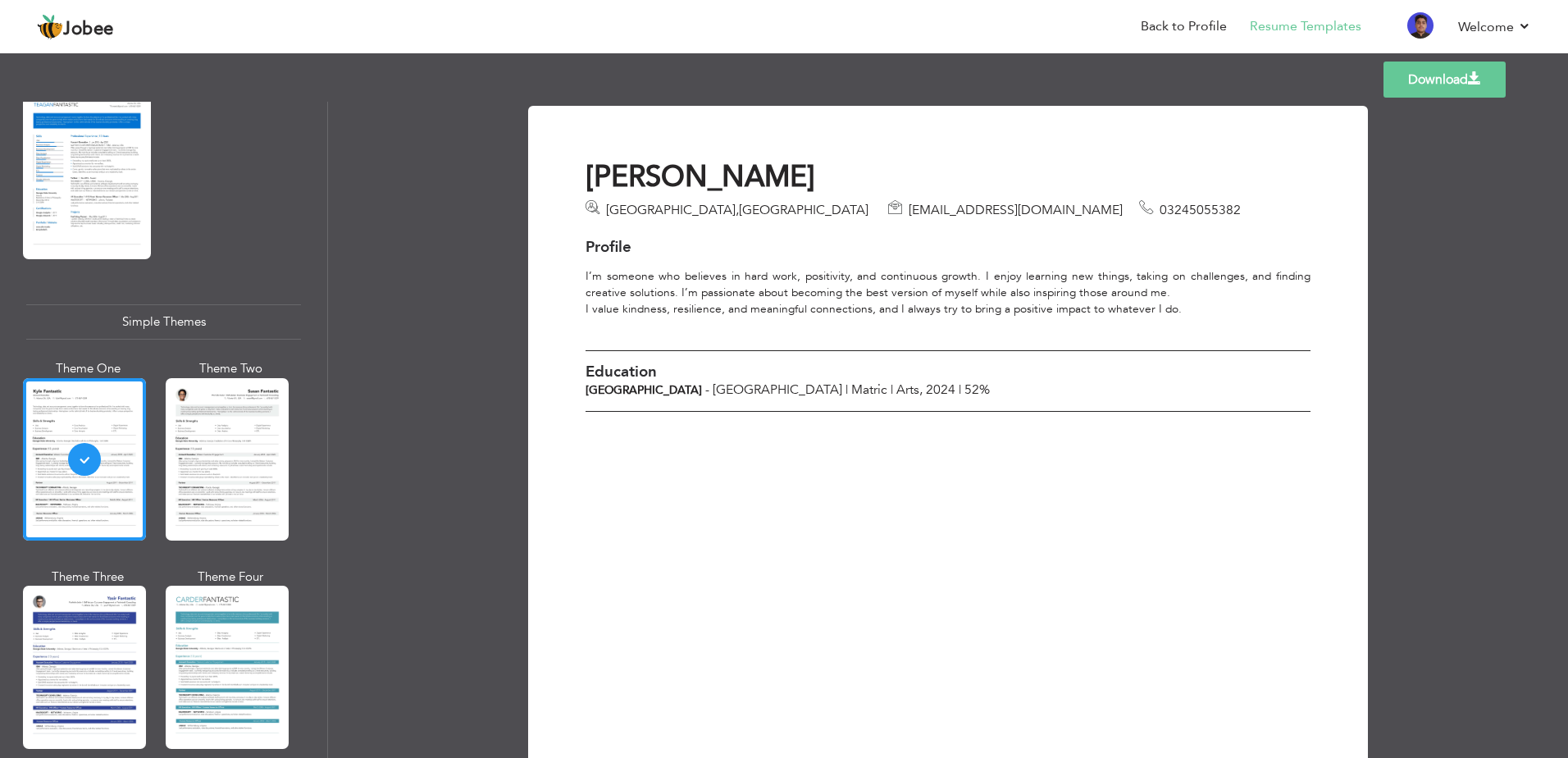
click at [744, 522] on div "Download [PERSON_NAME] [GEOGRAPHIC_DATA] , [GEOGRAPHIC_DATA] [EMAIL_ADDRESS][DO…" at bounding box center [948, 505] width 783 height 758
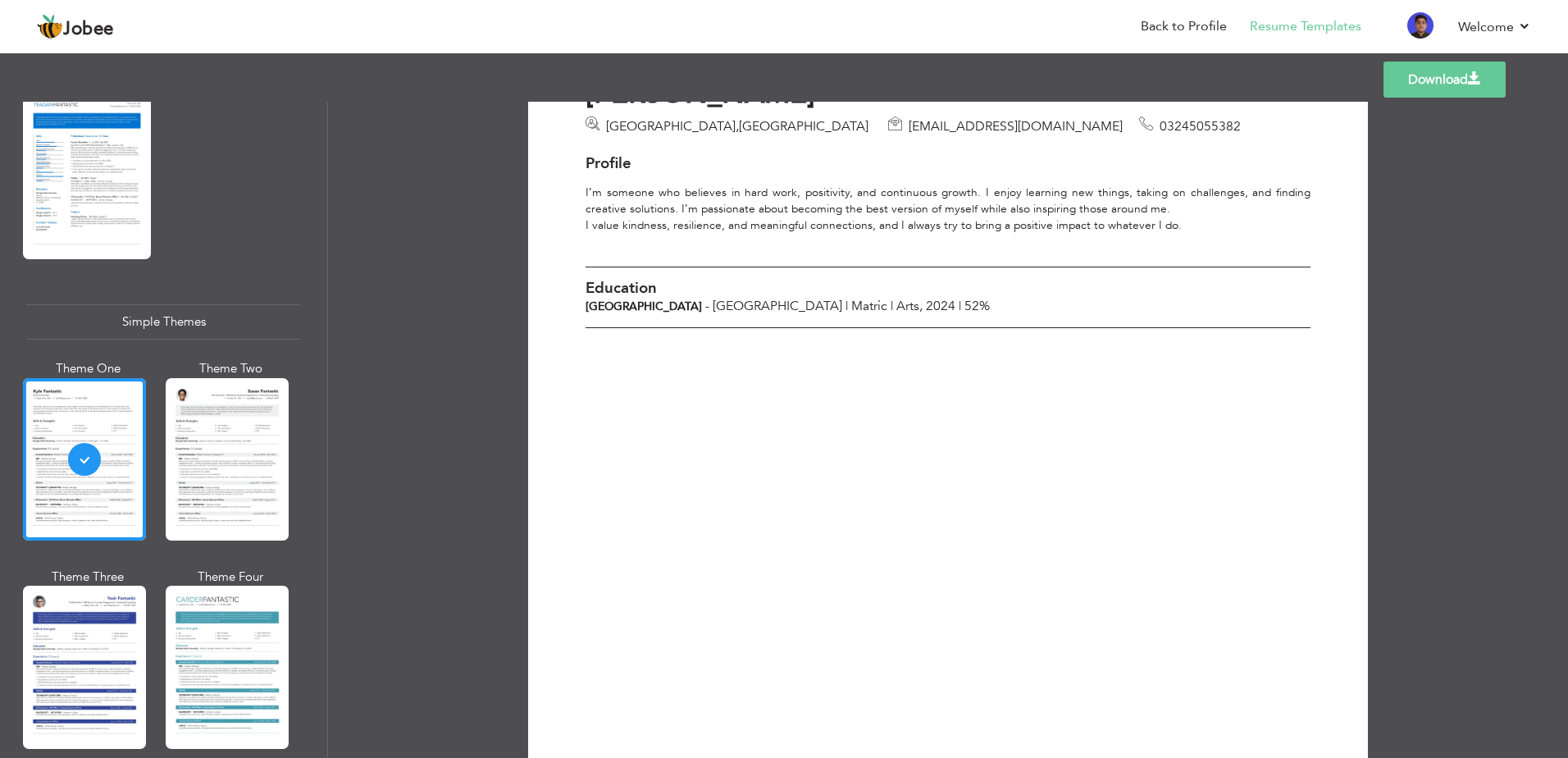
scroll to position [181, 0]
